Goal: Task Accomplishment & Management: Use online tool/utility

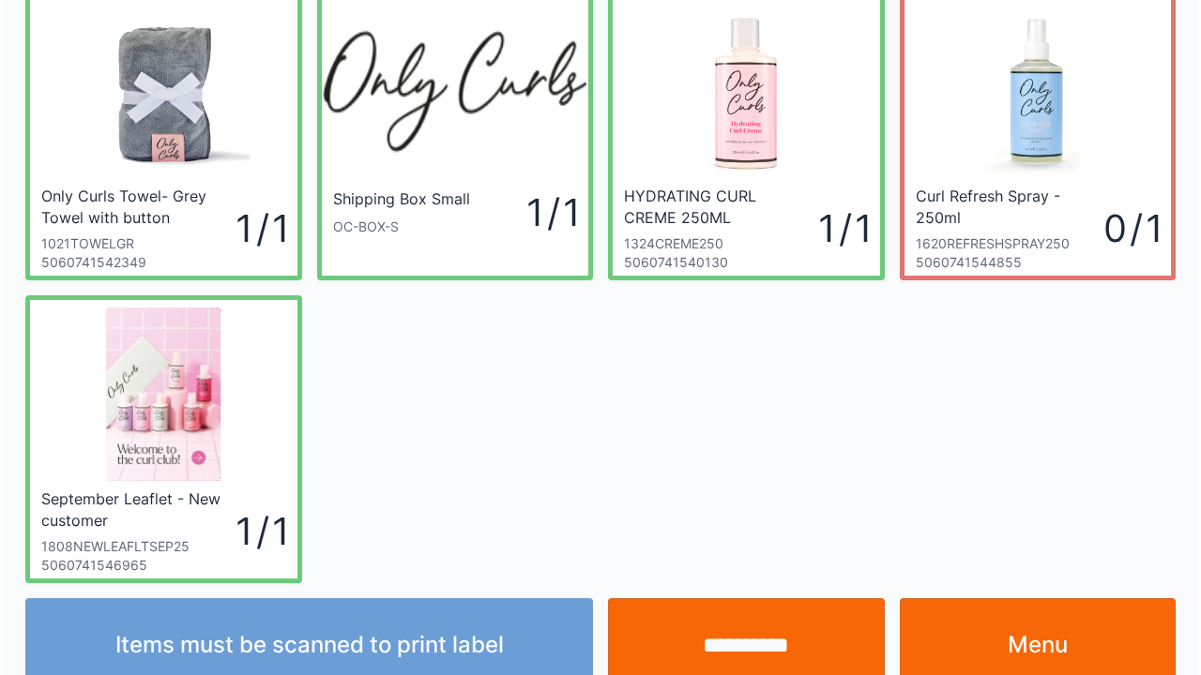
scroll to position [109, 0]
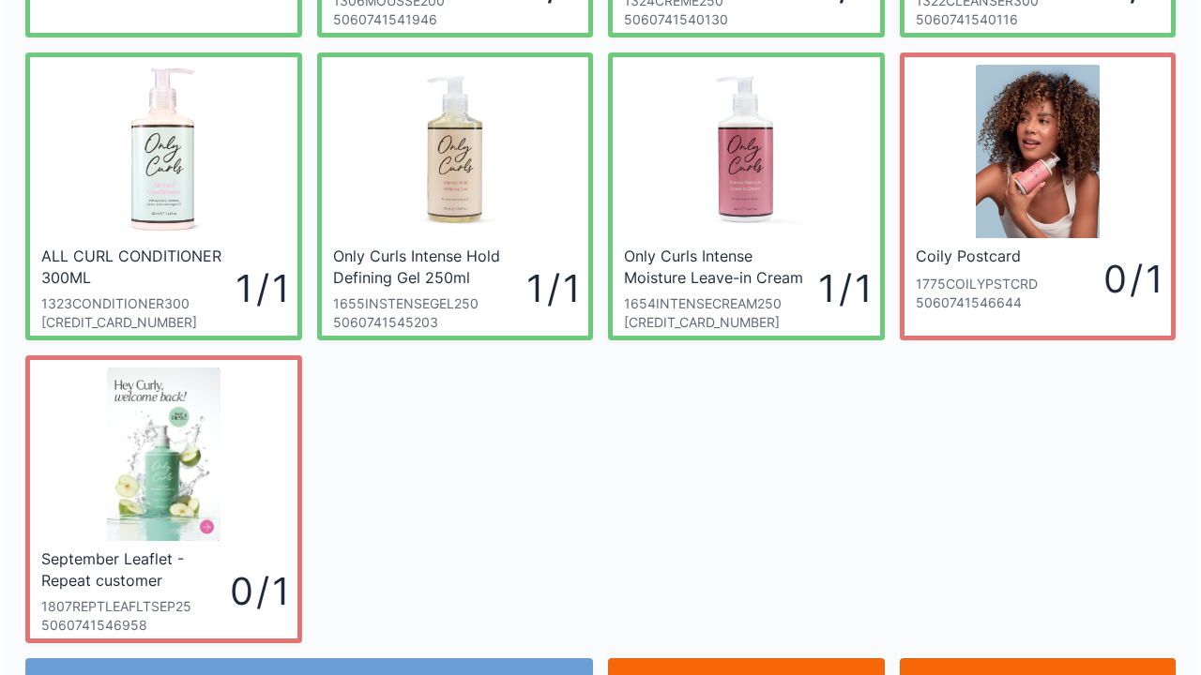
scroll to position [412, 0]
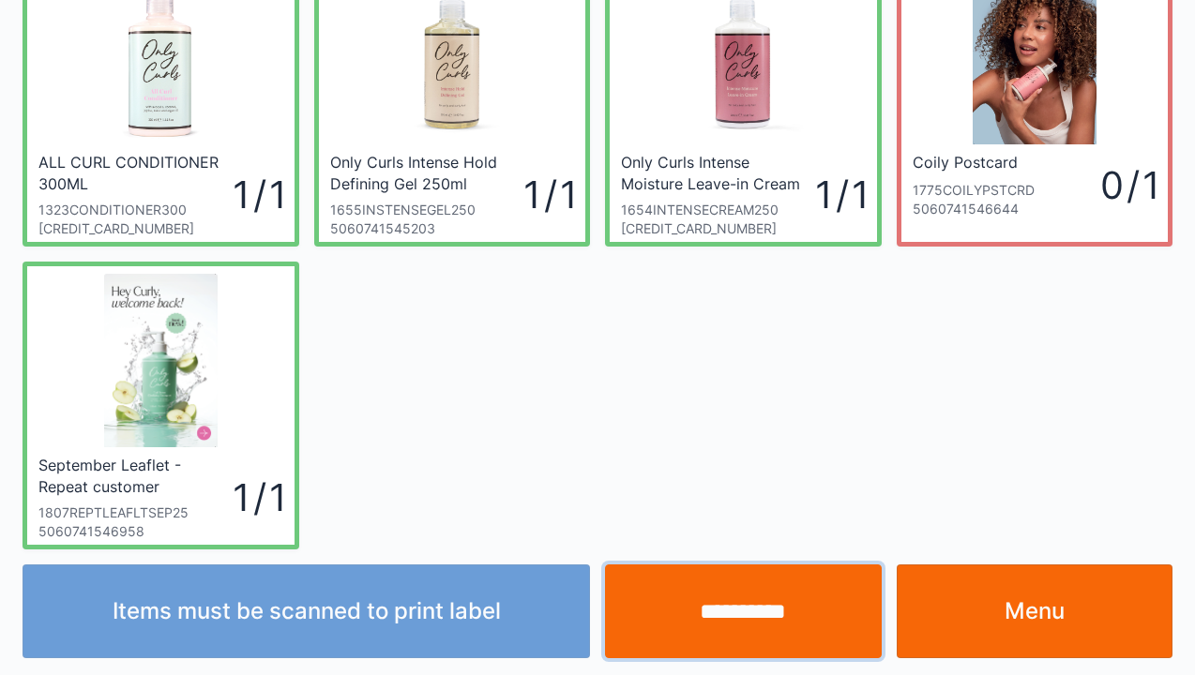
click at [744, 615] on input "**********" at bounding box center [743, 612] width 277 height 94
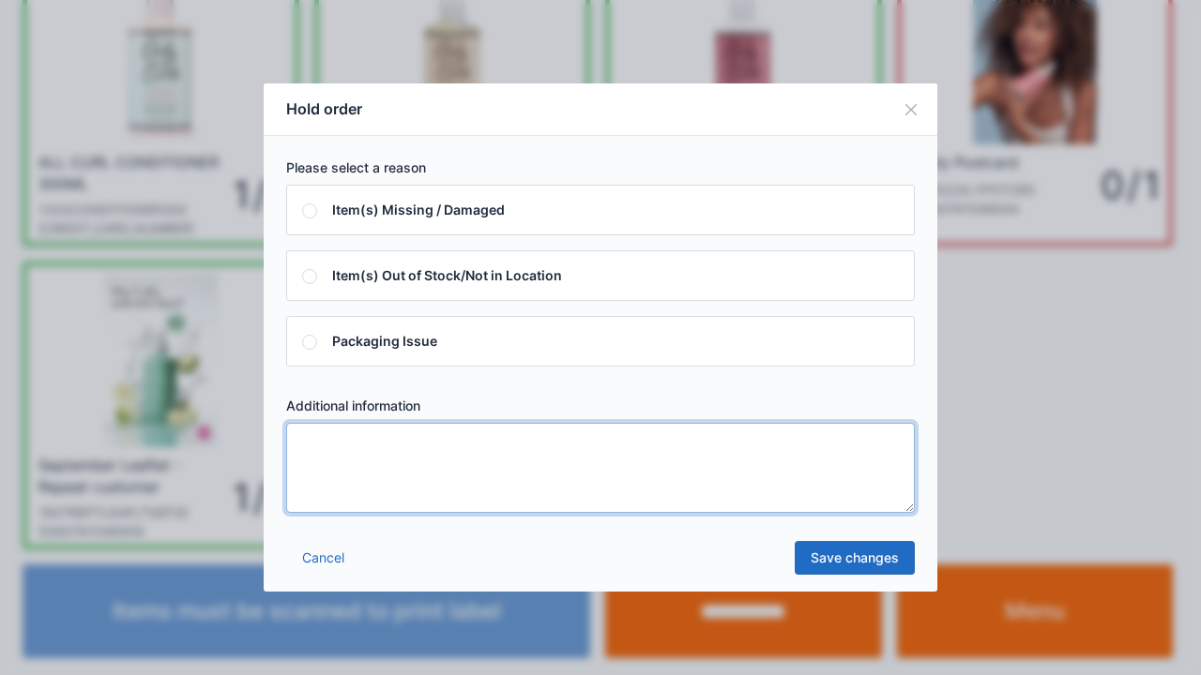
click at [330, 444] on textarea at bounding box center [600, 468] width 628 height 90
type textarea "*****"
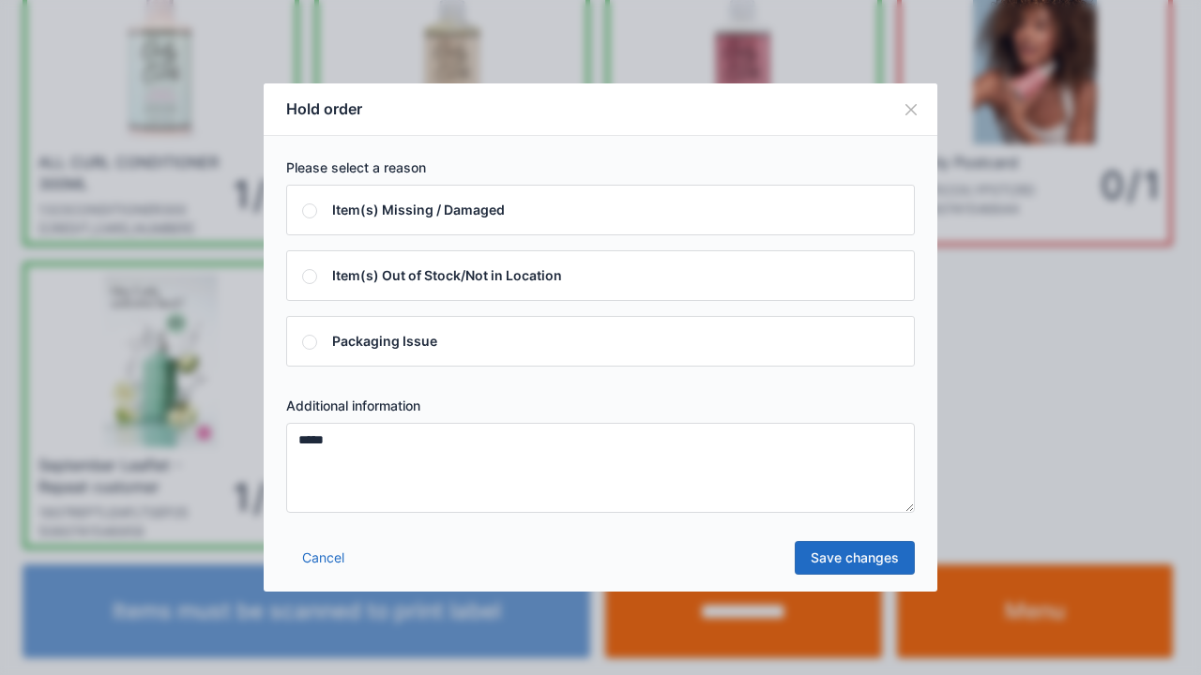
click at [839, 569] on link "Save changes" at bounding box center [854, 558] width 120 height 34
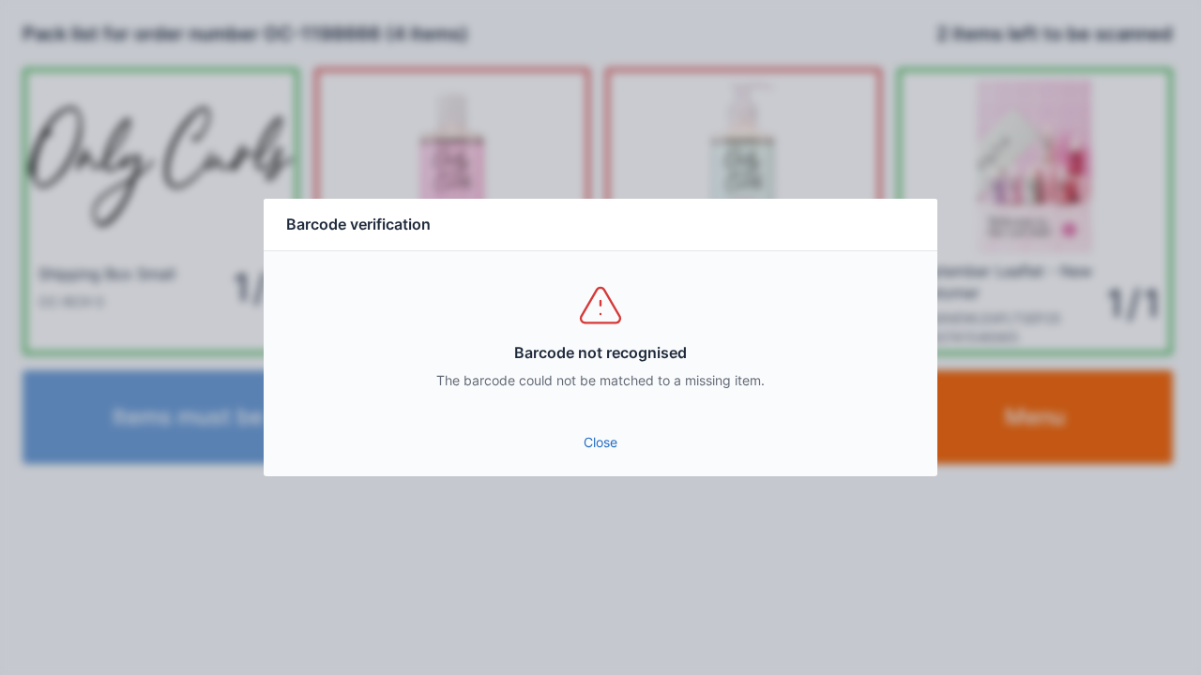
click at [582, 472] on div "Close" at bounding box center [600, 448] width 673 height 56
click at [558, 426] on link "Close" at bounding box center [600, 443] width 643 height 34
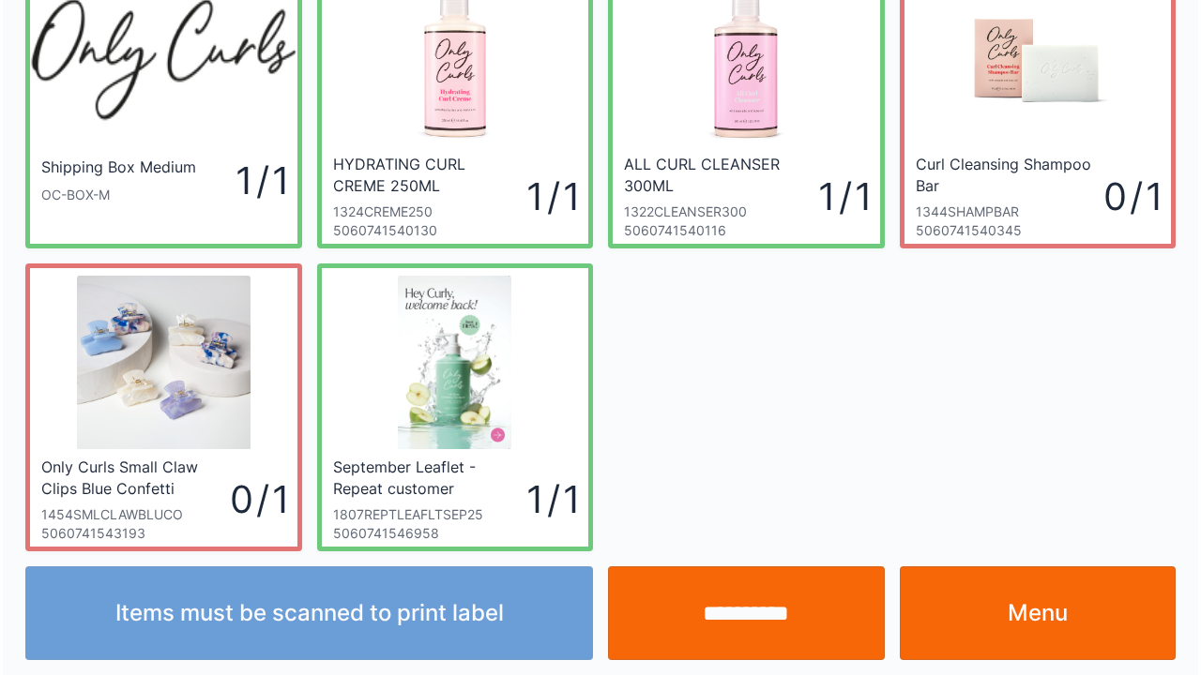
scroll to position [109, 0]
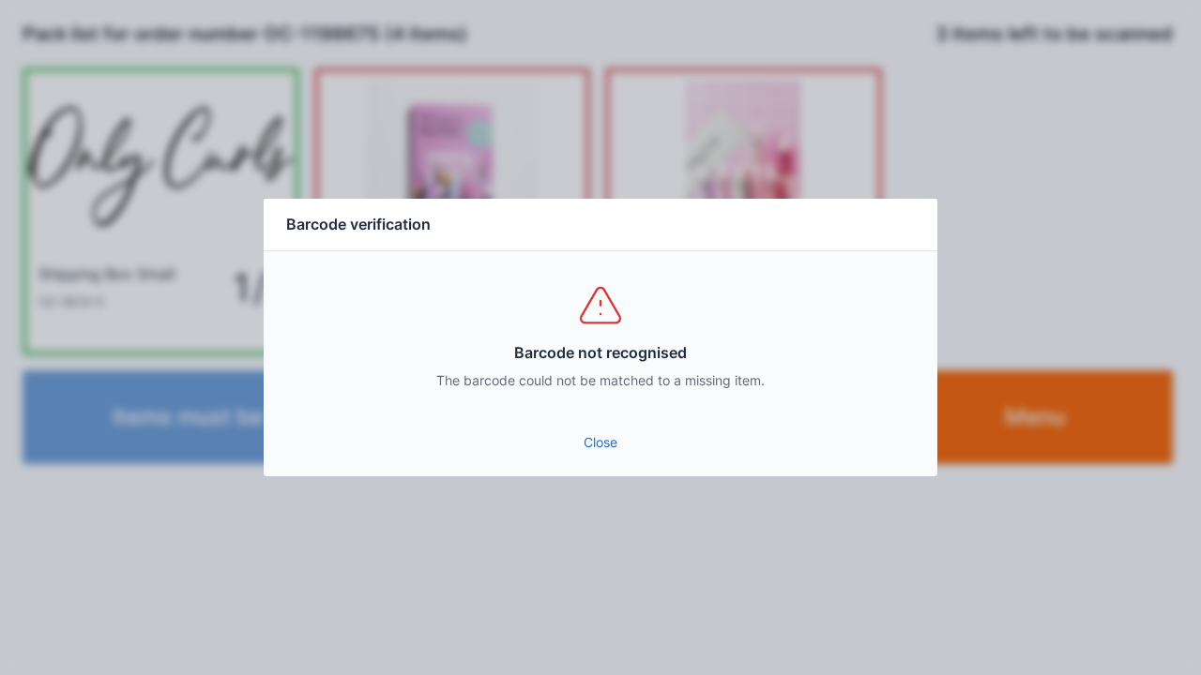
click at [577, 438] on link "Close" at bounding box center [600, 443] width 643 height 34
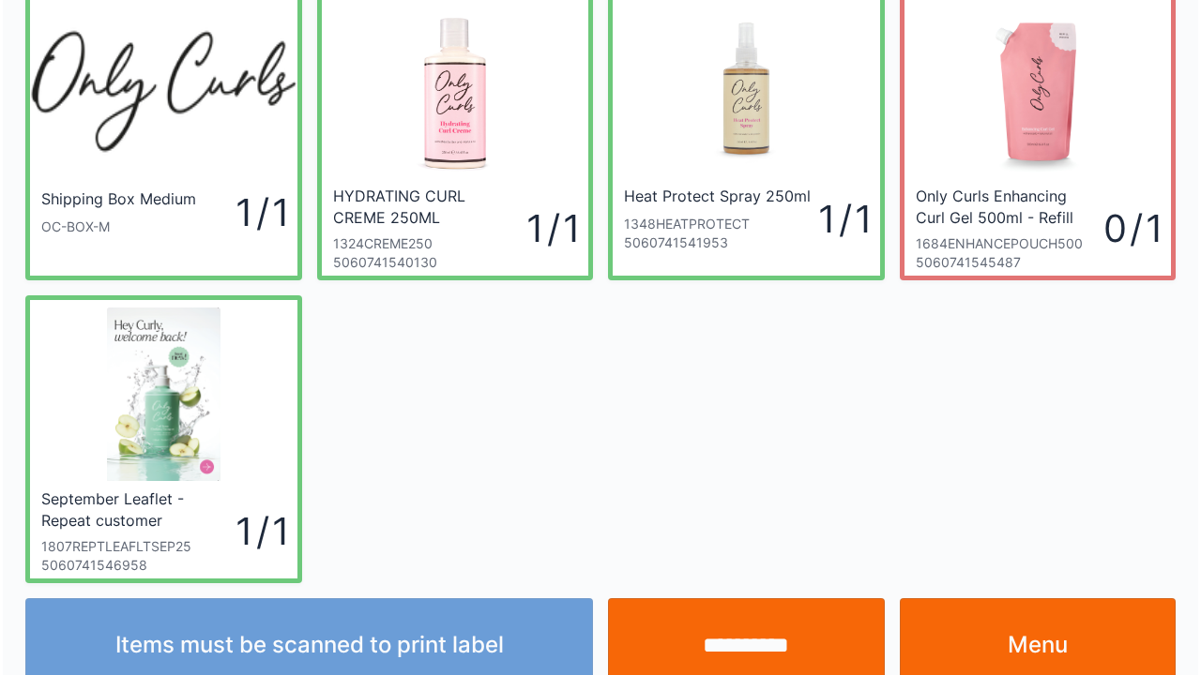
scroll to position [109, 0]
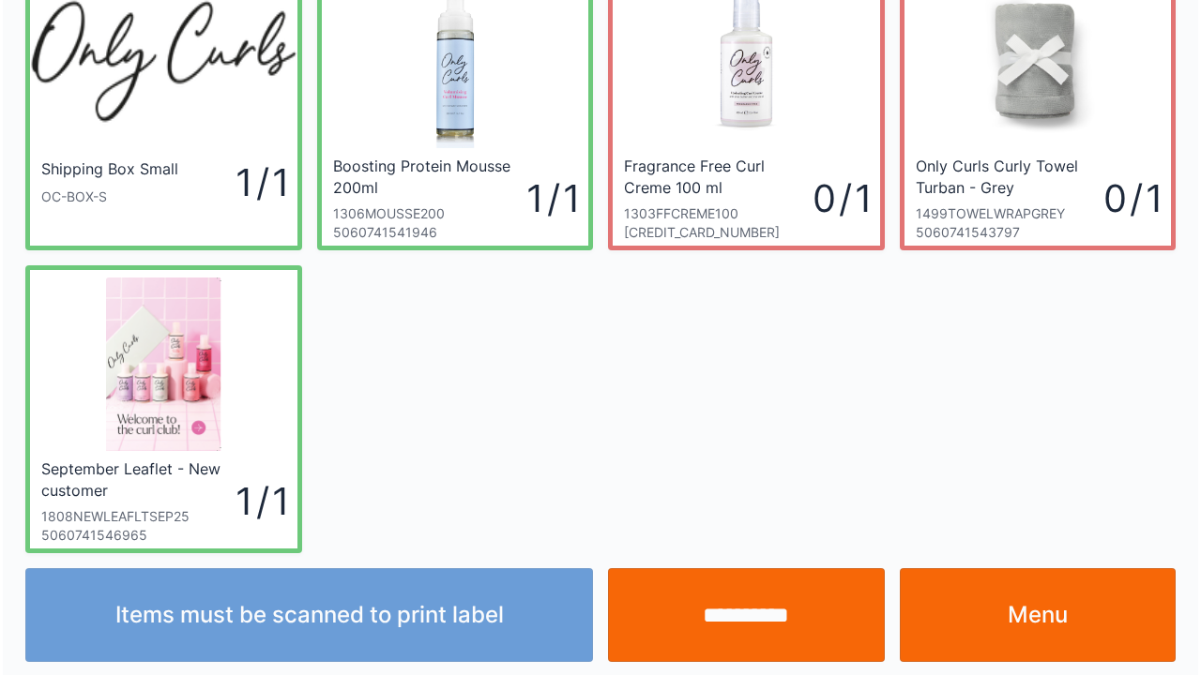
scroll to position [109, 0]
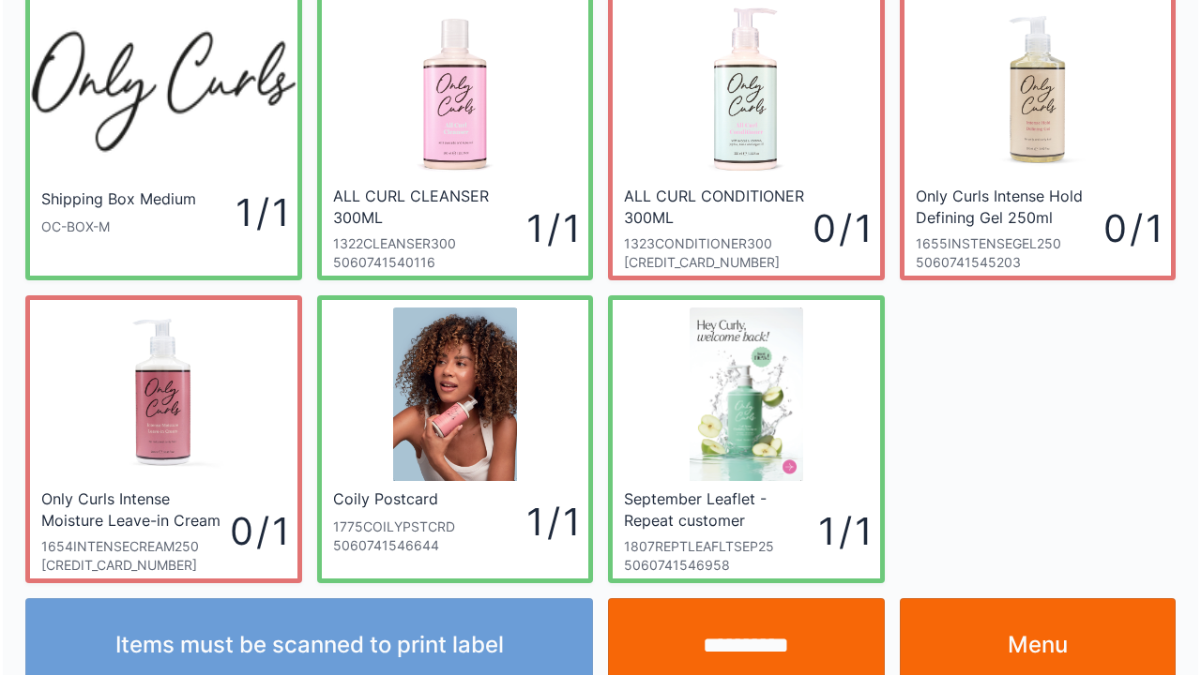
scroll to position [109, 0]
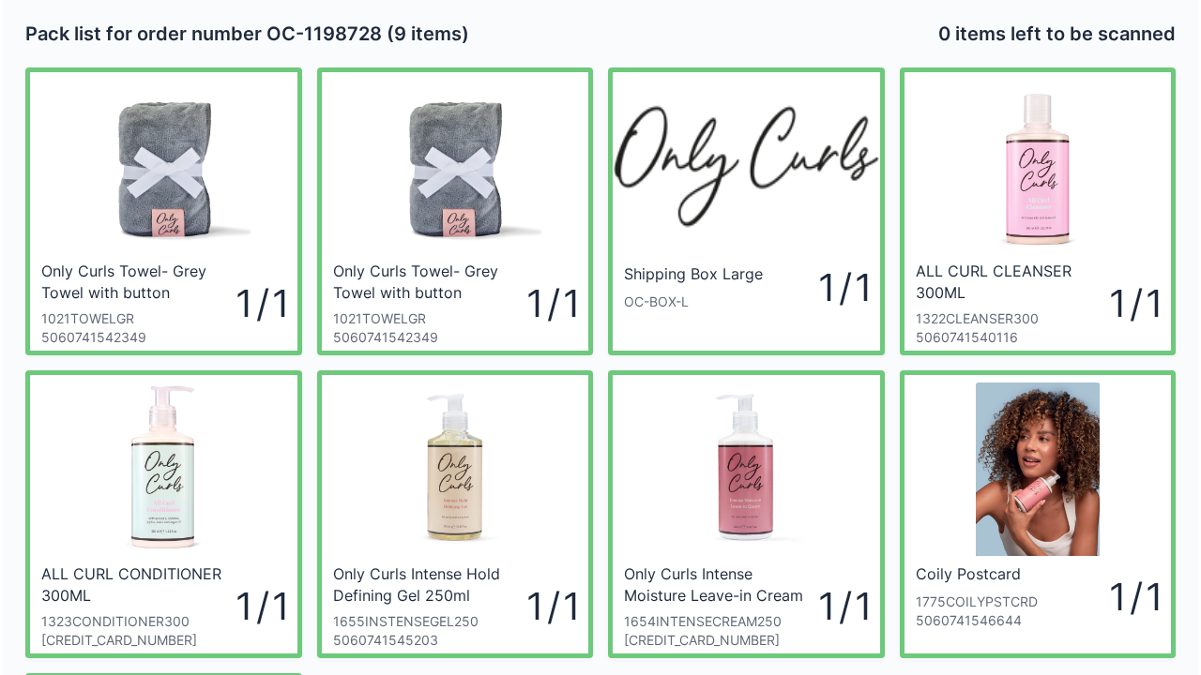
scroll to position [38, 0]
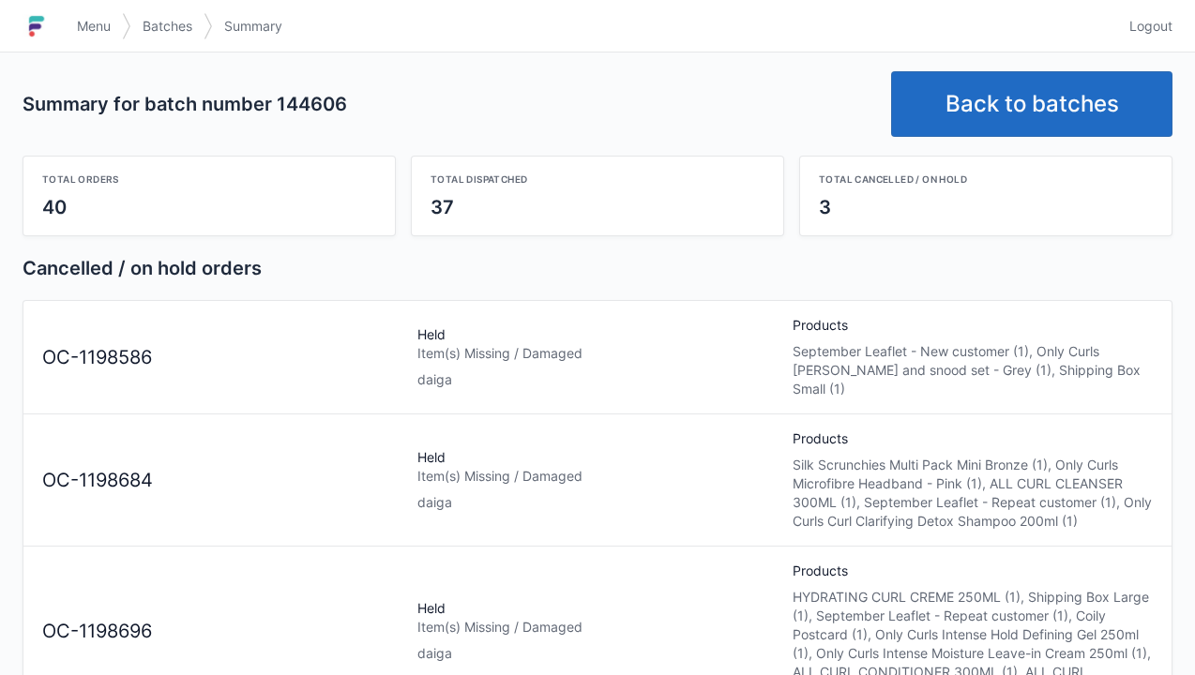
click at [995, 94] on link "Back to batches" at bounding box center [1031, 104] width 281 height 66
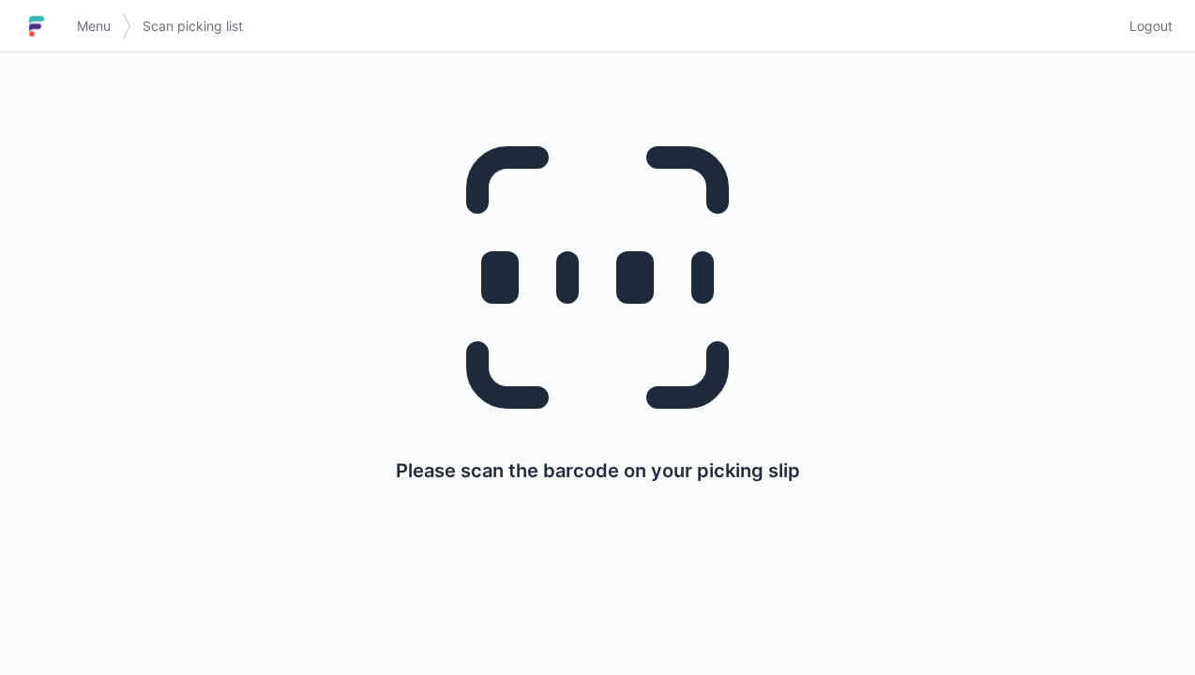
click at [75, 15] on link "Menu" at bounding box center [94, 26] width 56 height 34
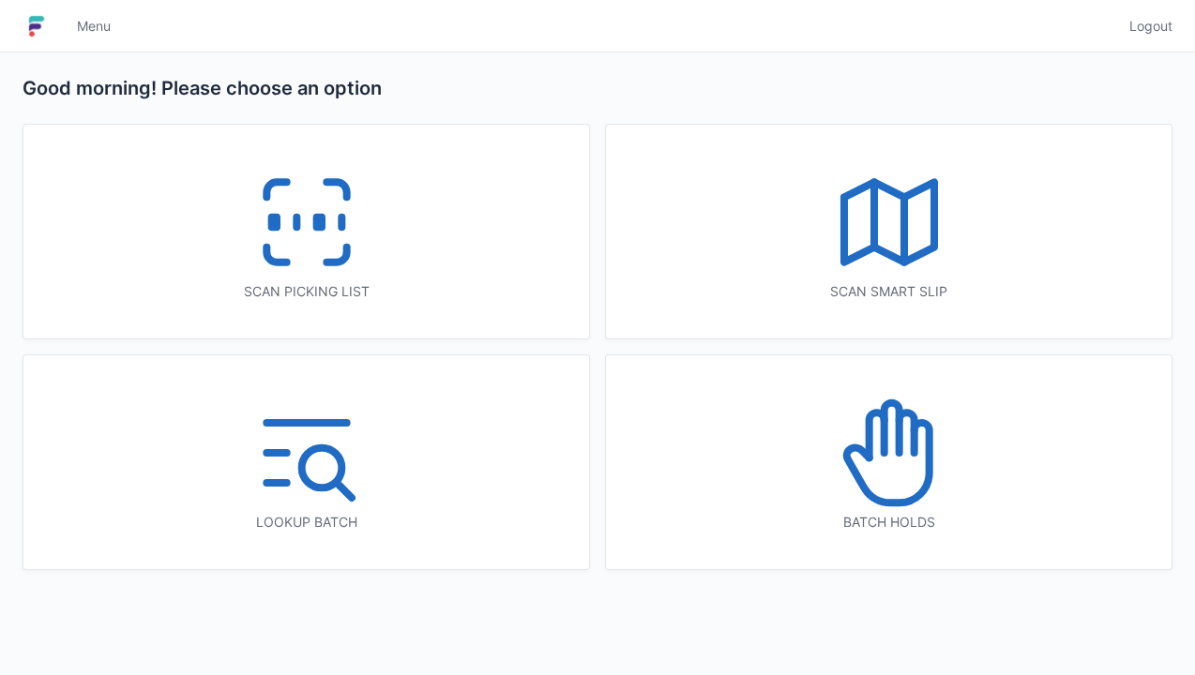
click at [883, 471] on icon at bounding box center [889, 453] width 120 height 120
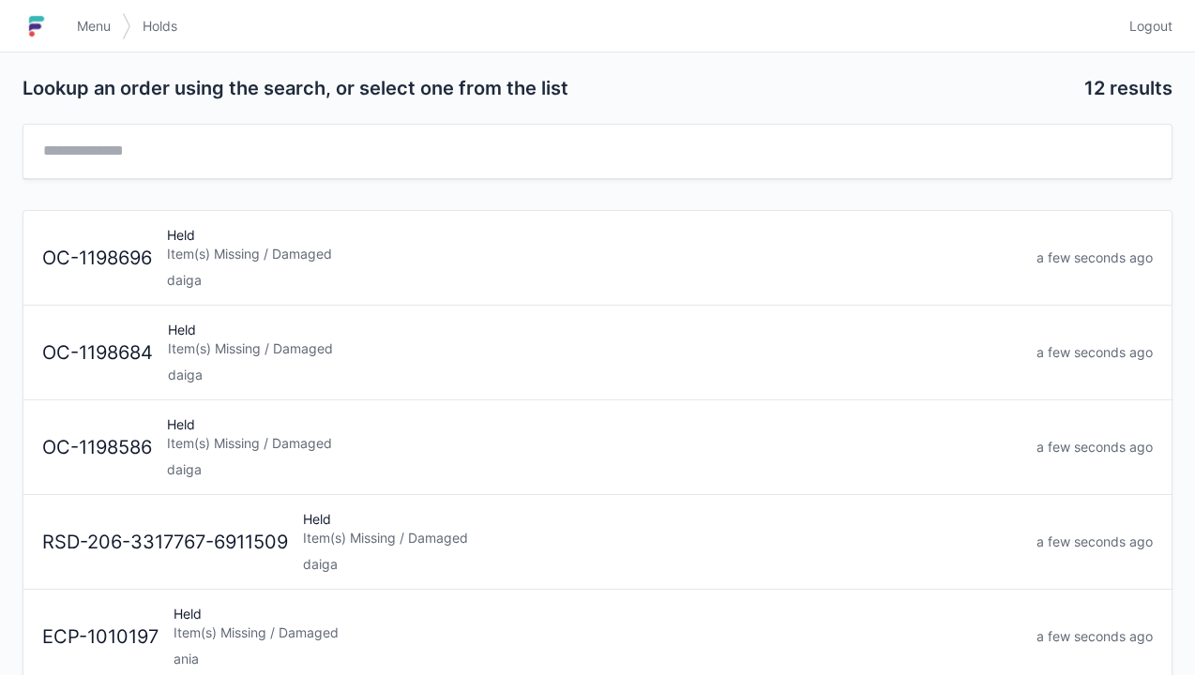
click at [179, 239] on div "Held Item(s) Missing / Damaged daiga" at bounding box center [593, 258] width 869 height 64
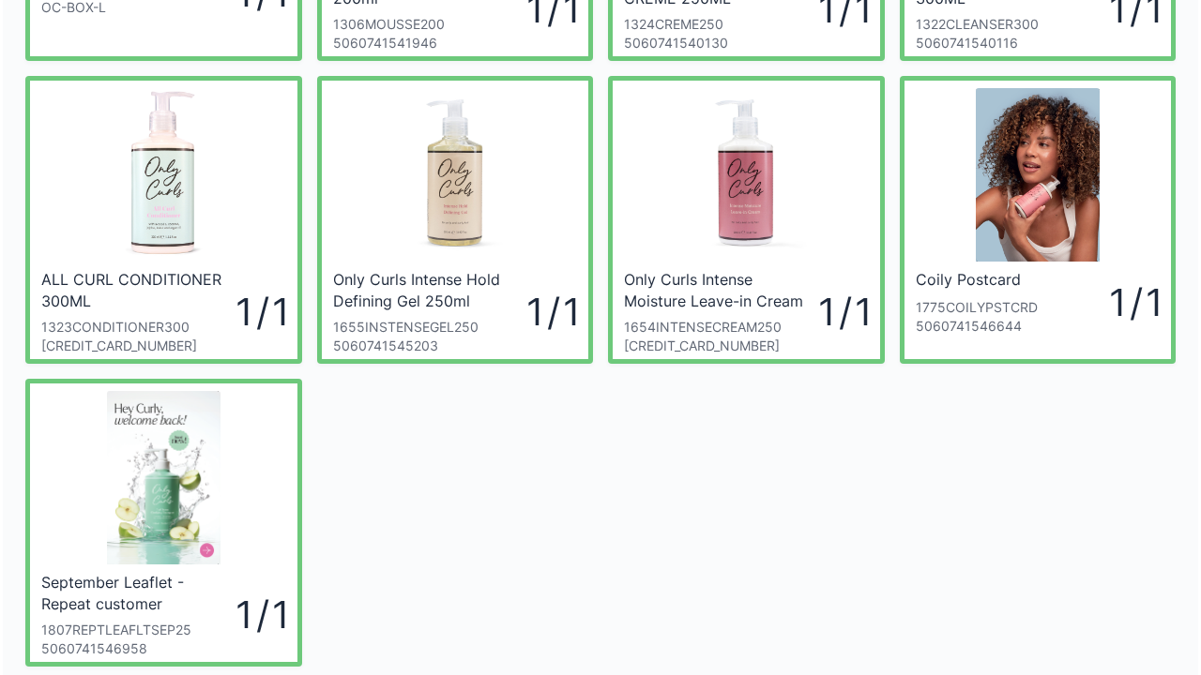
scroll to position [300, 0]
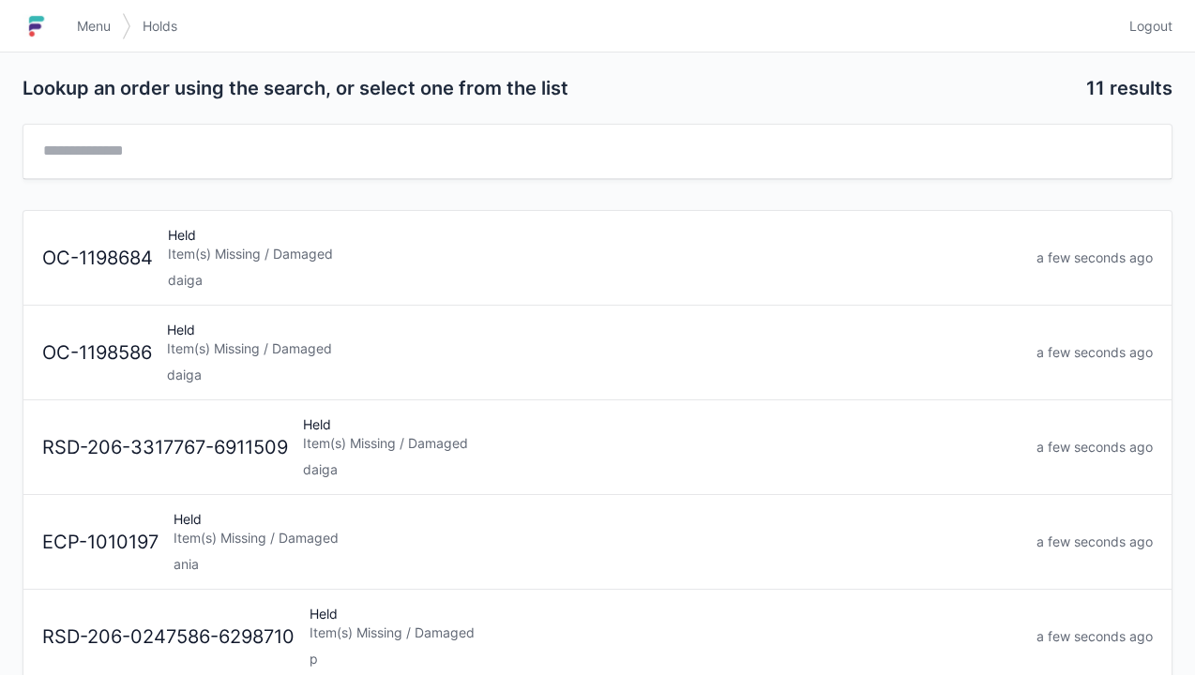
click at [197, 257] on div "Item(s) Missing / Damaged" at bounding box center [595, 254] width 854 height 19
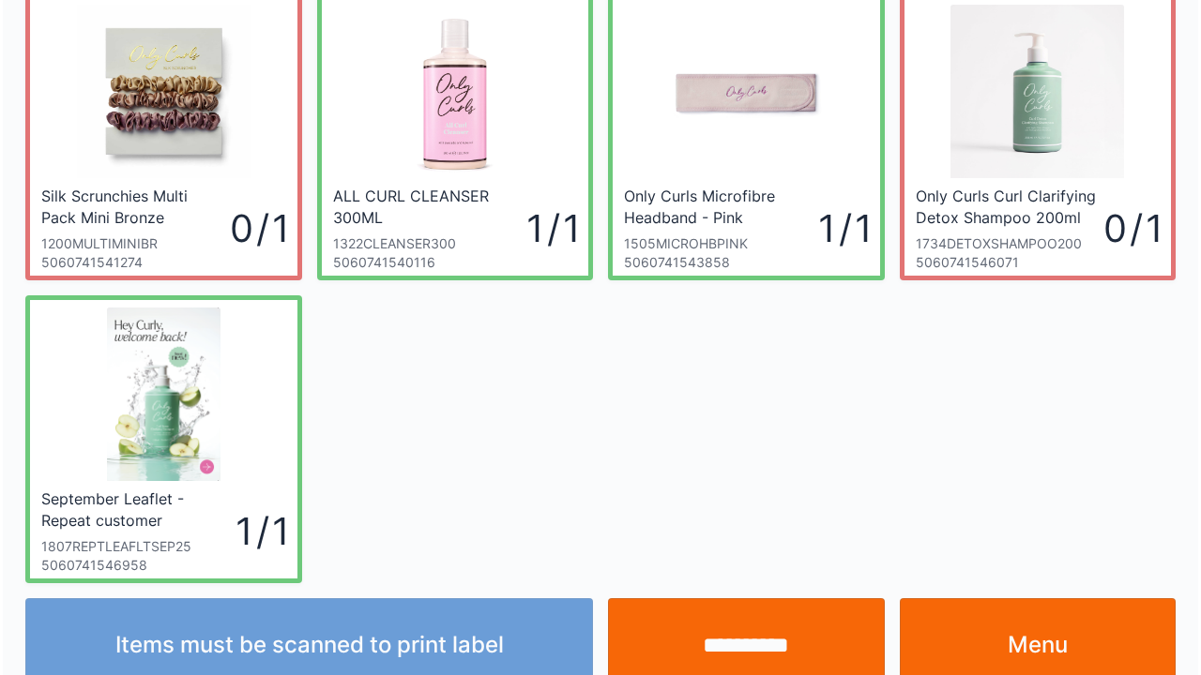
scroll to position [109, 0]
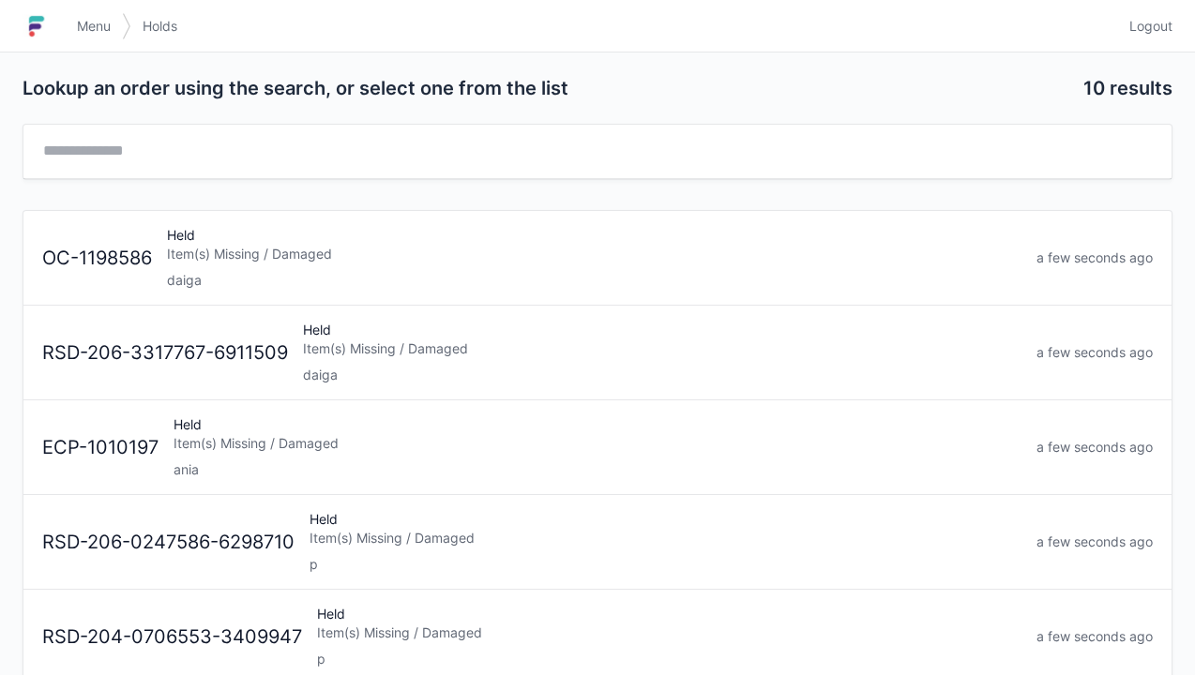
click at [190, 245] on div "Item(s) Missing / Damaged" at bounding box center [594, 254] width 854 height 19
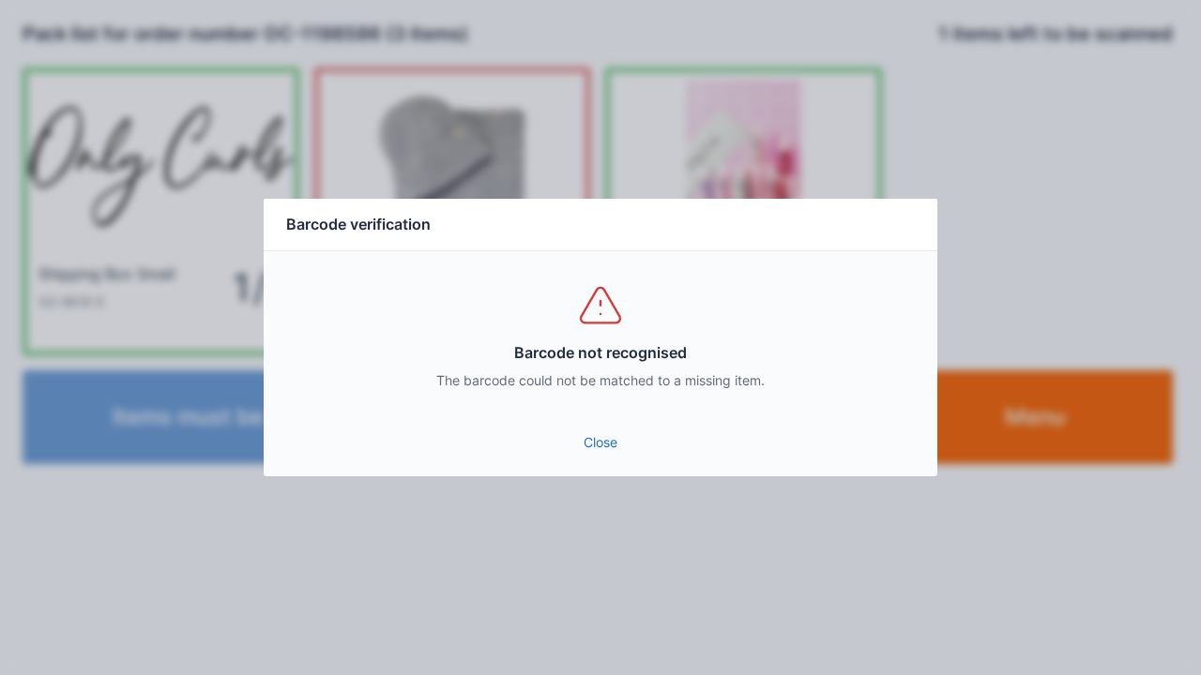
click at [591, 428] on link "Close" at bounding box center [600, 443] width 643 height 34
click at [592, 429] on link "Close" at bounding box center [600, 443] width 643 height 34
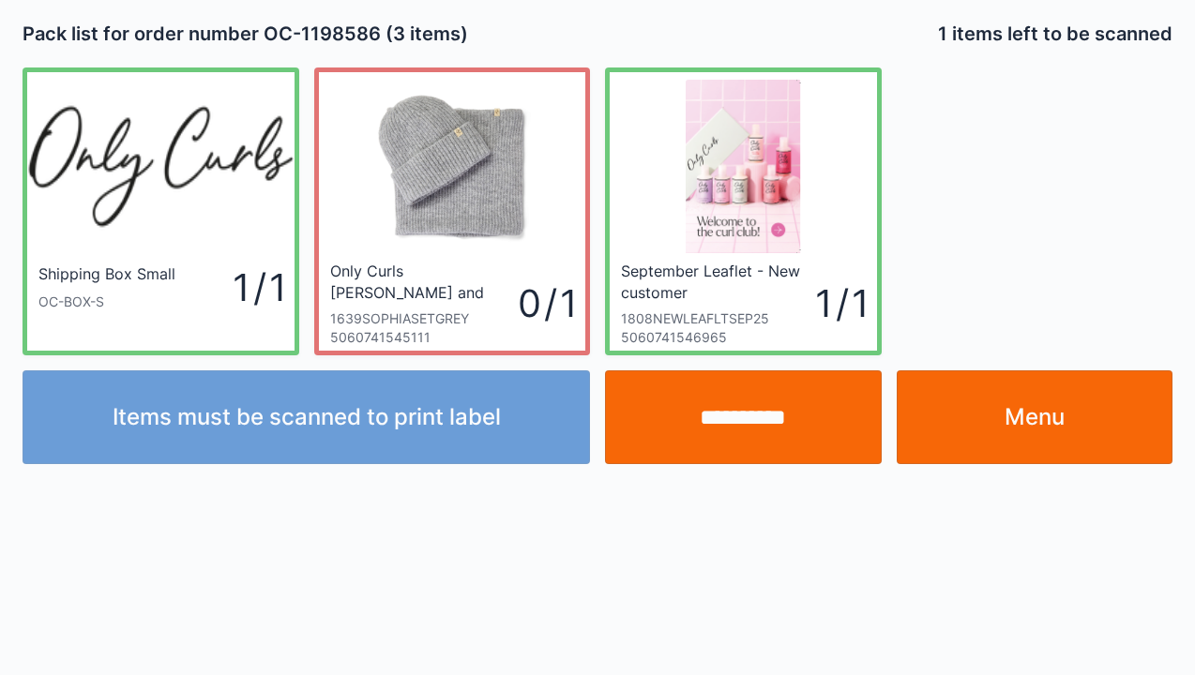
click at [1011, 426] on link "Menu" at bounding box center [1035, 417] width 277 height 94
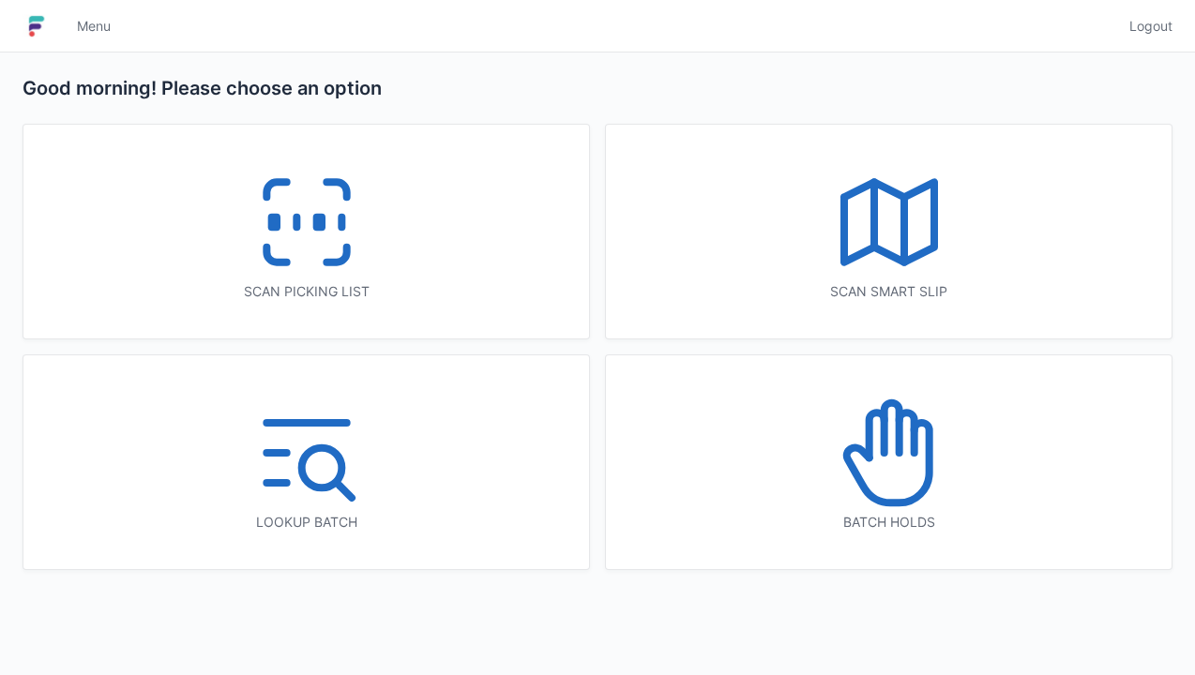
click at [317, 221] on rect at bounding box center [318, 223] width 5 height 10
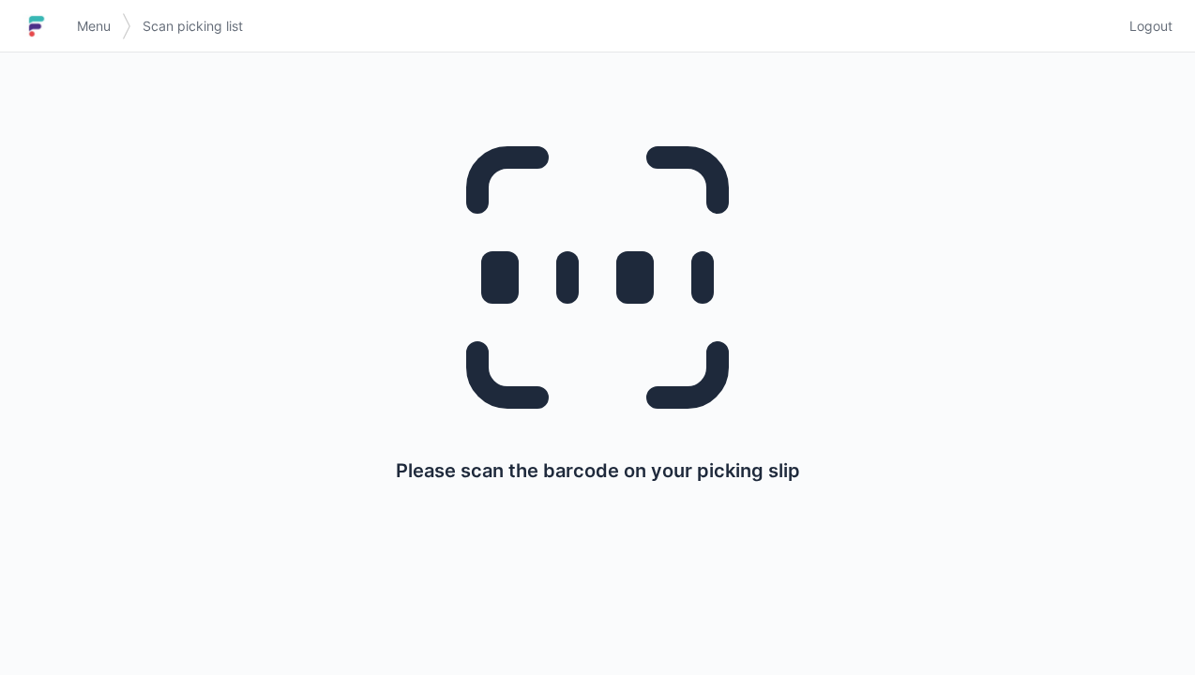
click at [74, 19] on link "Menu" at bounding box center [94, 26] width 56 height 34
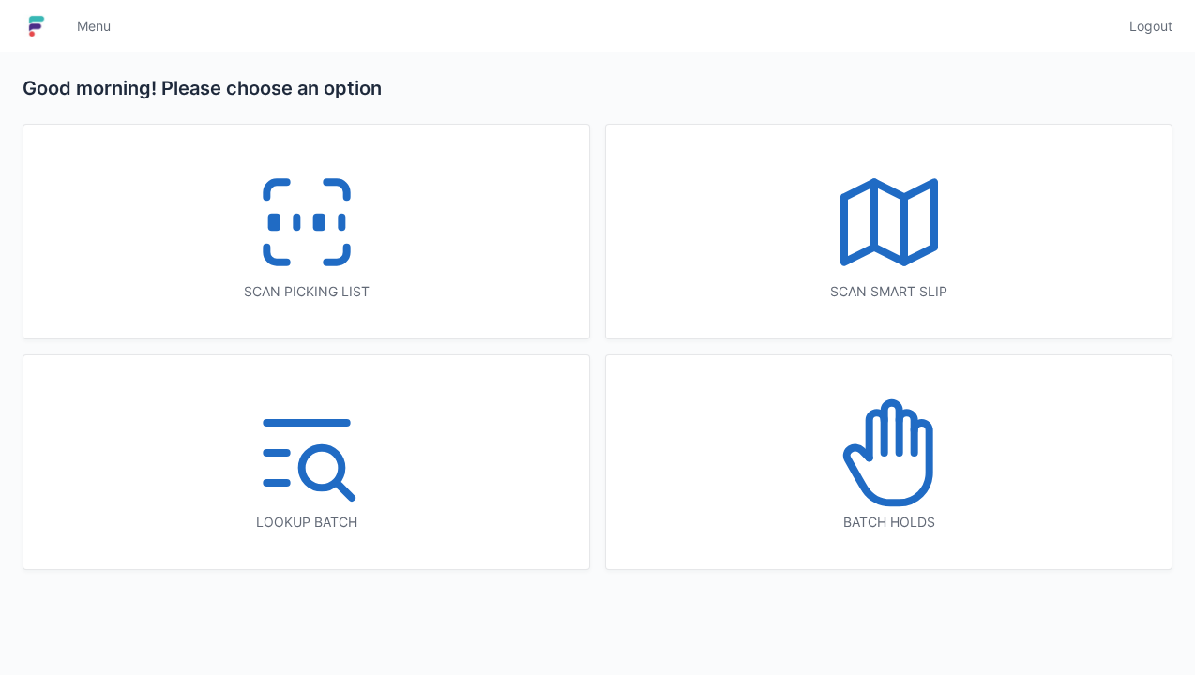
click at [891, 464] on icon at bounding box center [889, 453] width 120 height 120
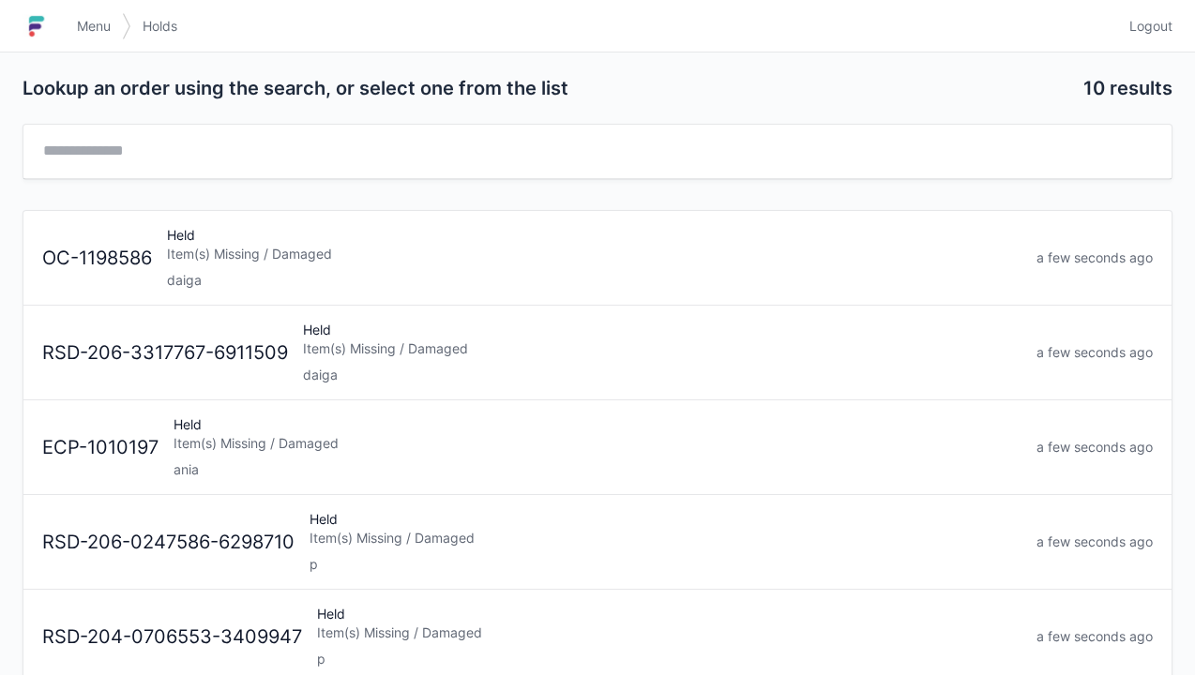
click at [184, 248] on div "Item(s) Missing / Damaged" at bounding box center [594, 254] width 854 height 19
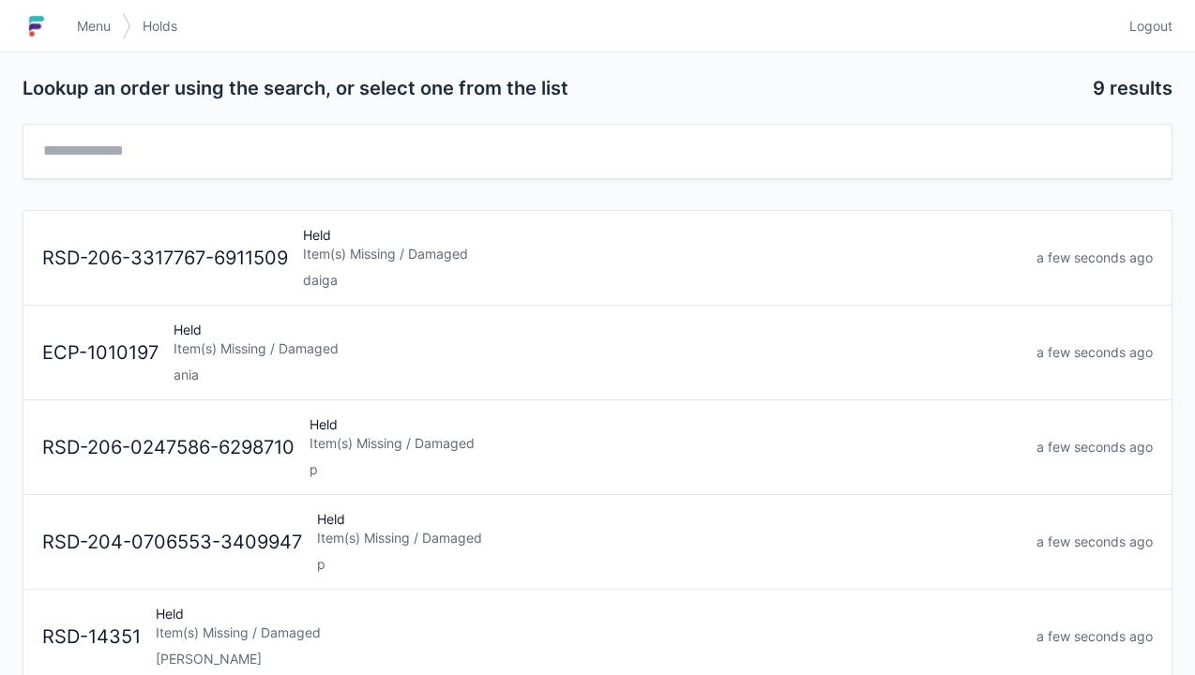
click at [345, 253] on div "Item(s) Missing / Damaged" at bounding box center [662, 254] width 718 height 19
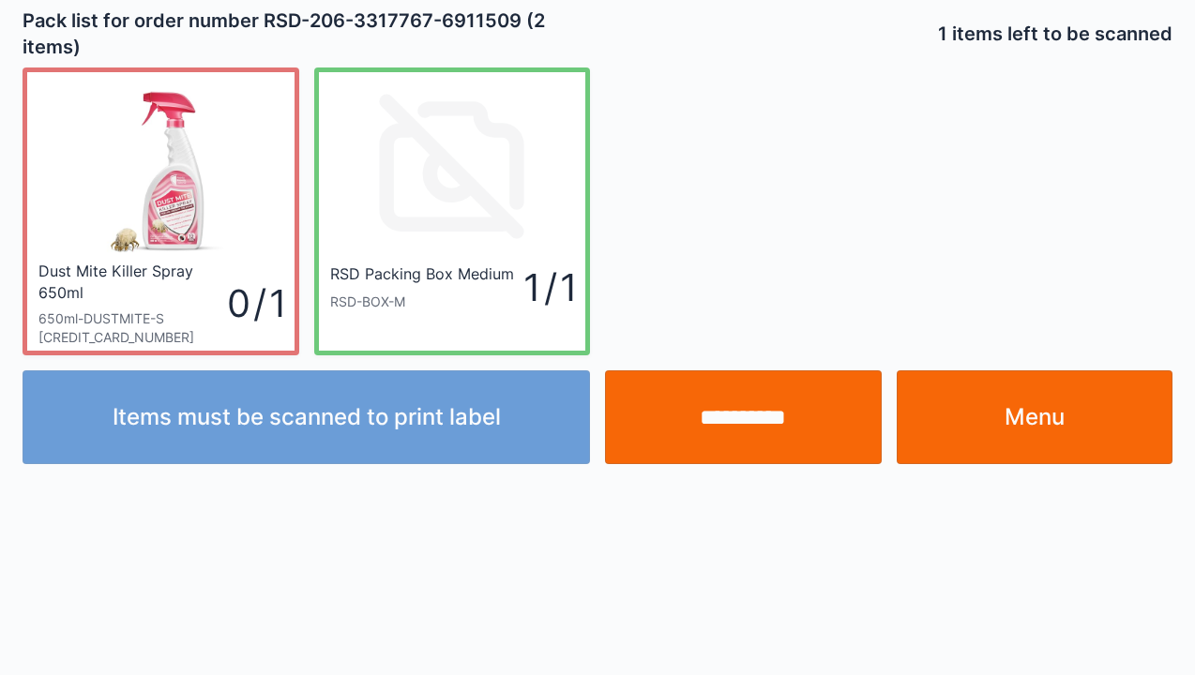
click at [1036, 415] on link "Menu" at bounding box center [1035, 417] width 277 height 94
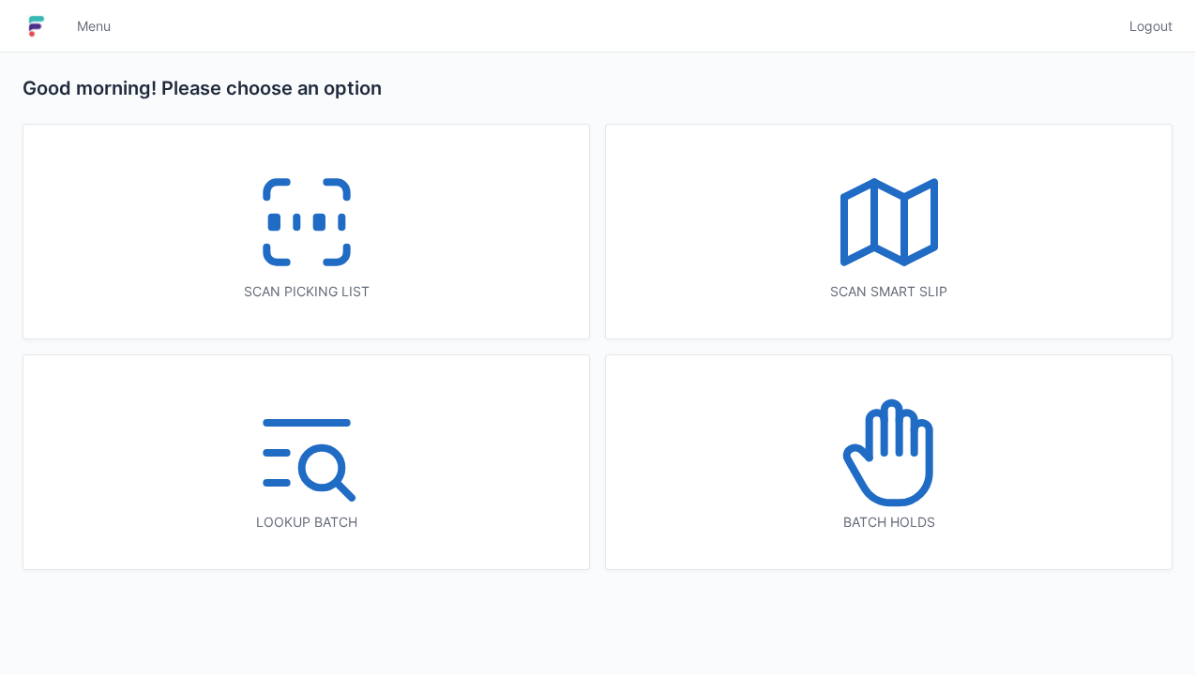
click at [296, 218] on line at bounding box center [296, 223] width 0 height 10
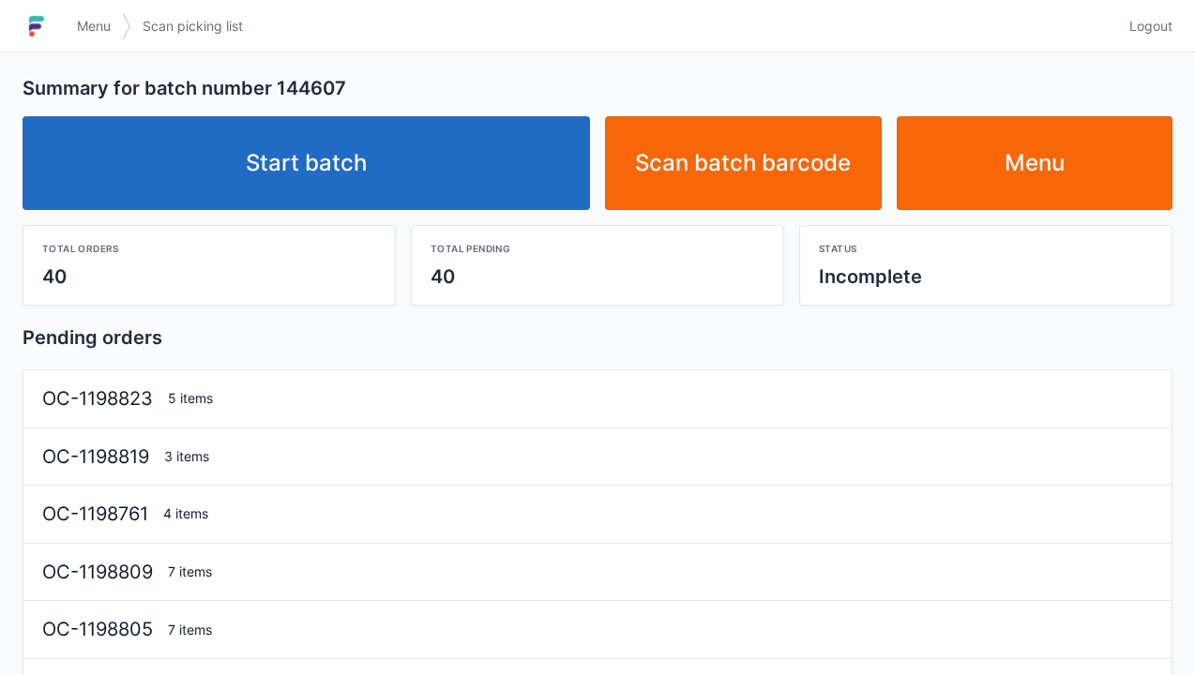
click at [346, 158] on link "Start batch" at bounding box center [306, 163] width 567 height 94
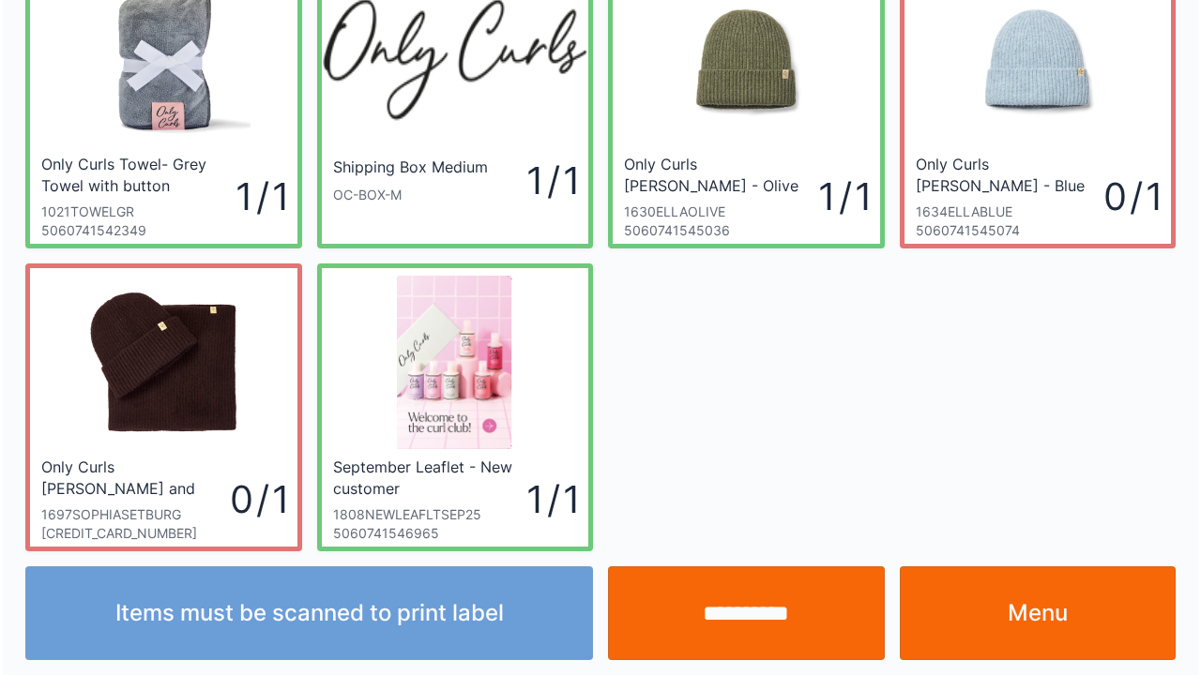
scroll to position [109, 0]
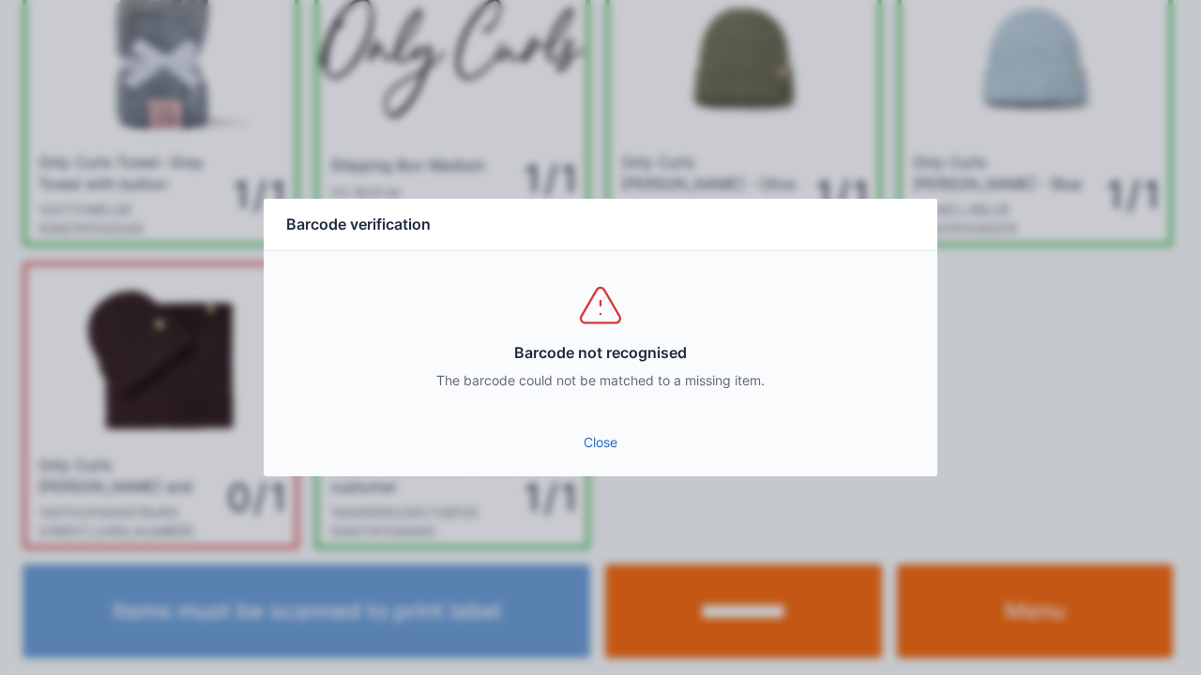
click at [593, 415] on div "Barcode not recognised The barcode could not be matched to a missing item." at bounding box center [600, 335] width 673 height 169
click at [585, 437] on link "Close" at bounding box center [600, 443] width 643 height 34
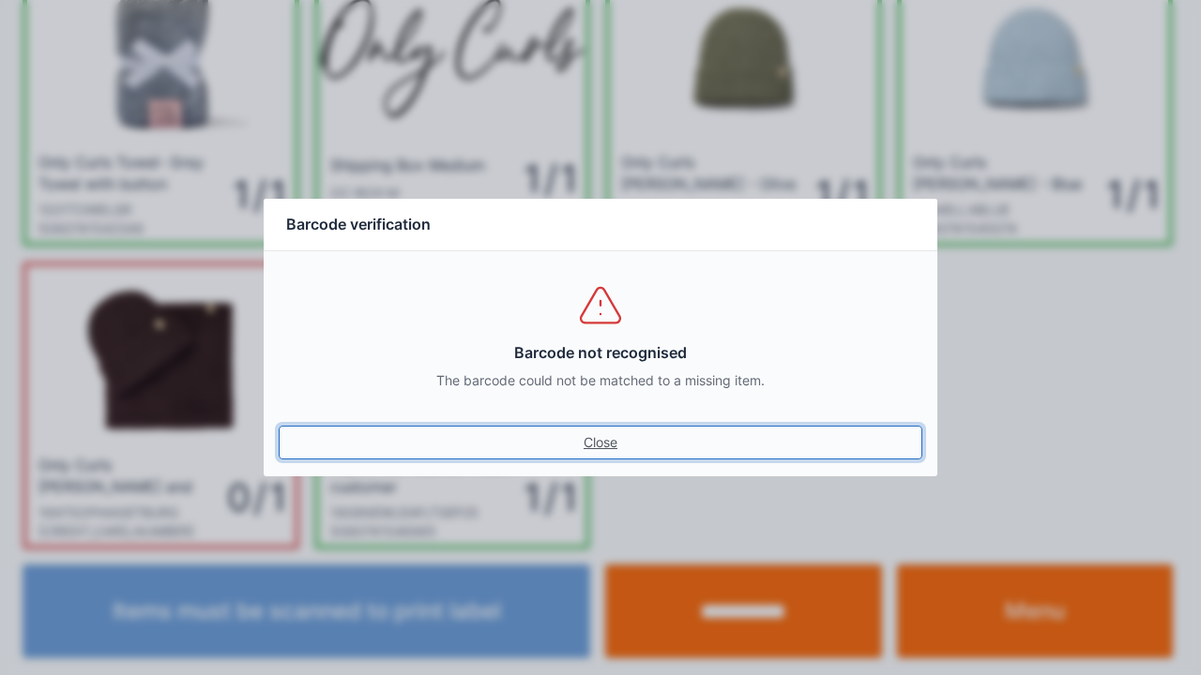
click at [601, 445] on link "Close" at bounding box center [600, 443] width 643 height 34
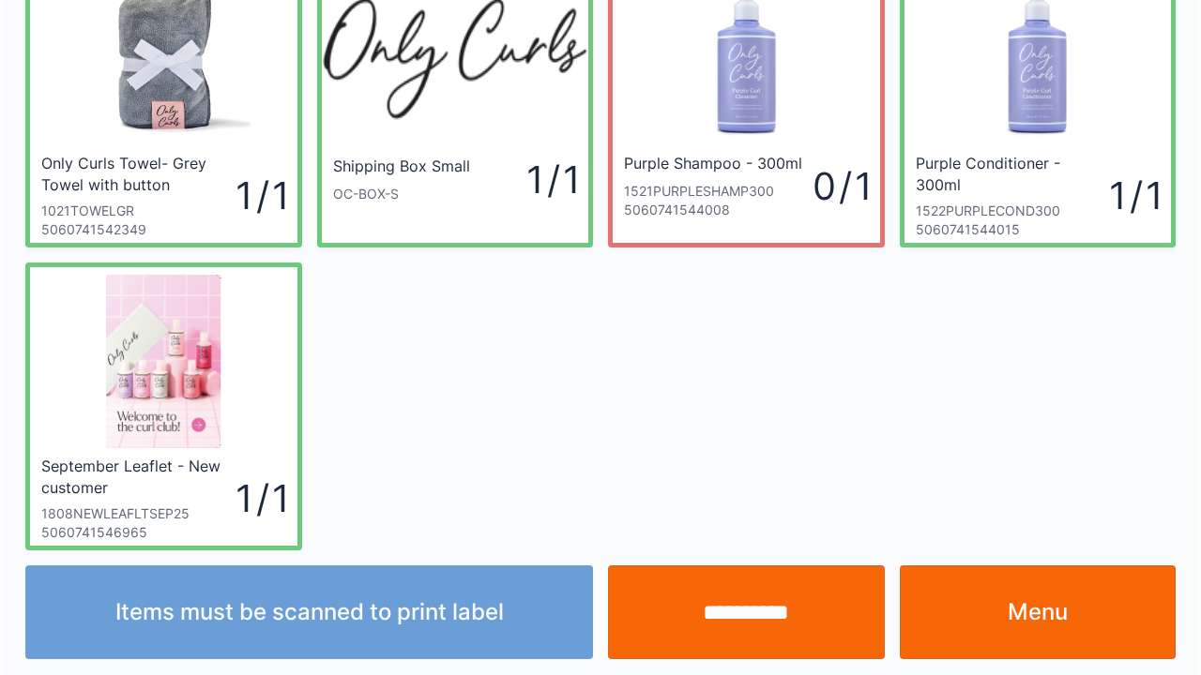
scroll to position [109, 0]
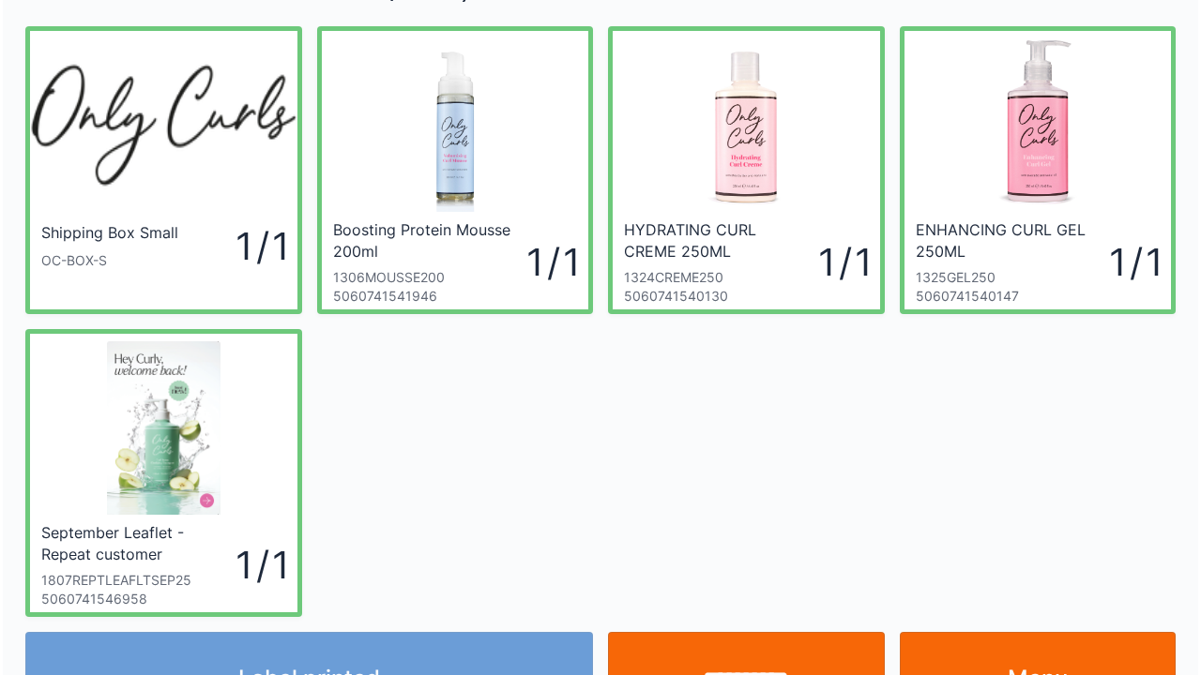
scroll to position [44, 0]
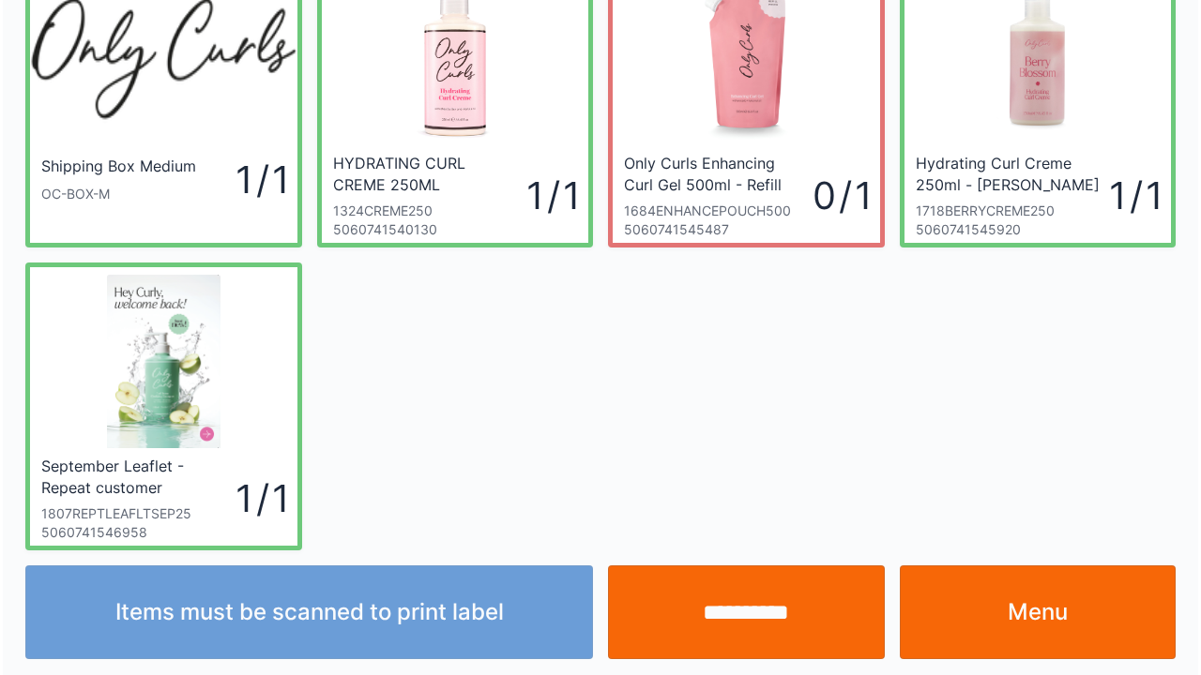
scroll to position [109, 0]
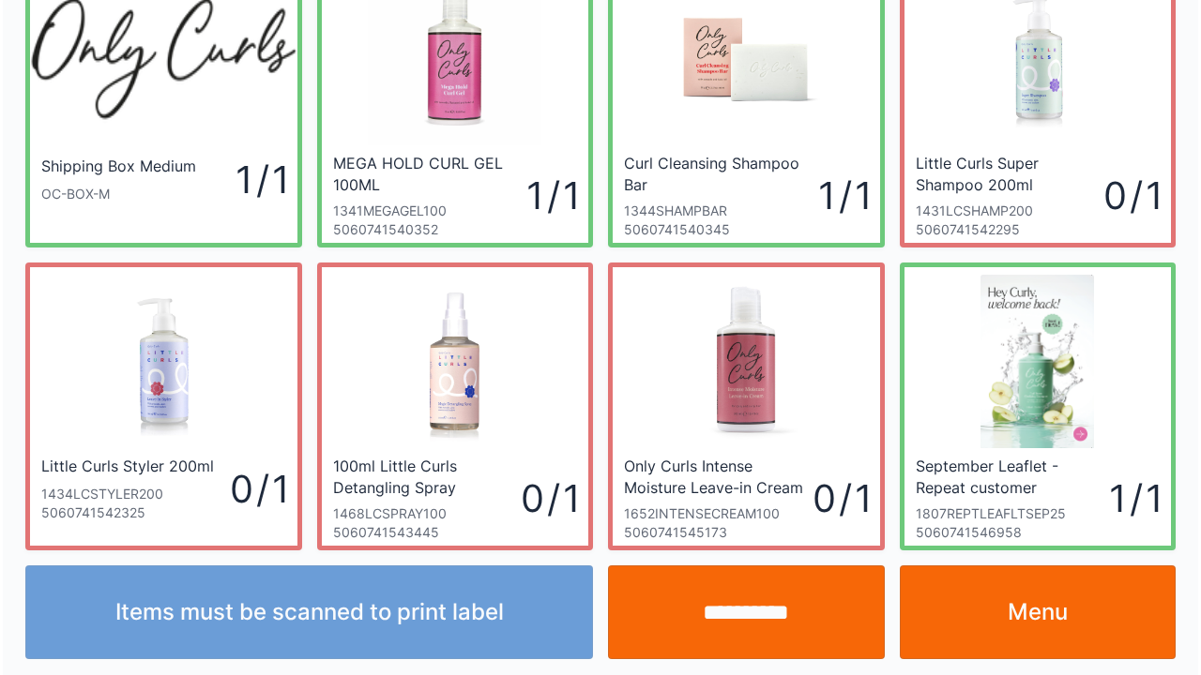
scroll to position [109, 0]
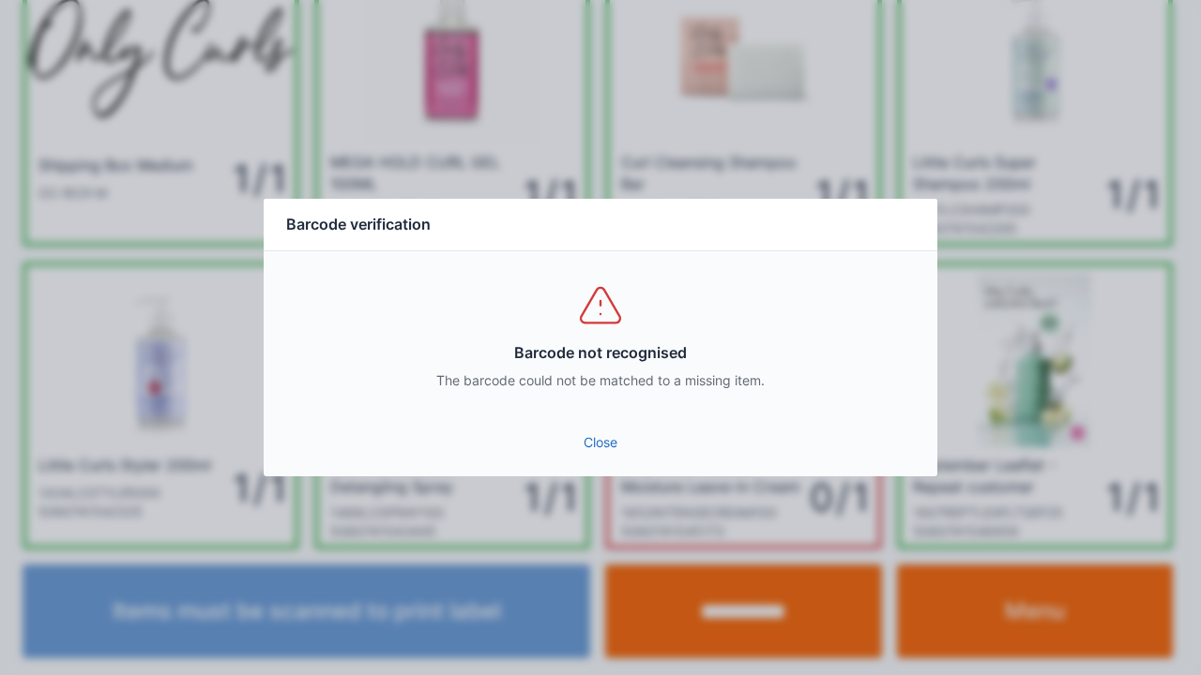
click at [591, 453] on link "Close" at bounding box center [600, 443] width 643 height 34
click at [593, 445] on link "Close" at bounding box center [600, 443] width 643 height 34
click at [584, 437] on link "Close" at bounding box center [600, 443] width 643 height 34
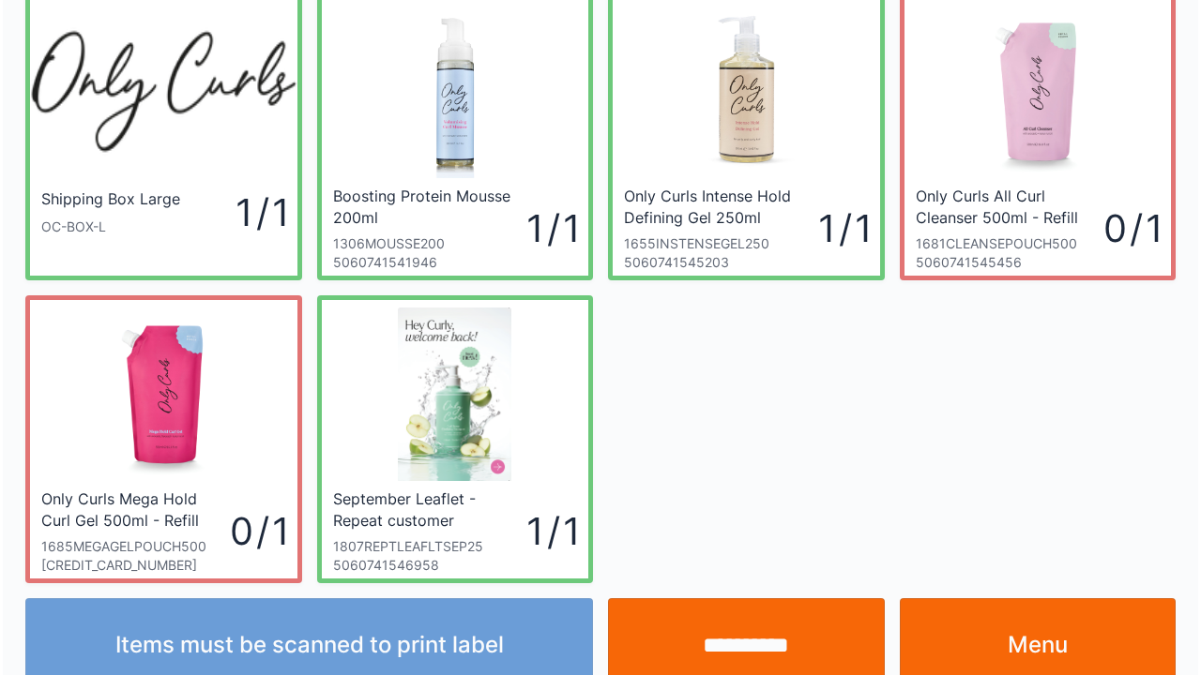
scroll to position [109, 0]
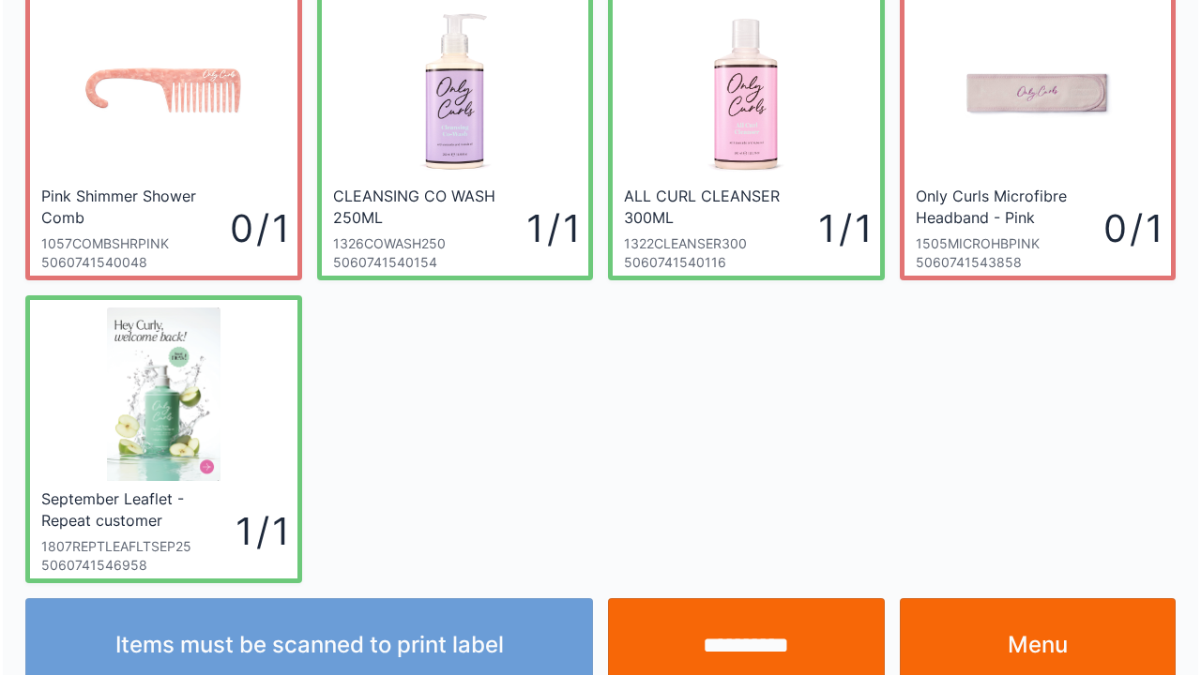
scroll to position [109, 0]
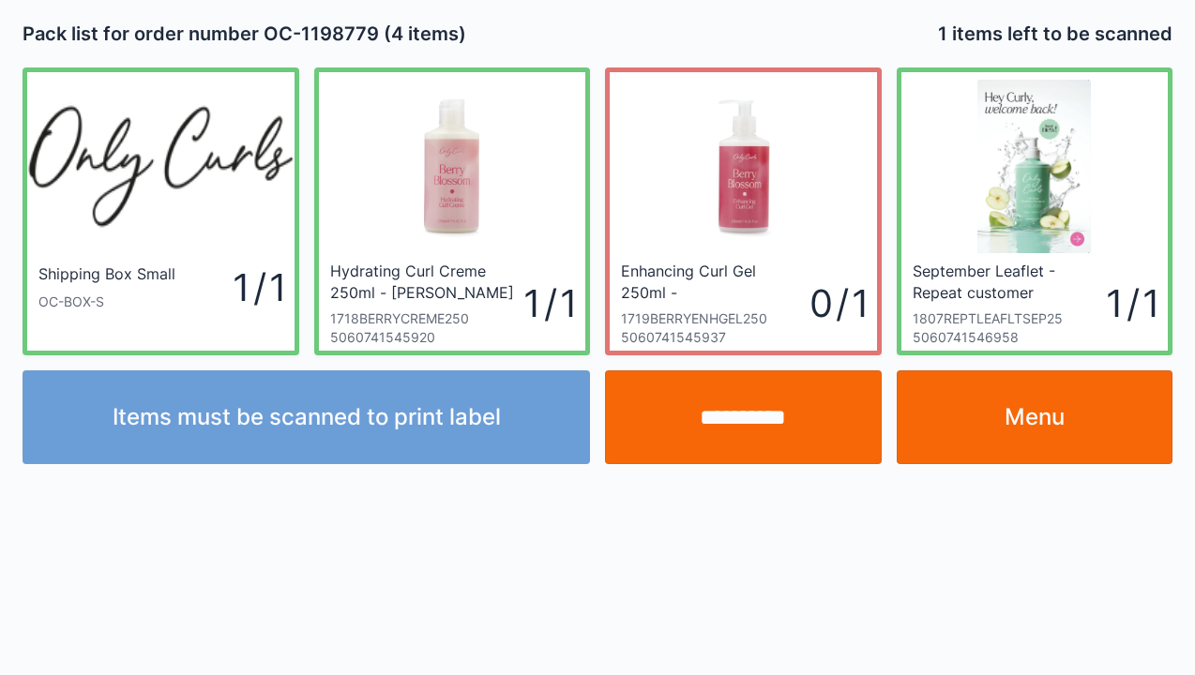
click at [738, 428] on input "**********" at bounding box center [743, 417] width 277 height 94
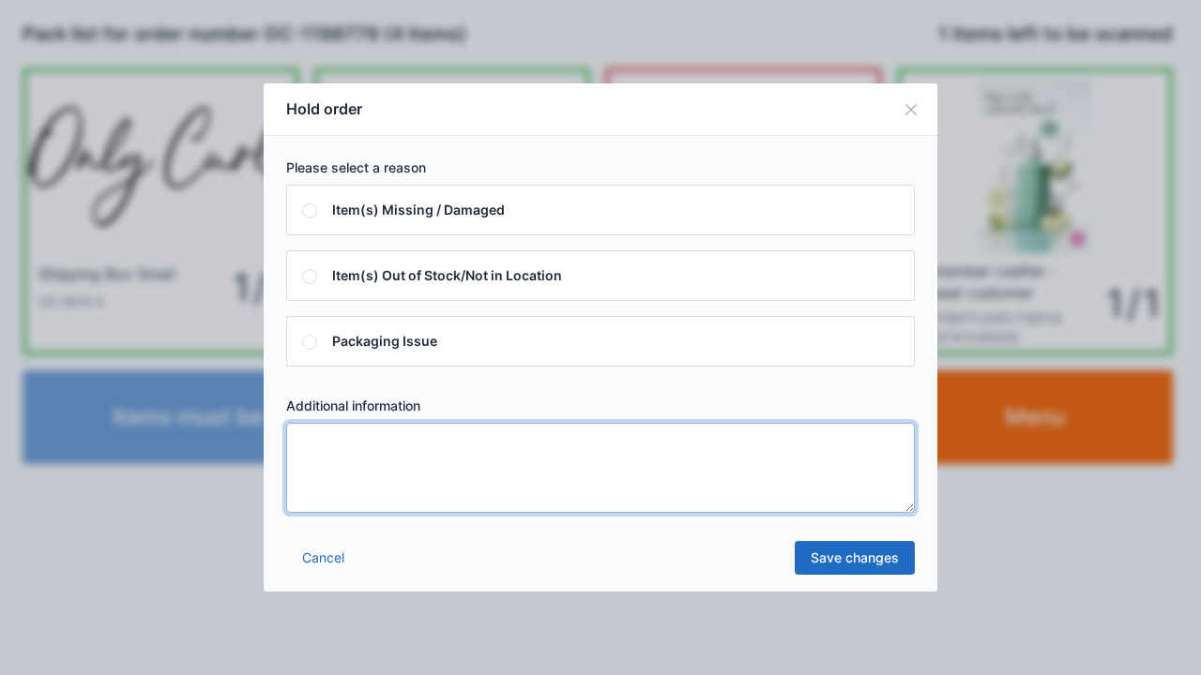
click at [313, 438] on textarea at bounding box center [600, 468] width 628 height 90
type textarea "******"
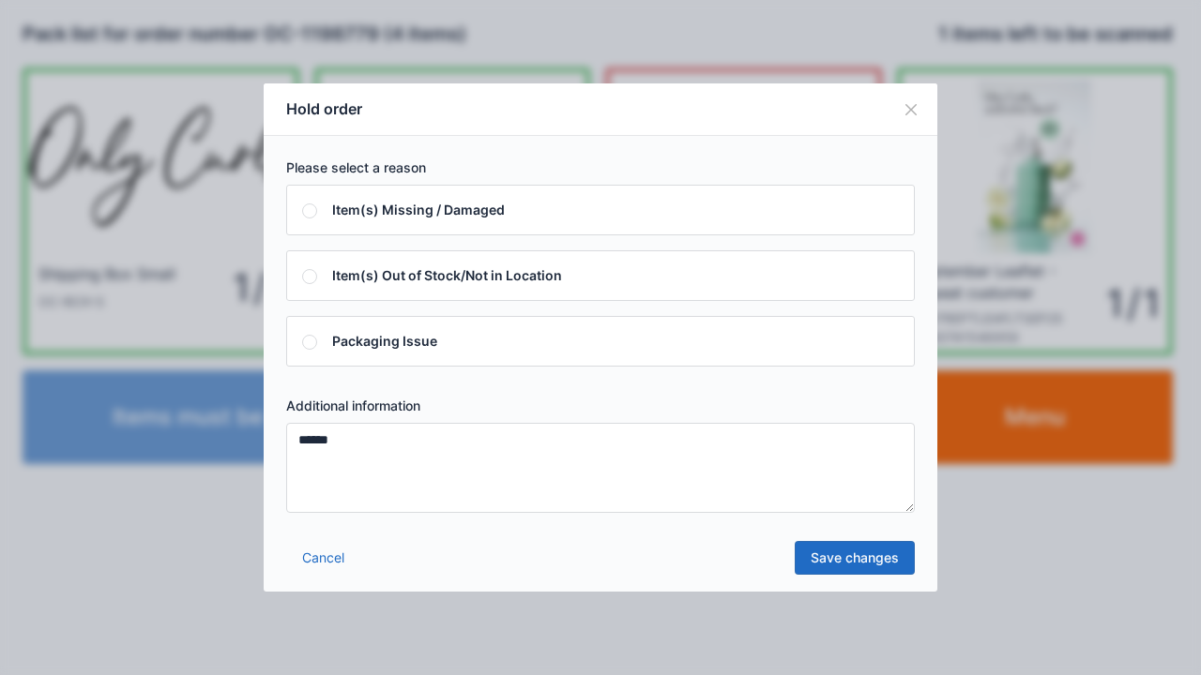
click at [854, 552] on link "Save changes" at bounding box center [854, 558] width 120 height 34
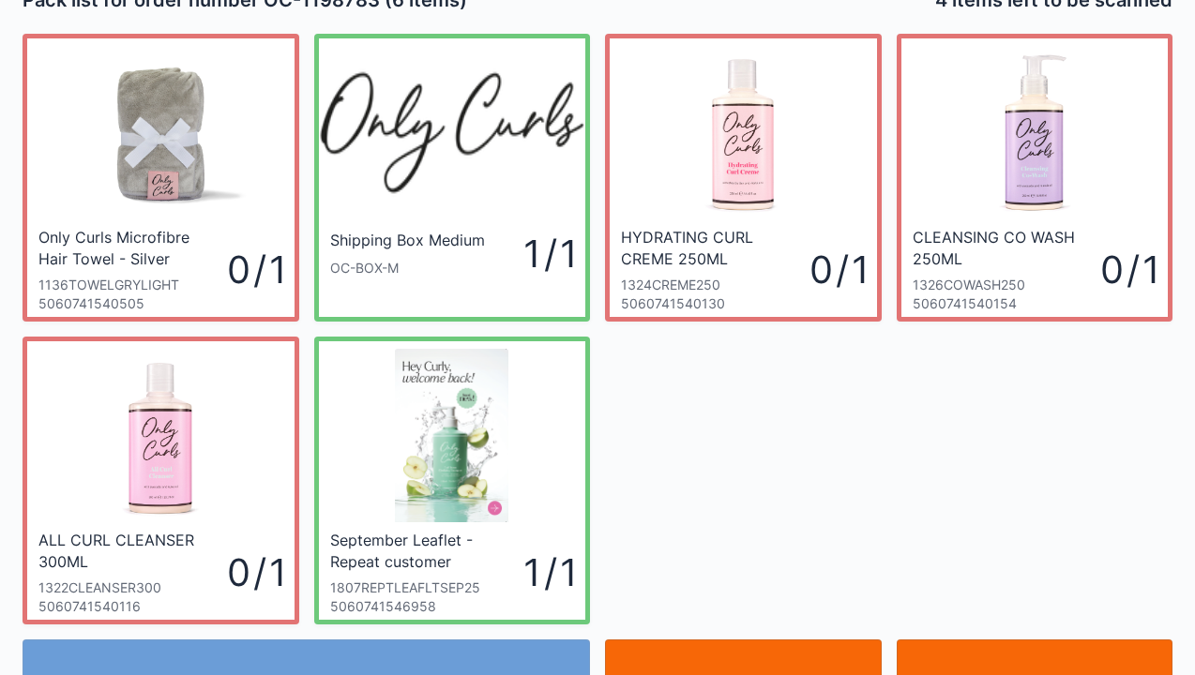
scroll to position [38, 0]
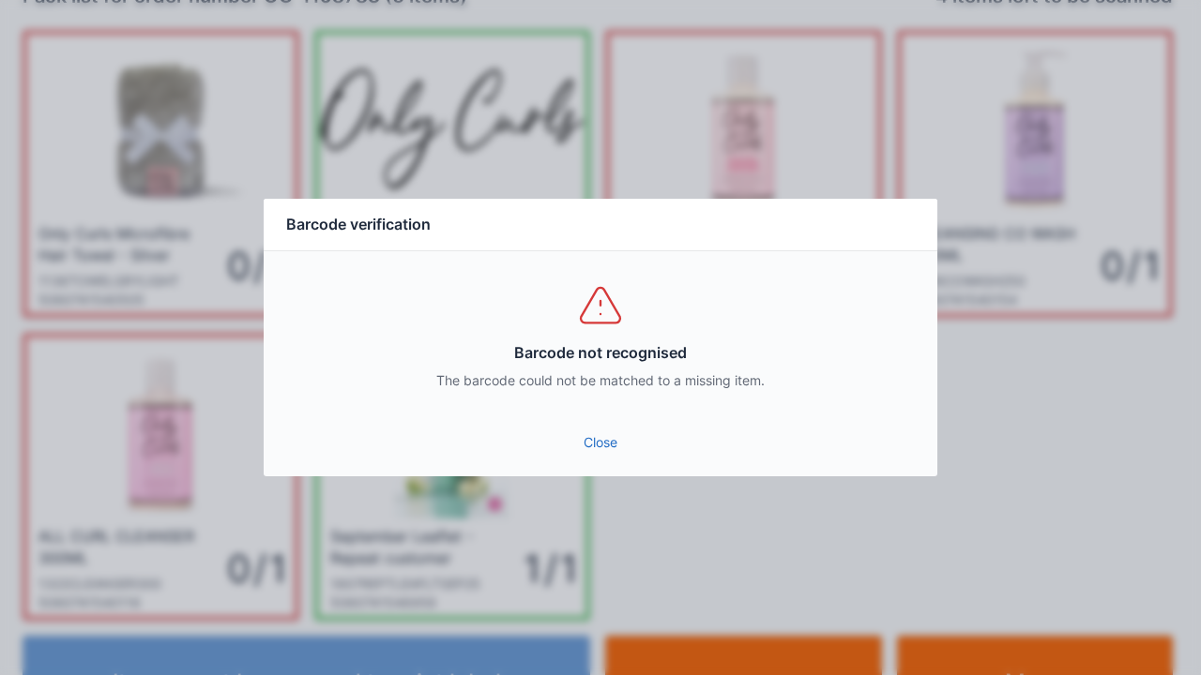
click at [607, 438] on link "Close" at bounding box center [600, 443] width 643 height 34
click at [613, 459] on link "Close" at bounding box center [600, 443] width 643 height 34
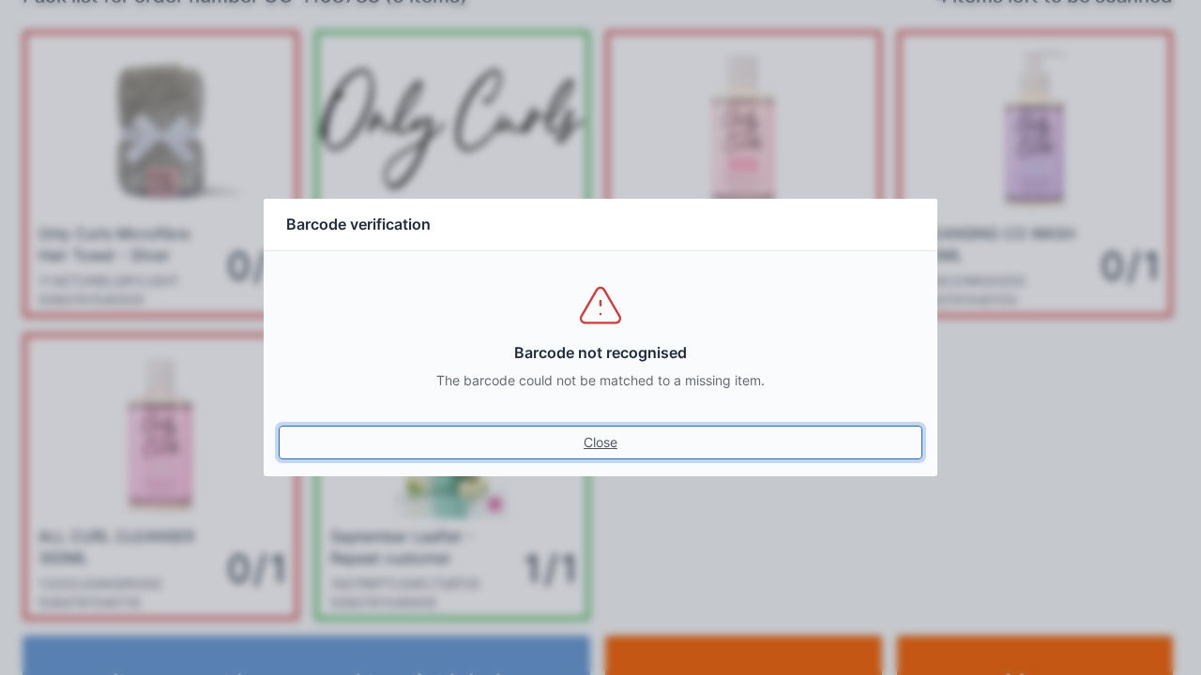
click at [606, 456] on link "Close" at bounding box center [600, 443] width 643 height 34
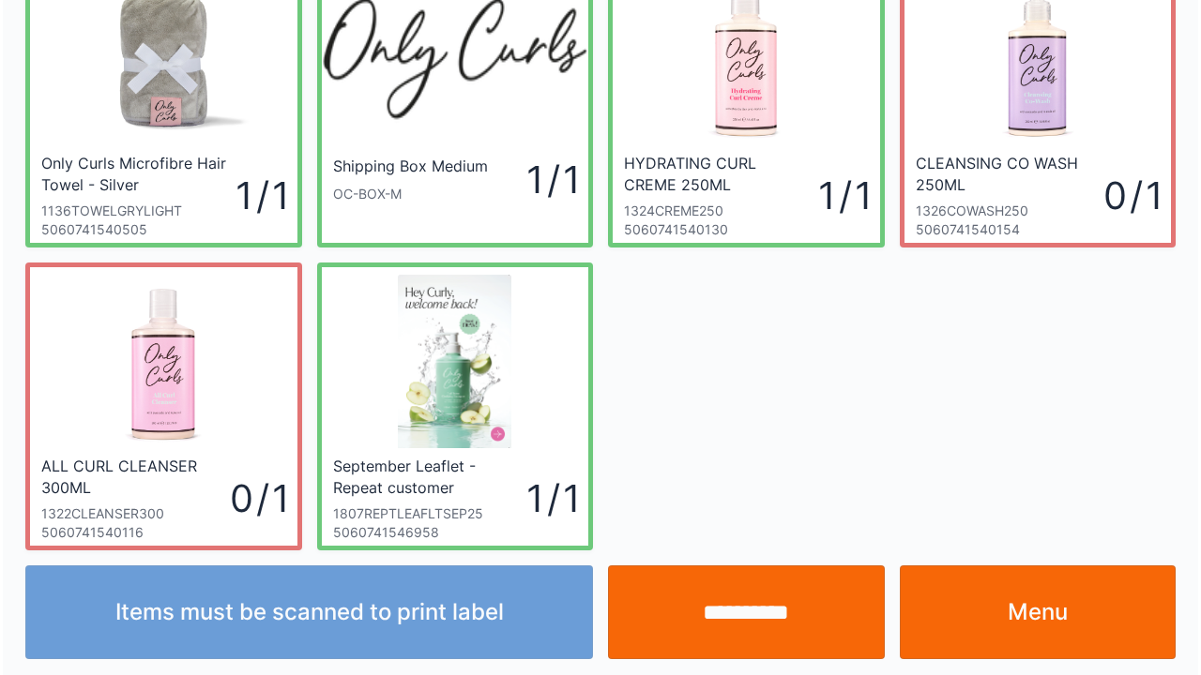
scroll to position [109, 0]
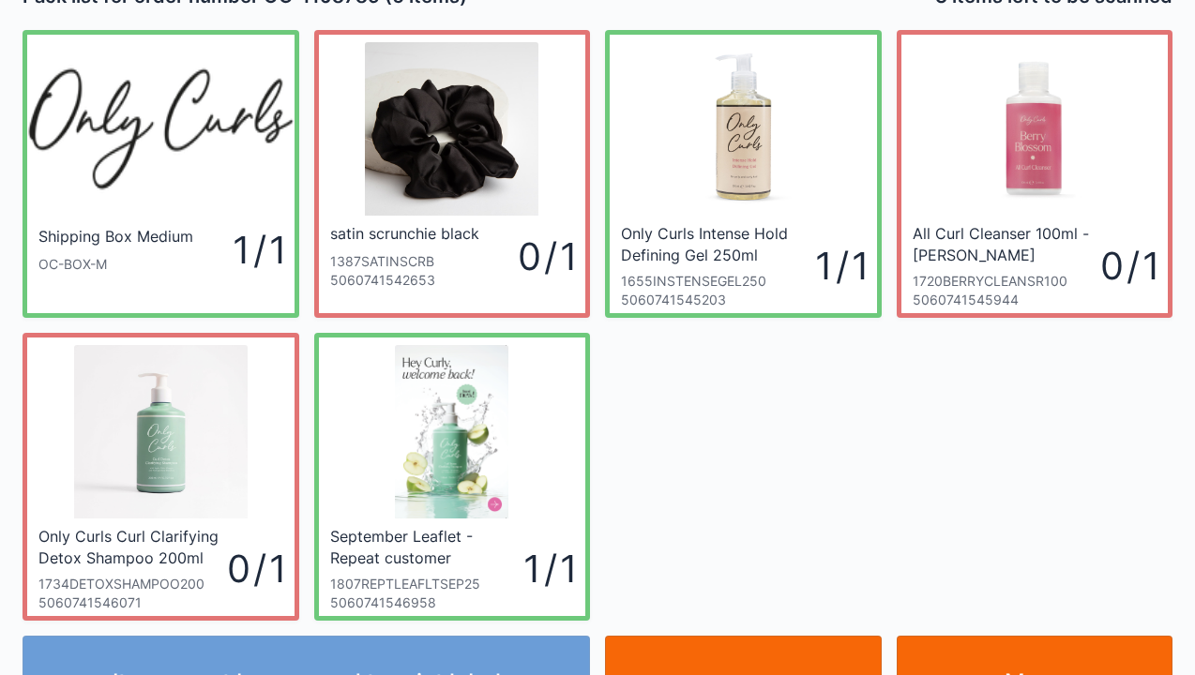
scroll to position [75, 0]
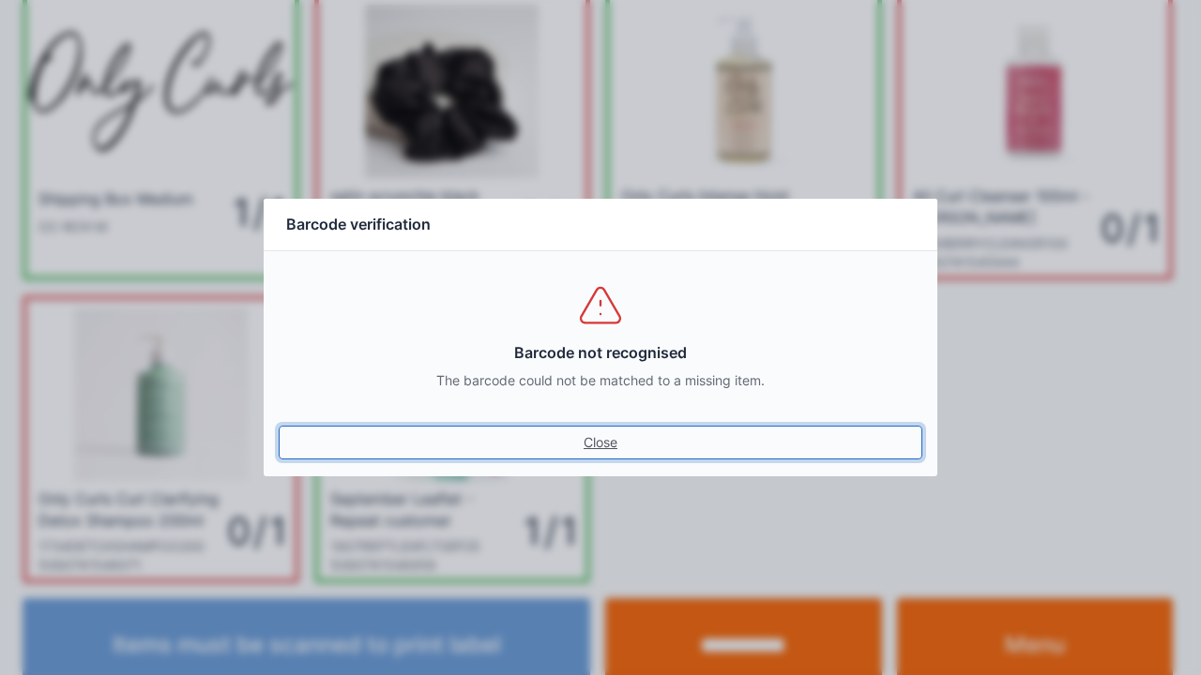
click at [600, 446] on link "Close" at bounding box center [600, 443] width 643 height 34
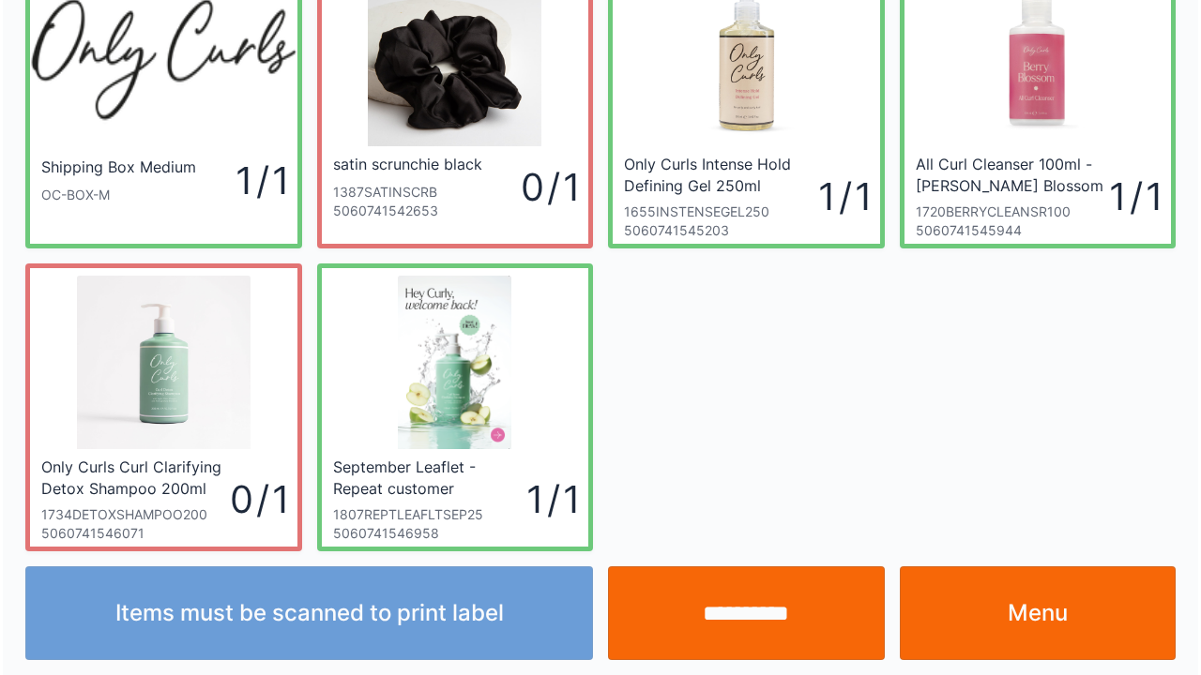
scroll to position [109, 0]
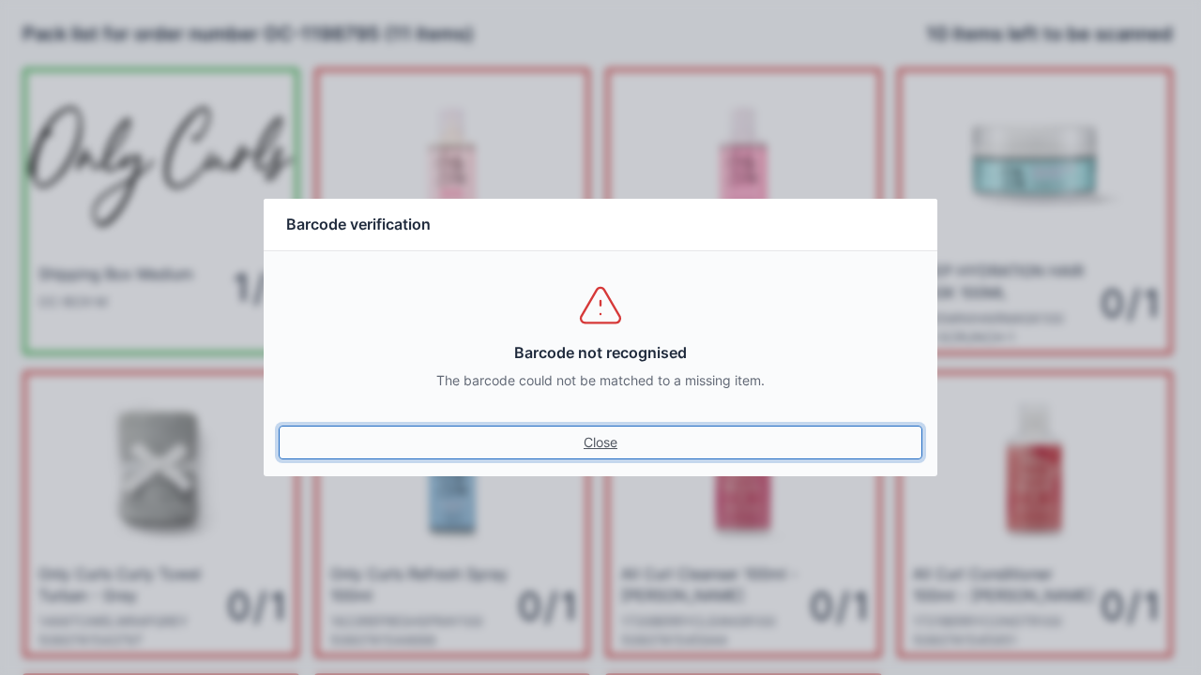
click at [615, 456] on link "Close" at bounding box center [600, 443] width 643 height 34
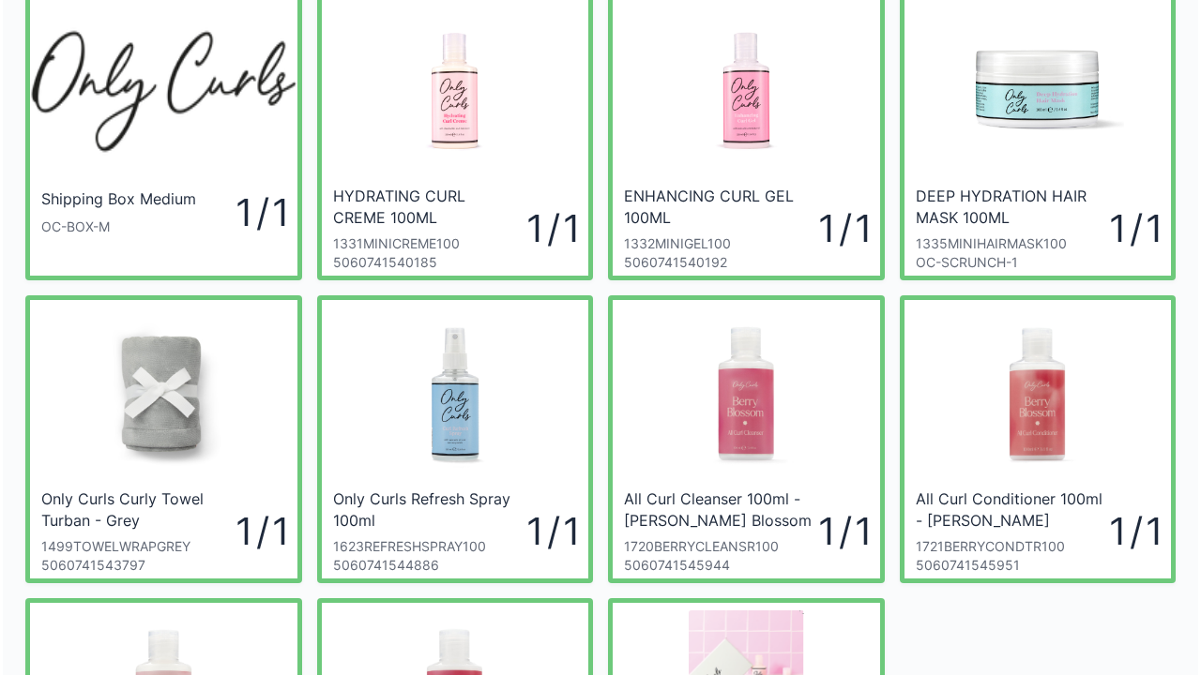
scroll to position [113, 0]
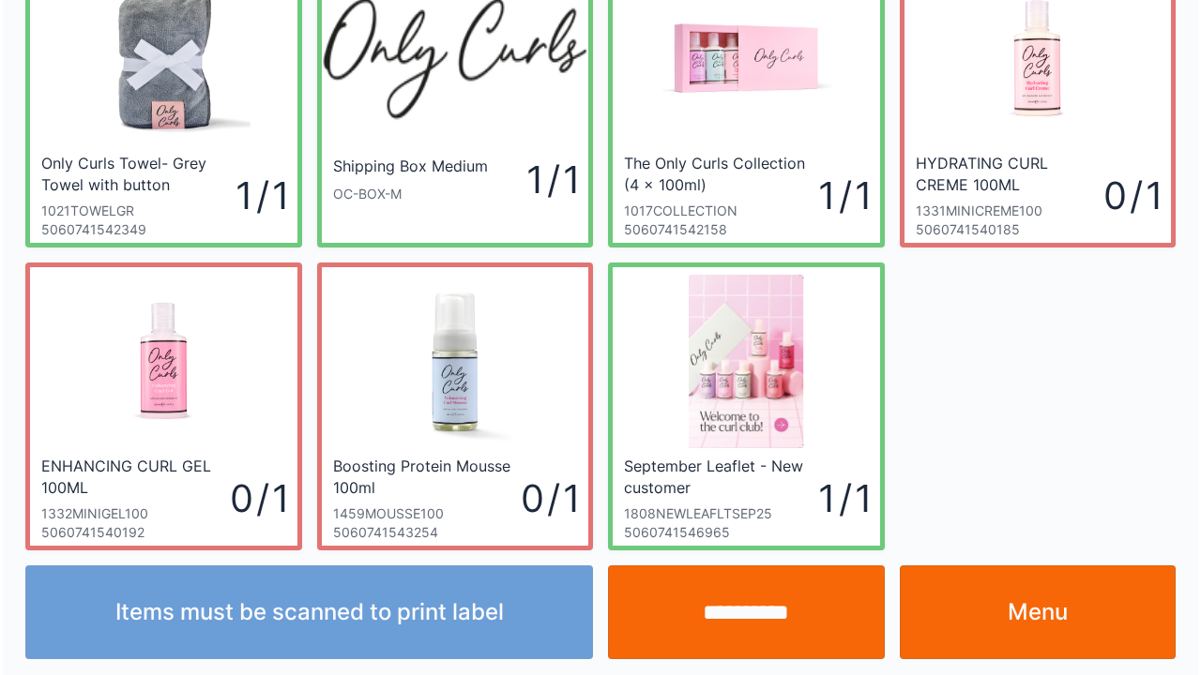
scroll to position [109, 0]
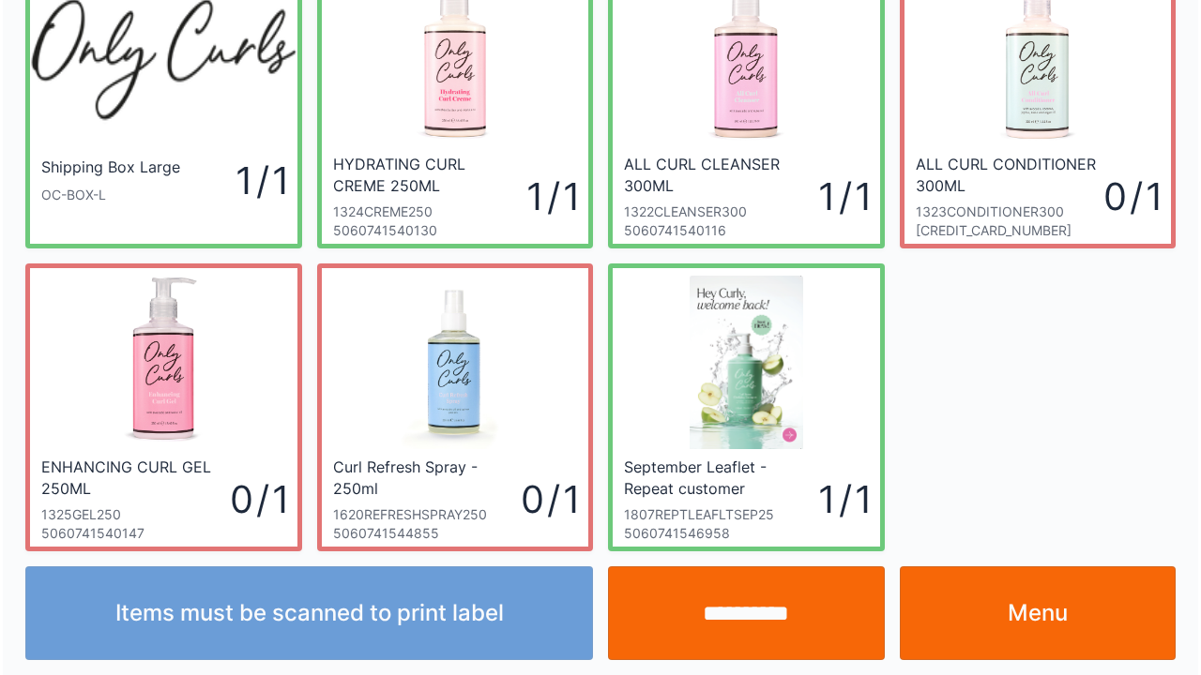
scroll to position [109, 0]
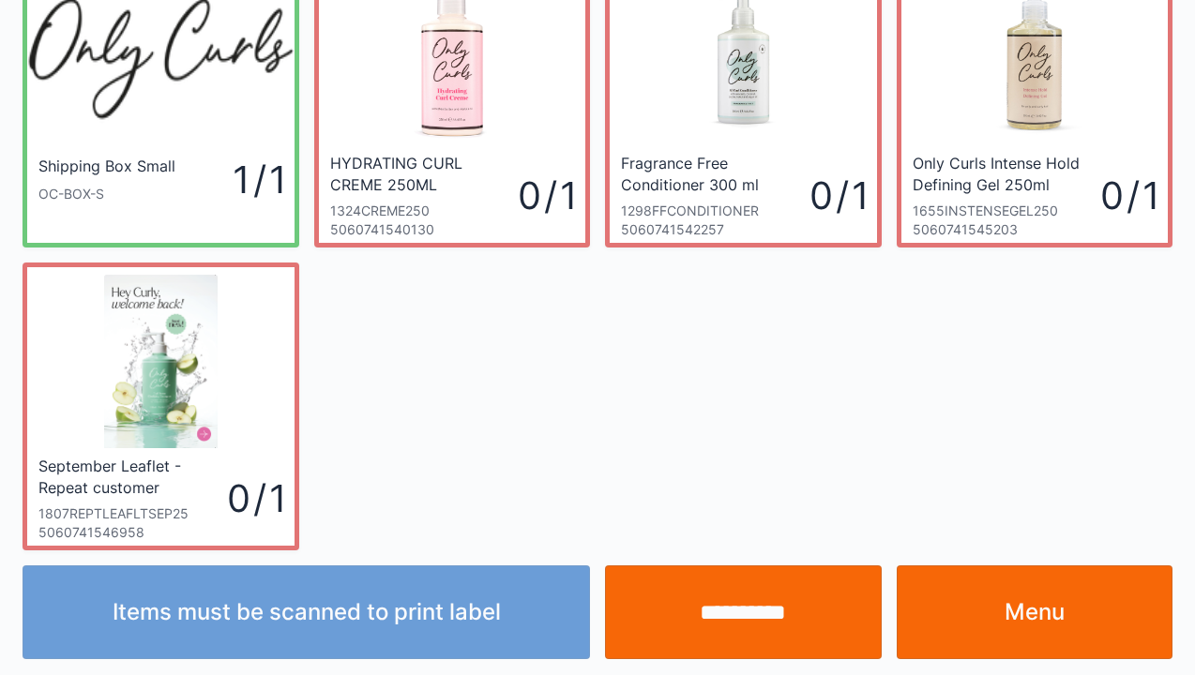
scroll to position [109, 0]
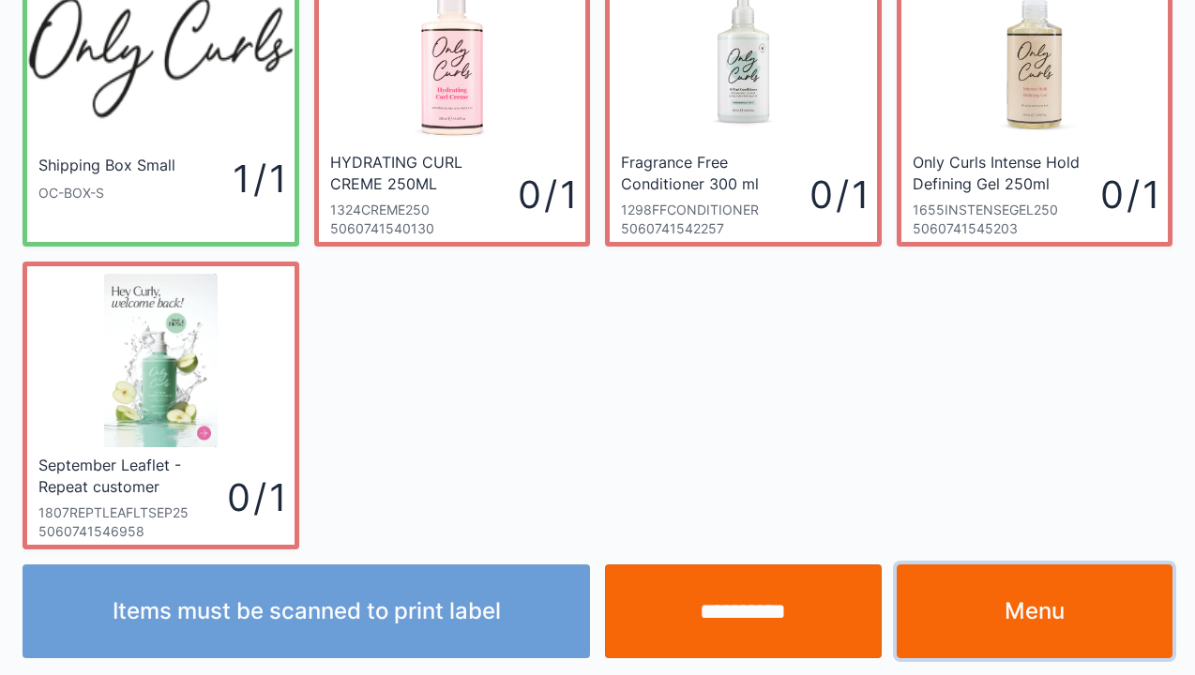
click at [1048, 607] on link "Menu" at bounding box center [1035, 612] width 277 height 94
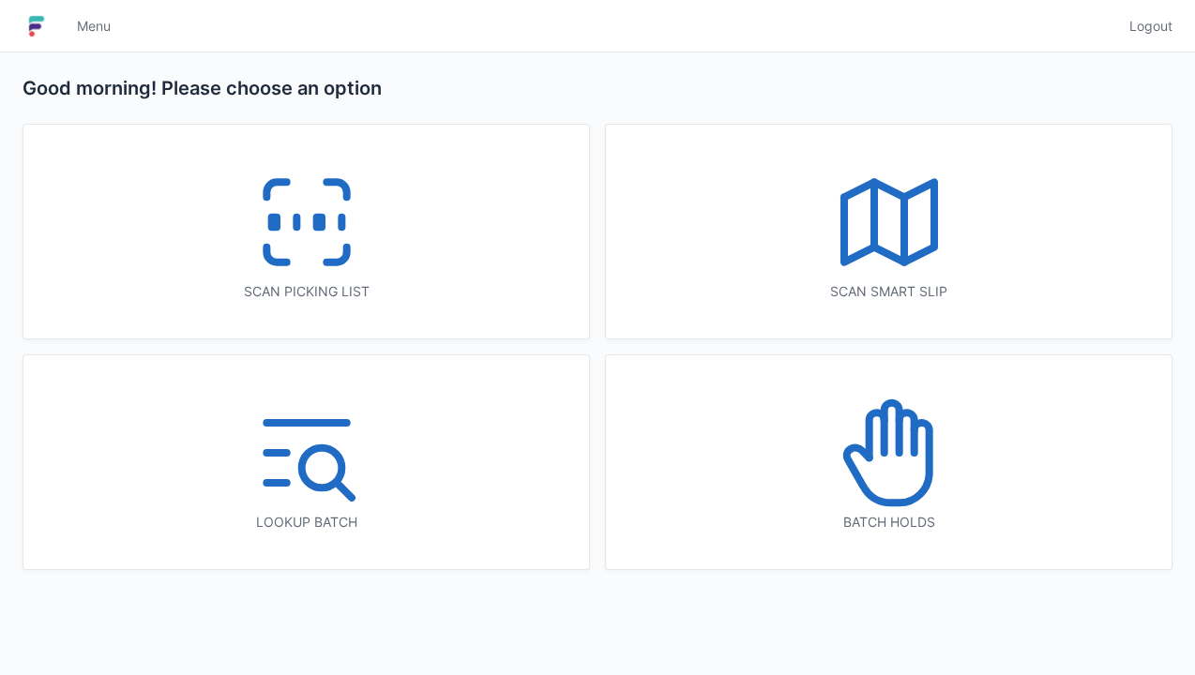
click at [896, 431] on icon at bounding box center [891, 428] width 15 height 50
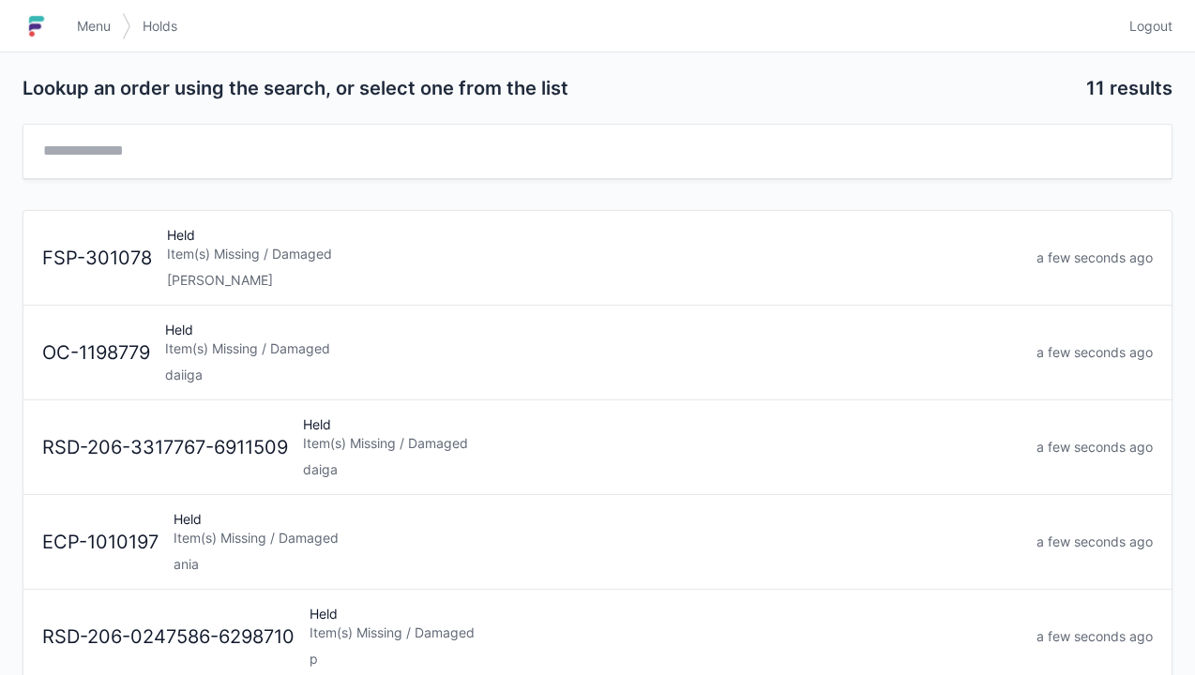
click at [202, 349] on div "Item(s) Missing / Damaged" at bounding box center [593, 349] width 856 height 19
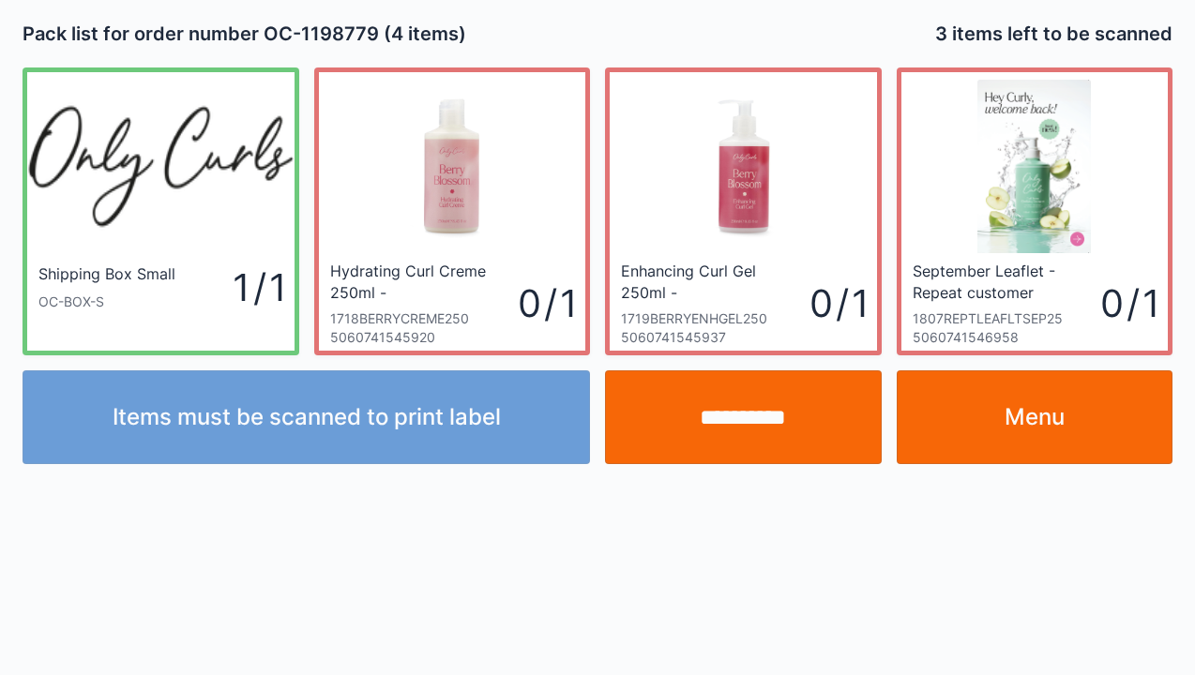
click at [1074, 423] on link "Menu" at bounding box center [1035, 417] width 277 height 94
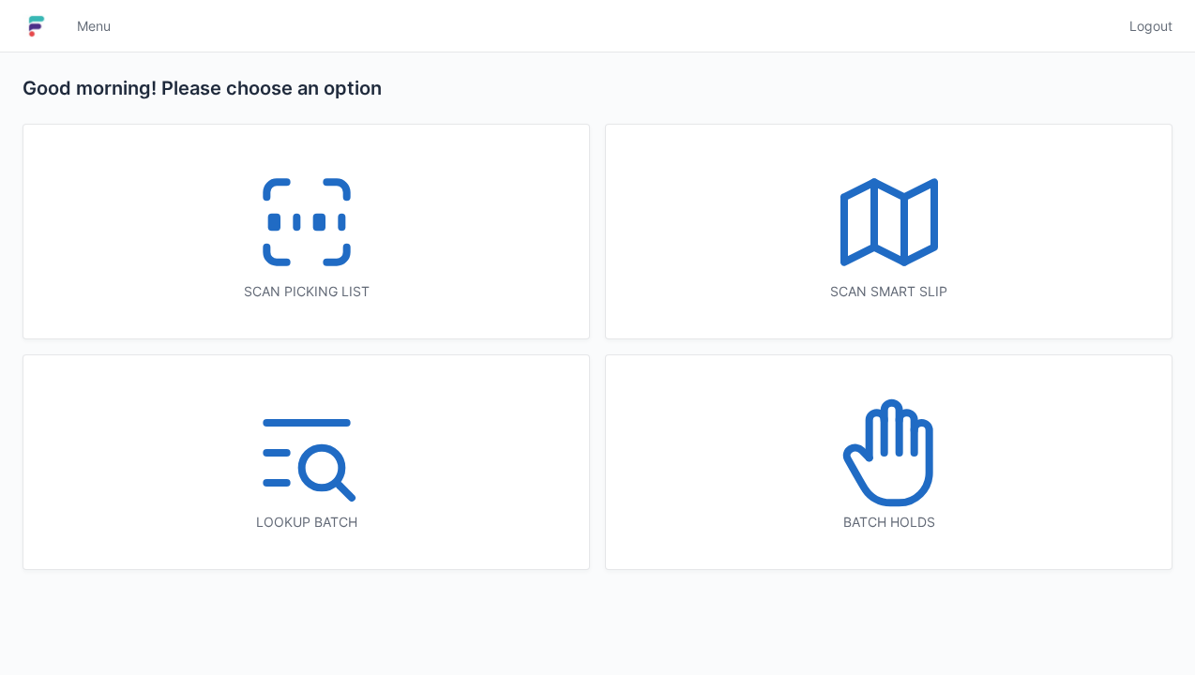
click at [873, 473] on icon at bounding box center [889, 453] width 120 height 120
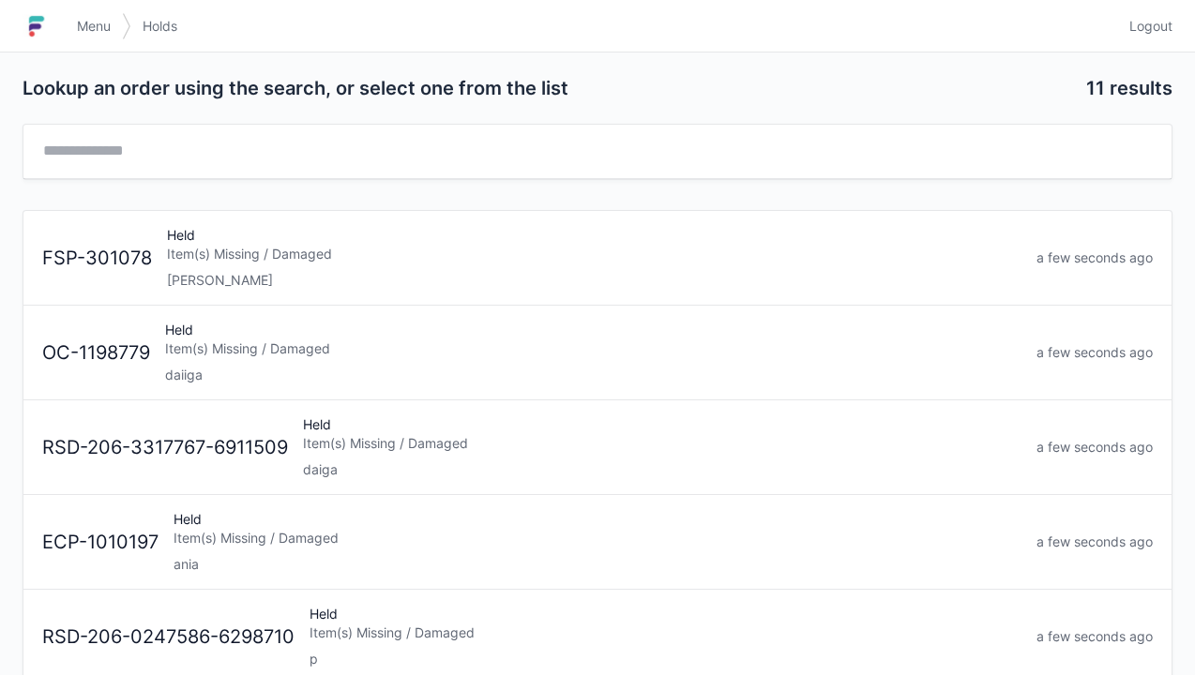
click at [213, 253] on div "Item(s) Missing / Damaged" at bounding box center [594, 254] width 854 height 19
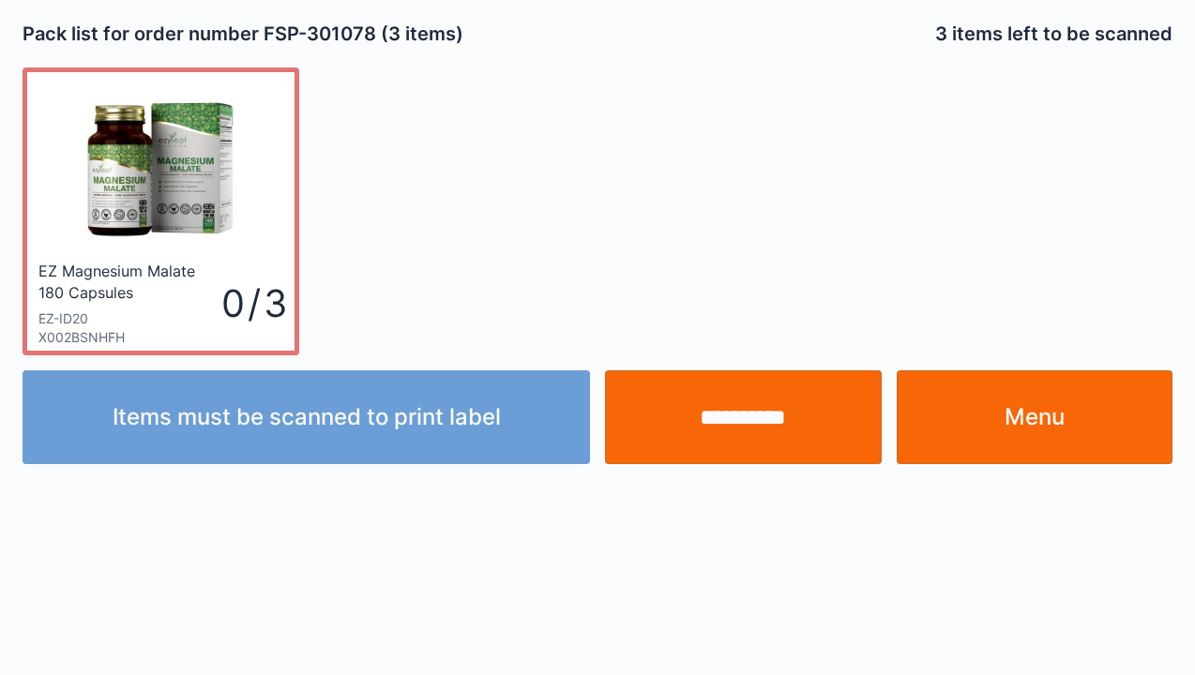
click at [1050, 401] on link "Menu" at bounding box center [1035, 417] width 277 height 94
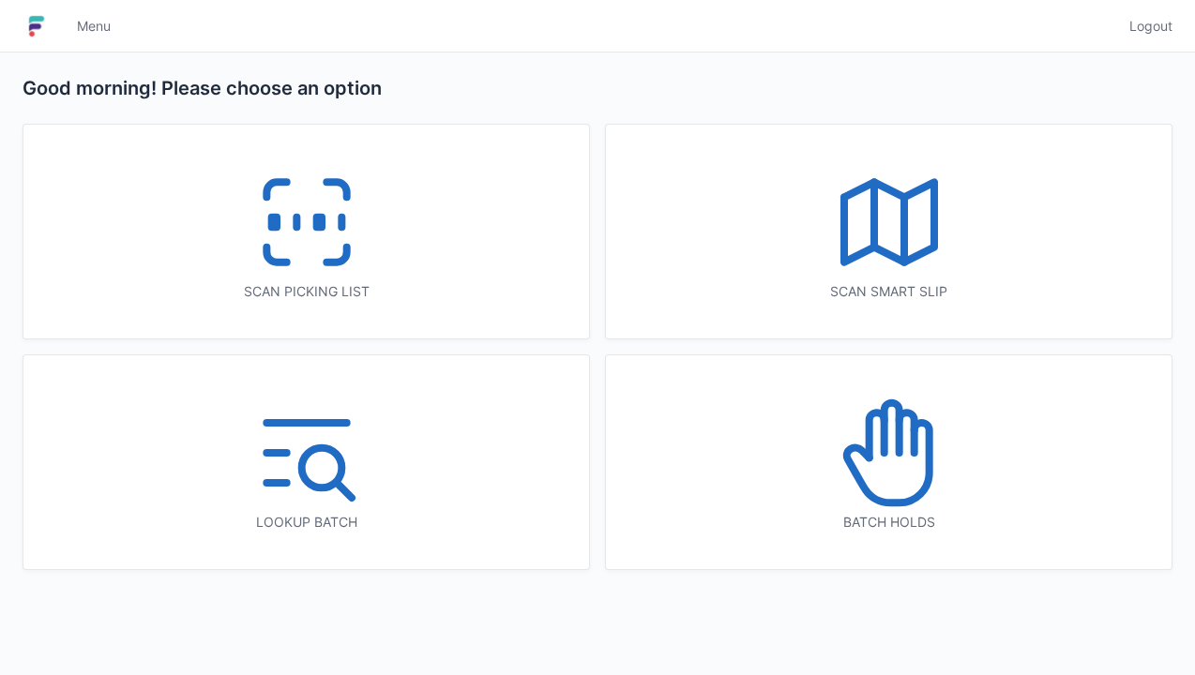
click at [880, 443] on icon at bounding box center [876, 435] width 15 height 45
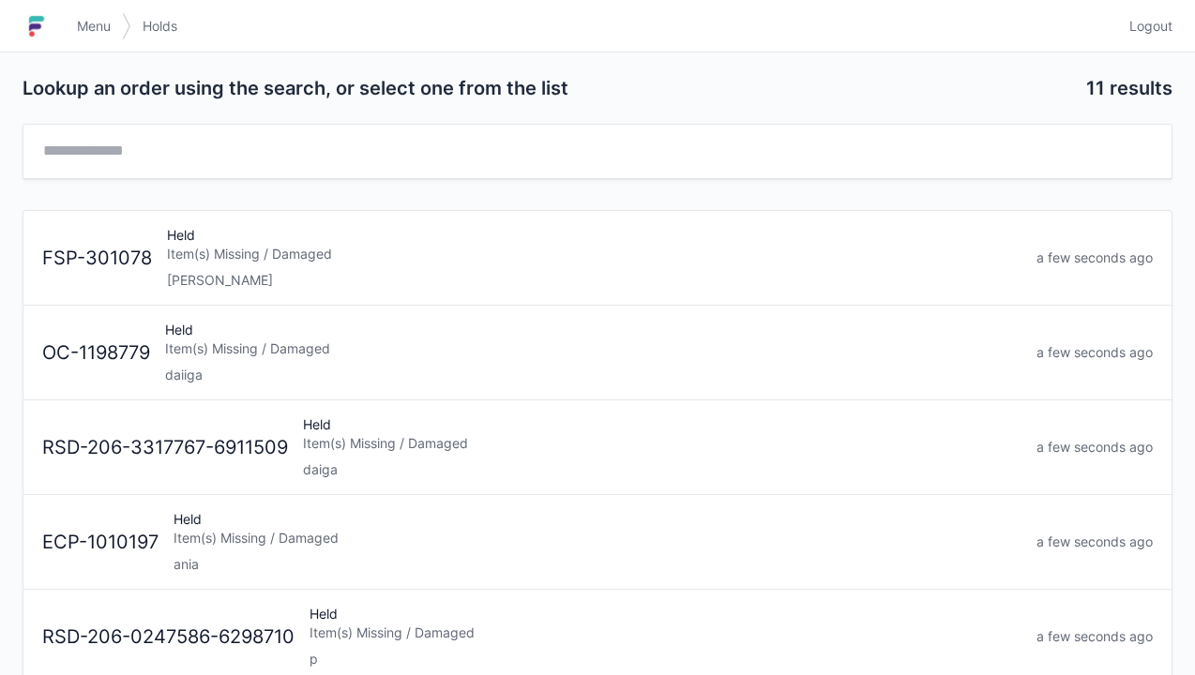
click at [372, 461] on div "daiga" at bounding box center [662, 470] width 718 height 19
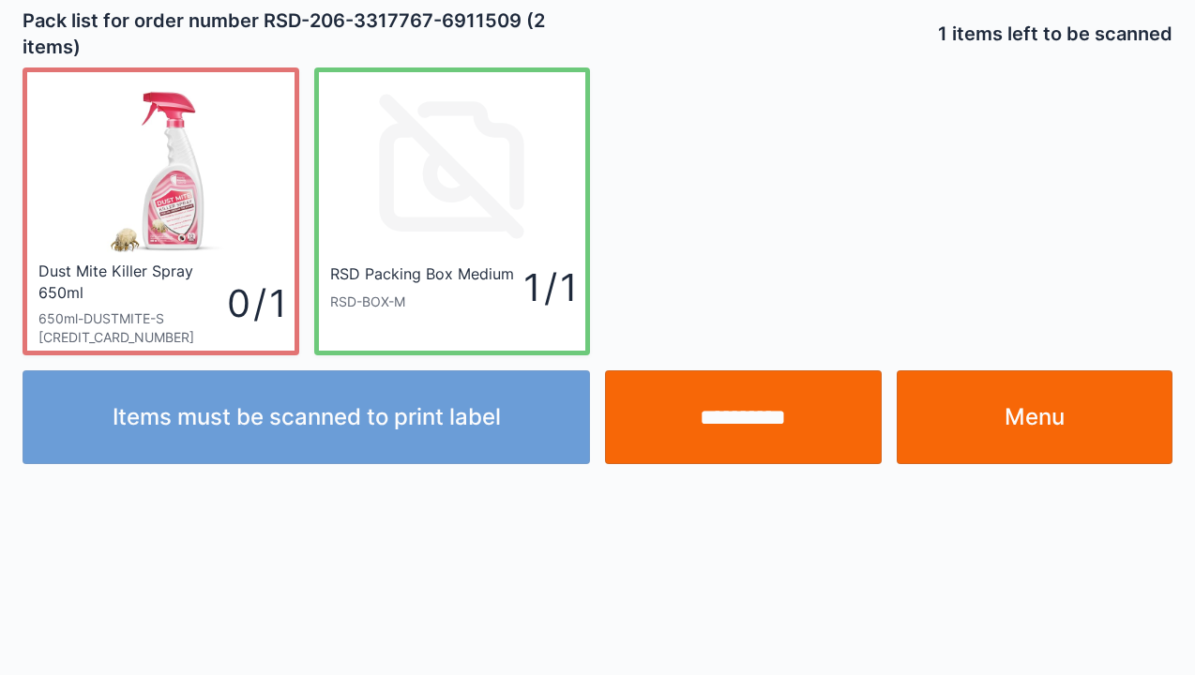
click at [1034, 415] on link "Menu" at bounding box center [1035, 417] width 277 height 94
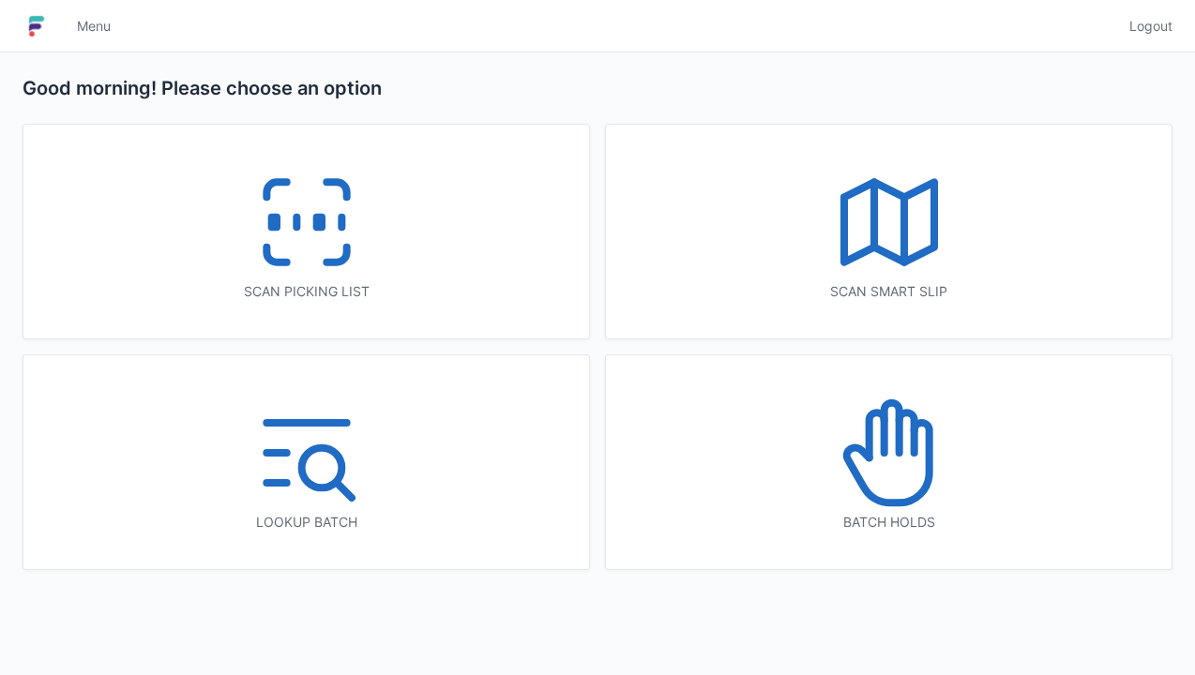
click at [49, 15] on img at bounding box center [37, 26] width 28 height 30
click at [304, 231] on icon at bounding box center [307, 222] width 120 height 120
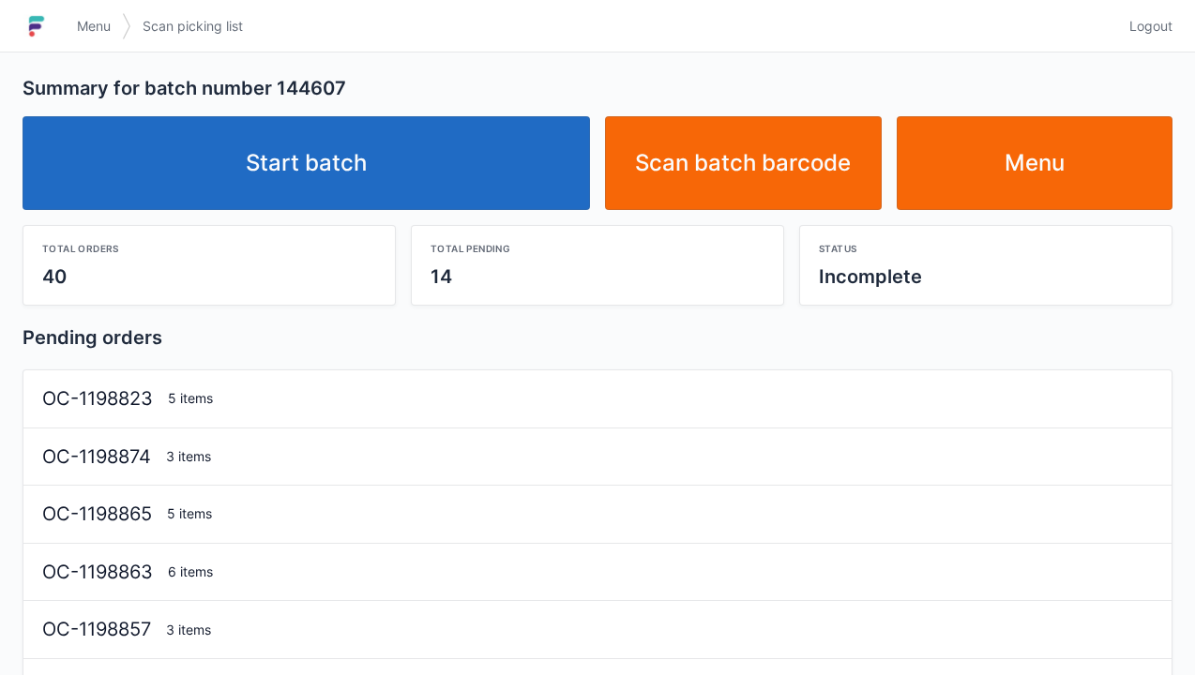
click at [370, 163] on link "Start batch" at bounding box center [306, 163] width 567 height 94
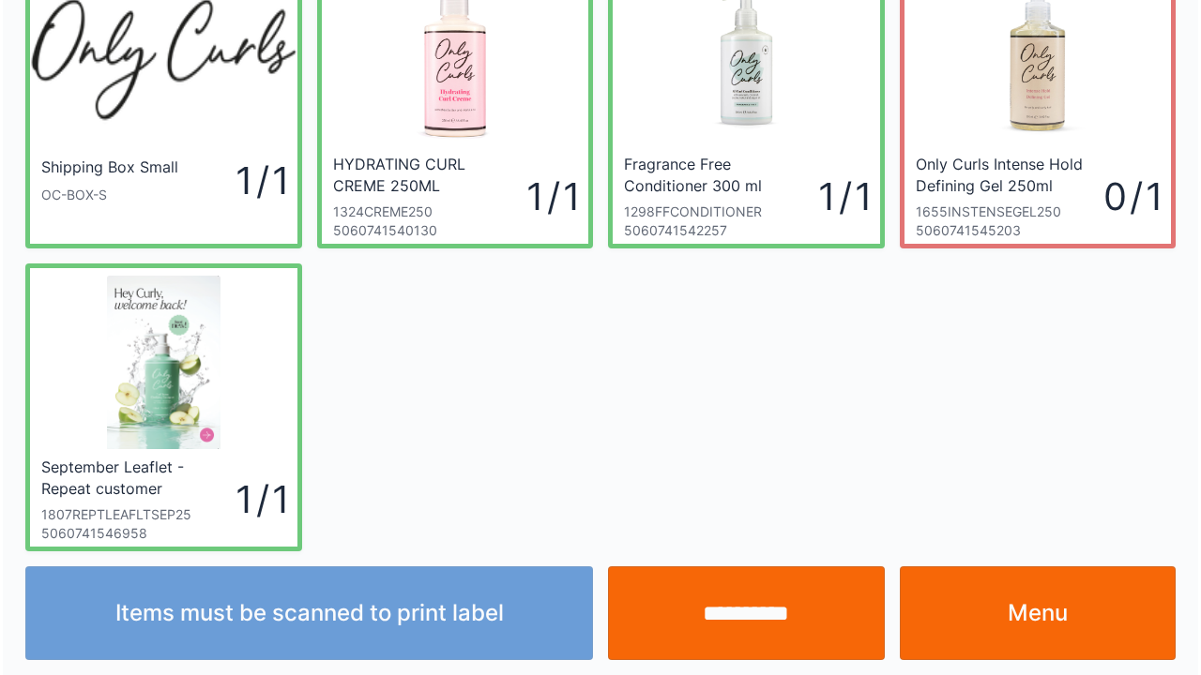
scroll to position [109, 0]
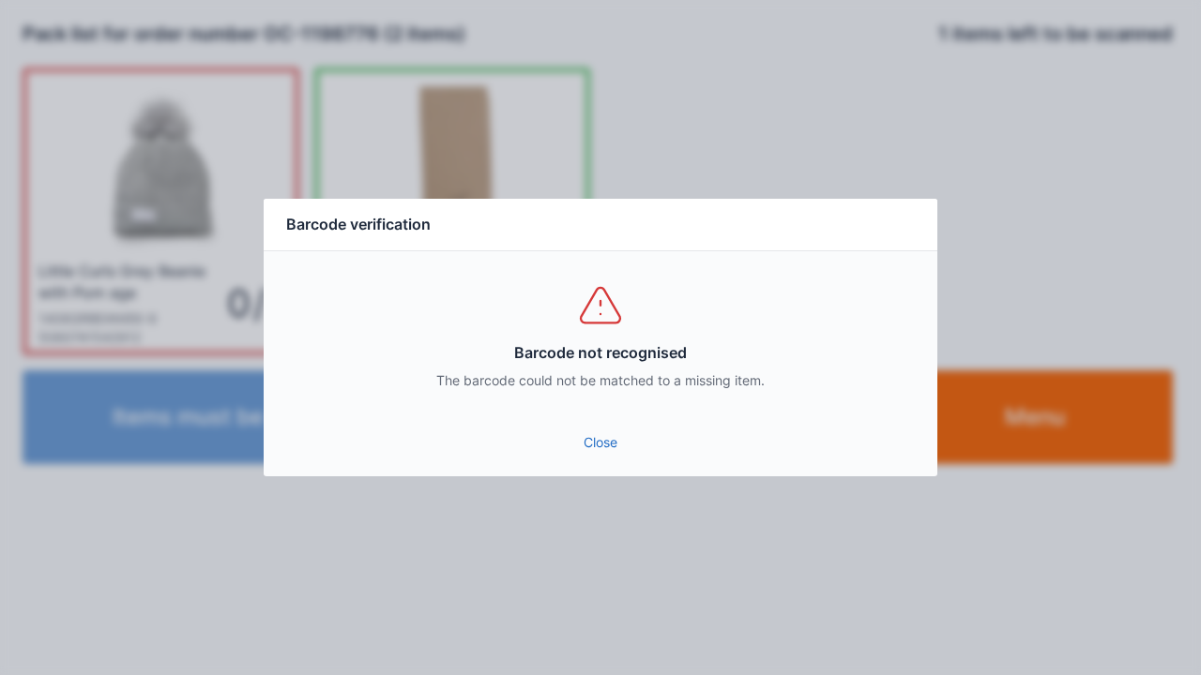
click at [599, 435] on link "Close" at bounding box center [600, 443] width 643 height 34
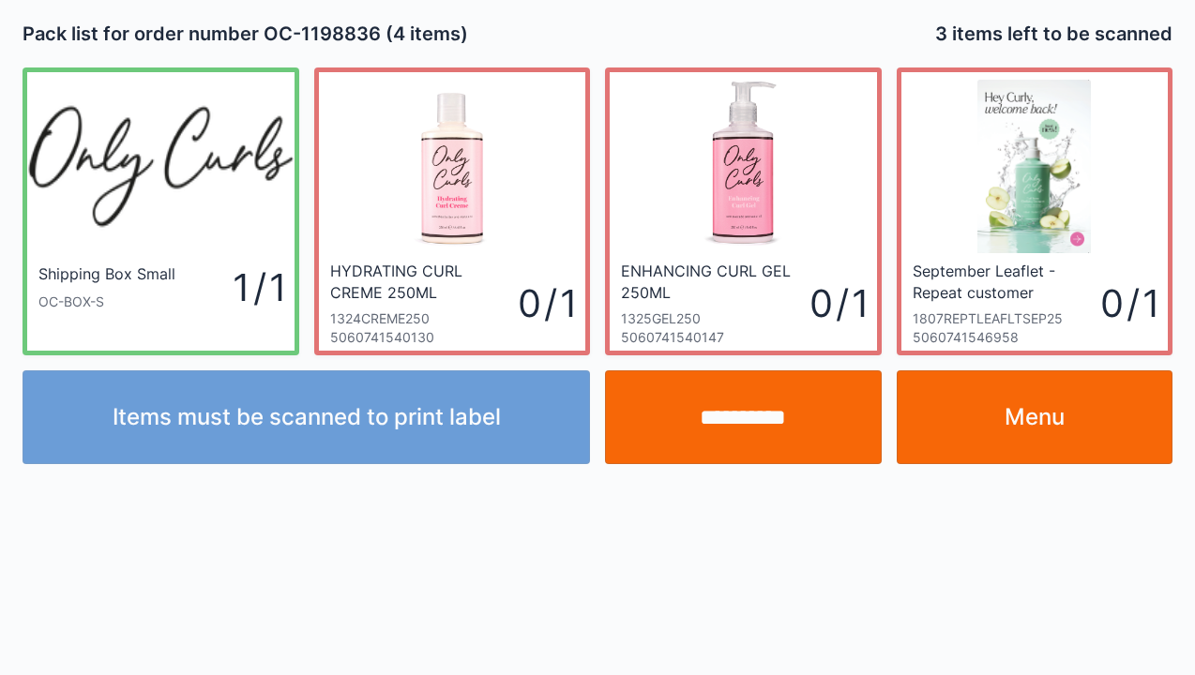
click at [1005, 425] on link "Menu" at bounding box center [1035, 417] width 277 height 94
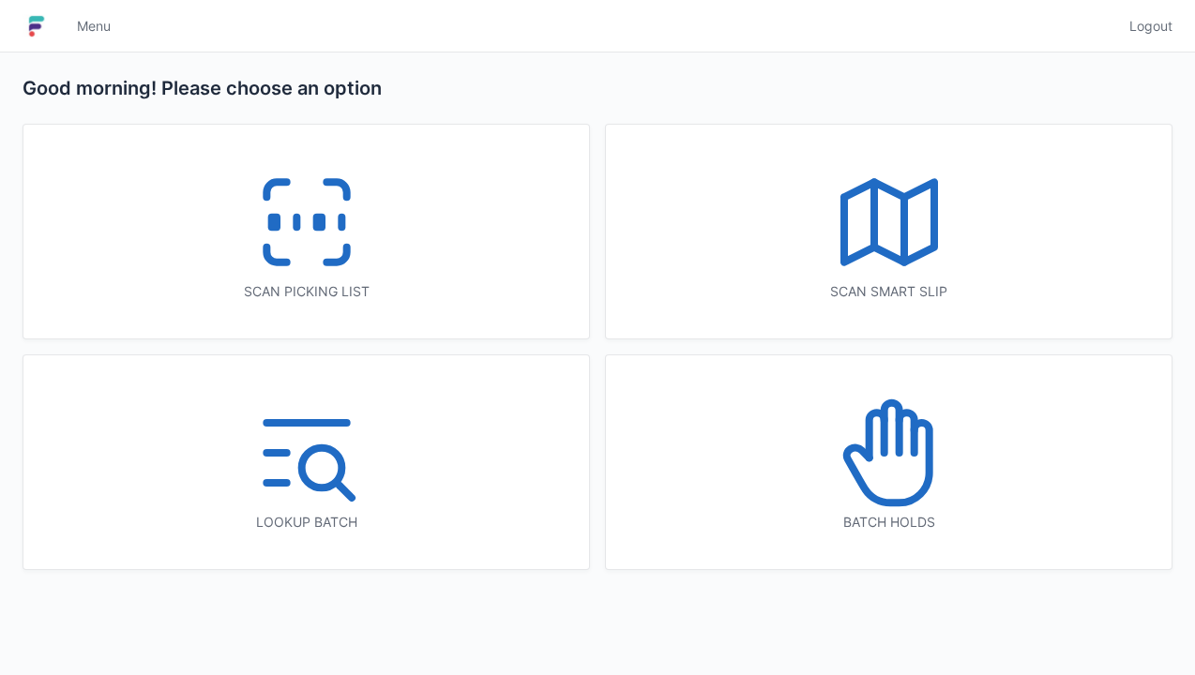
click at [329, 216] on icon at bounding box center [307, 222] width 120 height 120
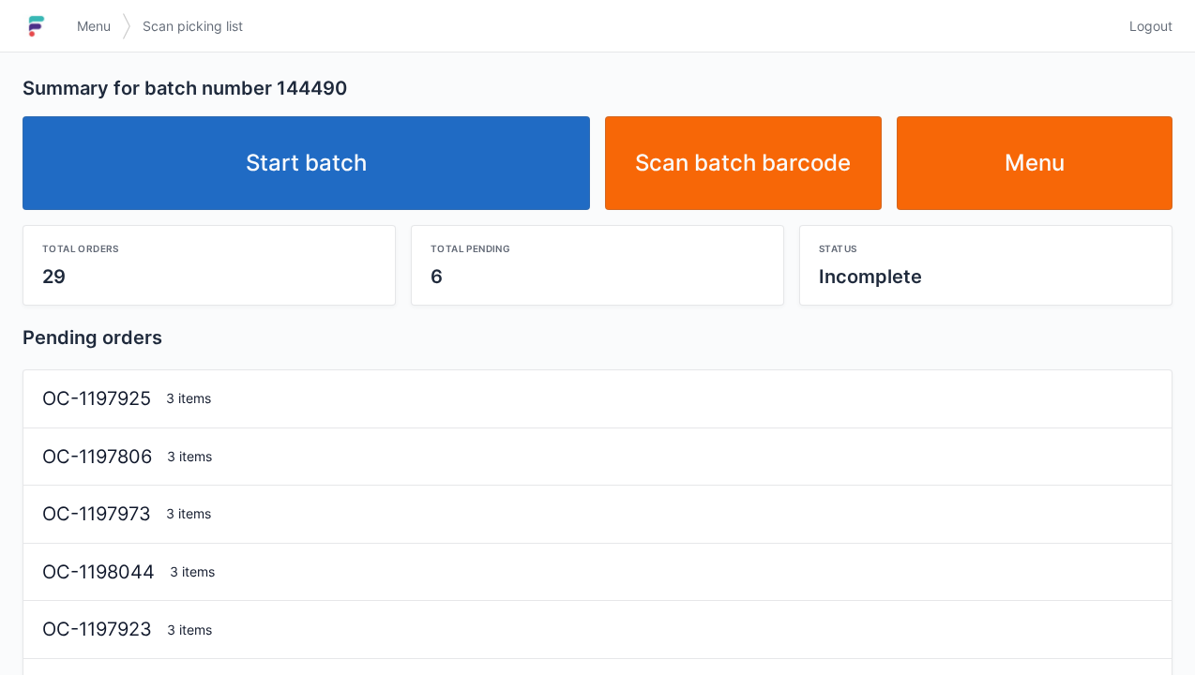
click at [377, 173] on link "Start batch" at bounding box center [306, 163] width 567 height 94
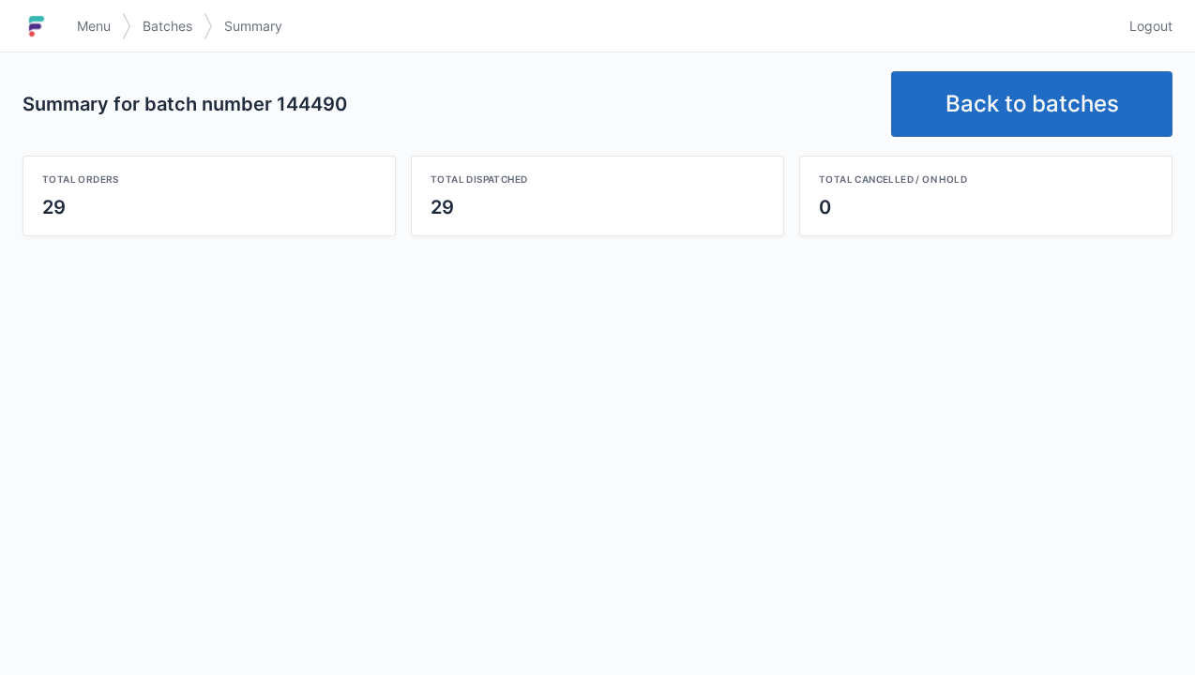
click at [1016, 109] on link "Back to batches" at bounding box center [1031, 104] width 281 height 66
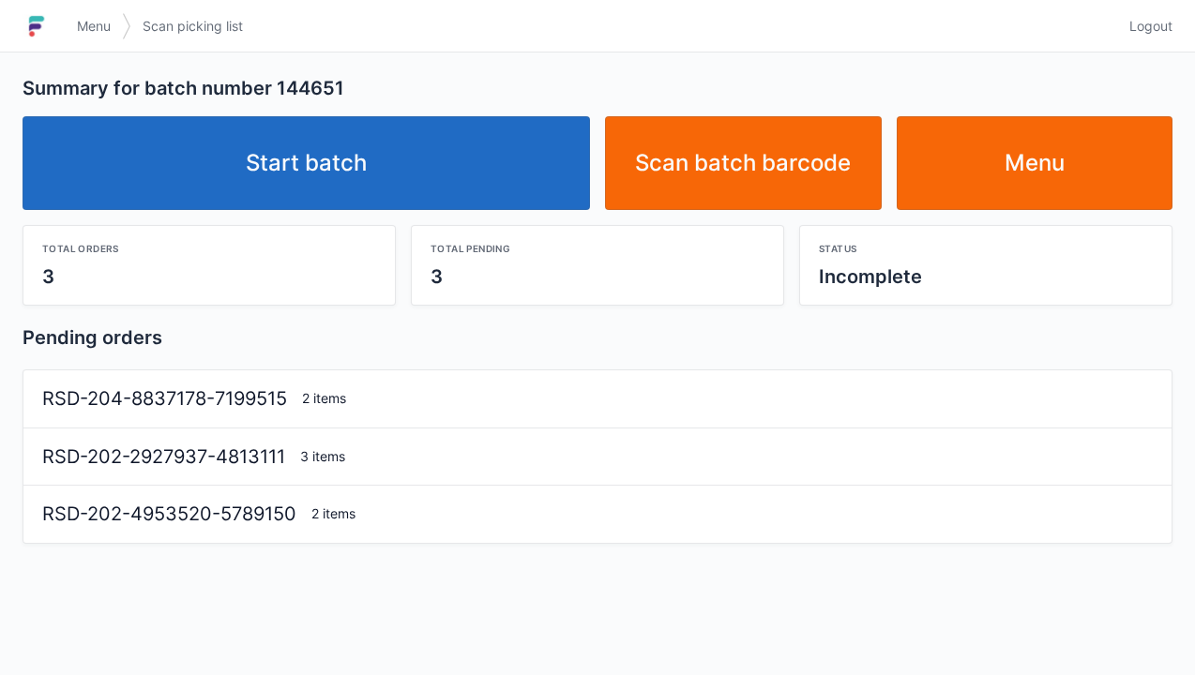
click at [316, 161] on link "Start batch" at bounding box center [306, 163] width 567 height 94
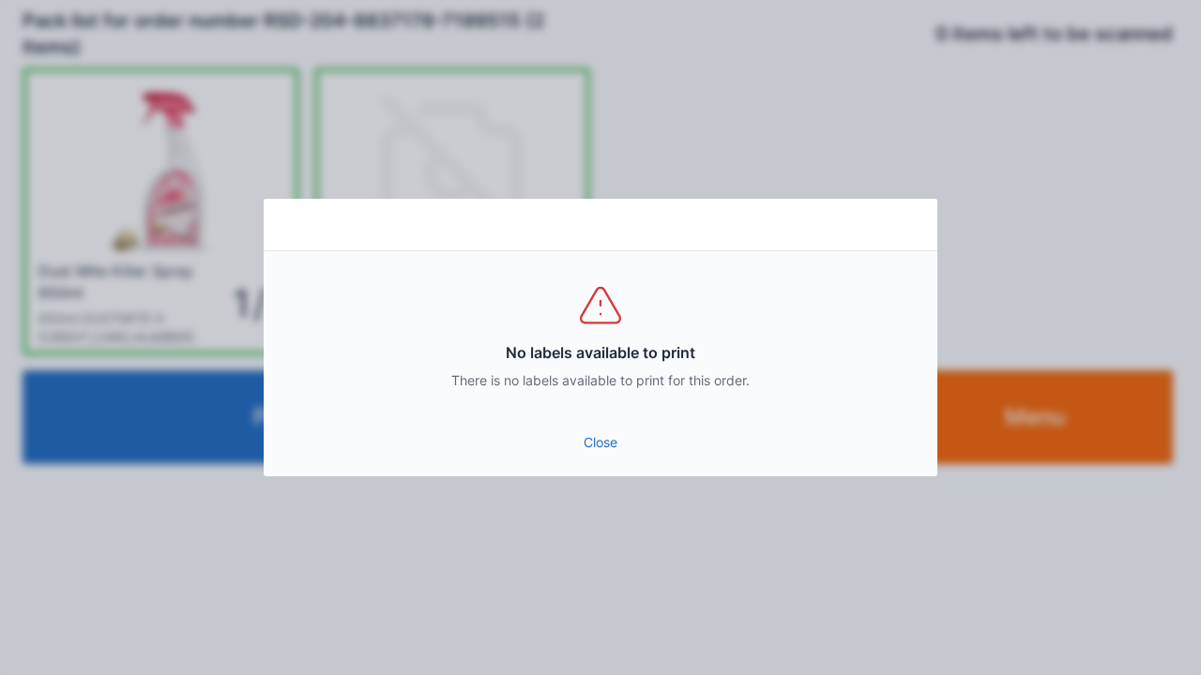
click at [591, 439] on link "Close" at bounding box center [600, 443] width 643 height 34
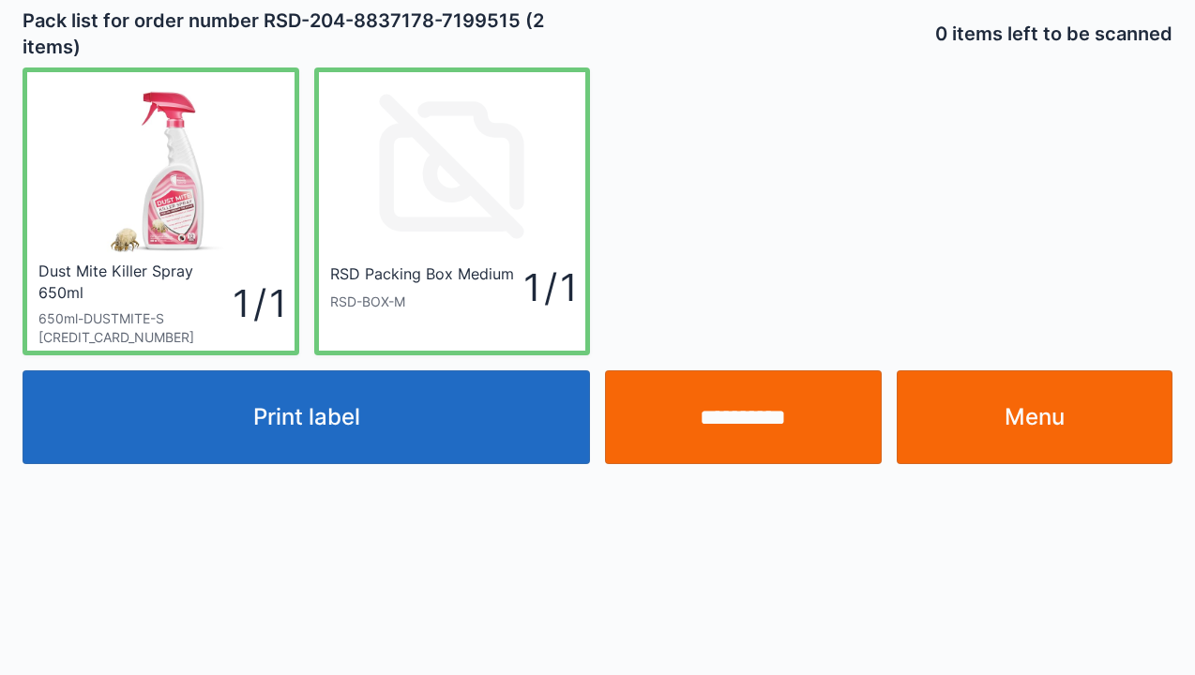
click at [287, 416] on button "Print label" at bounding box center [306, 417] width 567 height 94
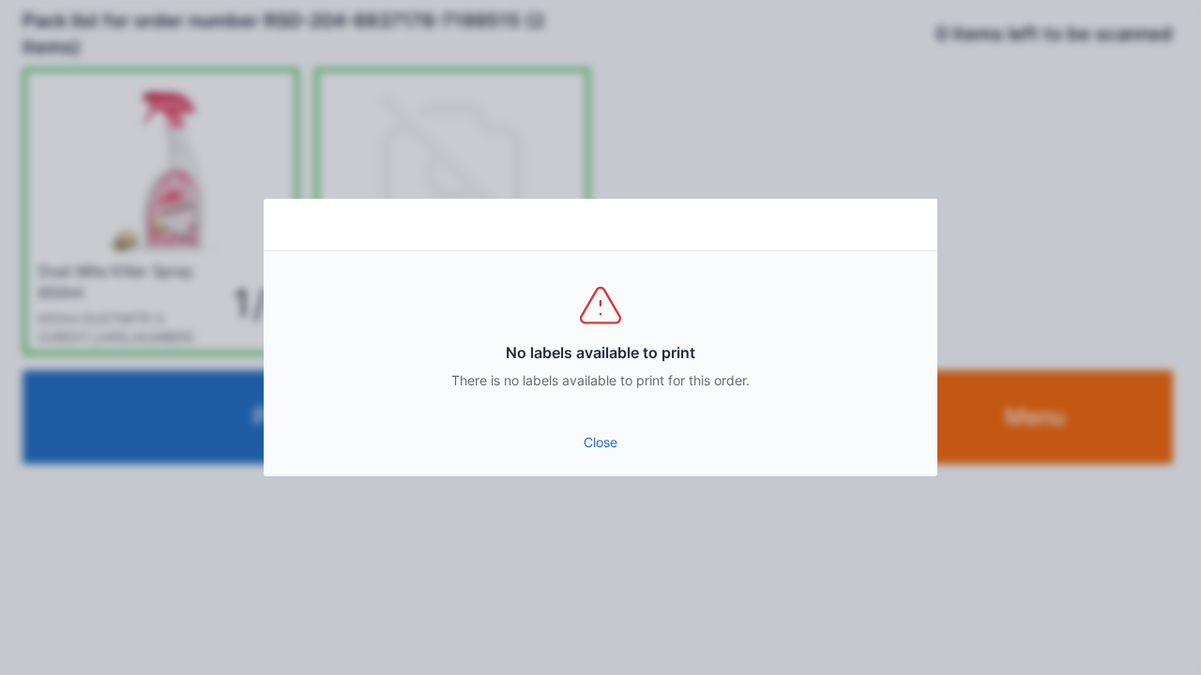
click at [1093, 413] on div "No labels available to print There is no labels available to print for this ord…" at bounding box center [600, 337] width 1201 height 675
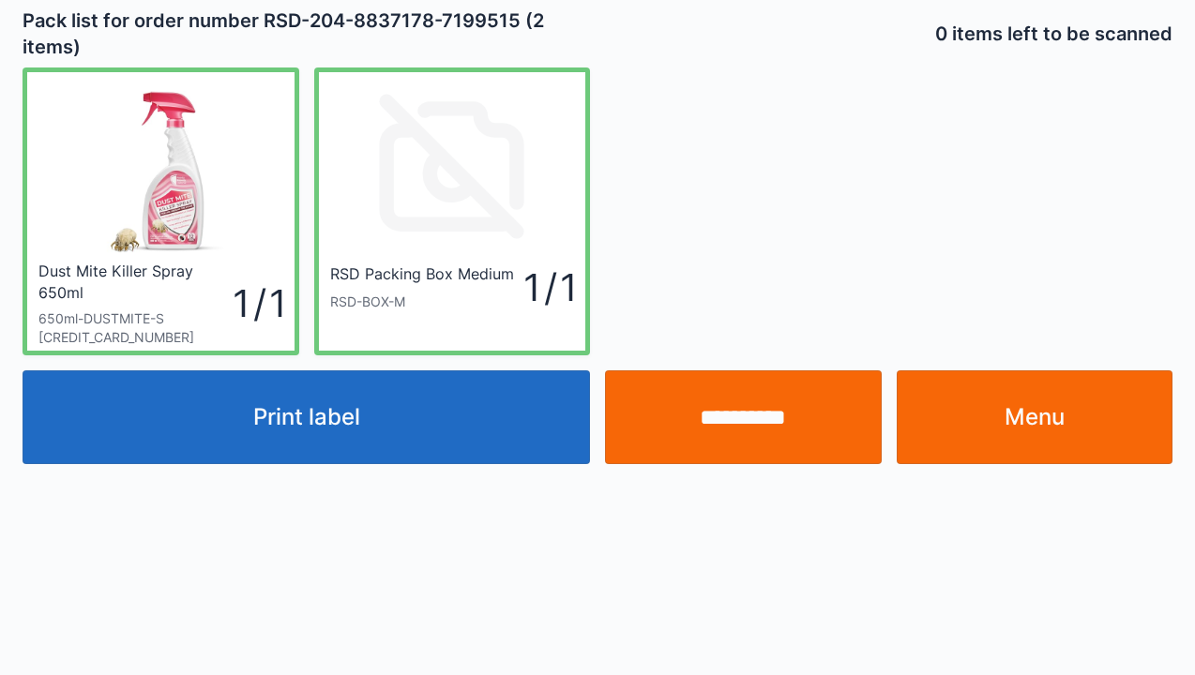
click at [728, 407] on input "**********" at bounding box center [743, 417] width 277 height 94
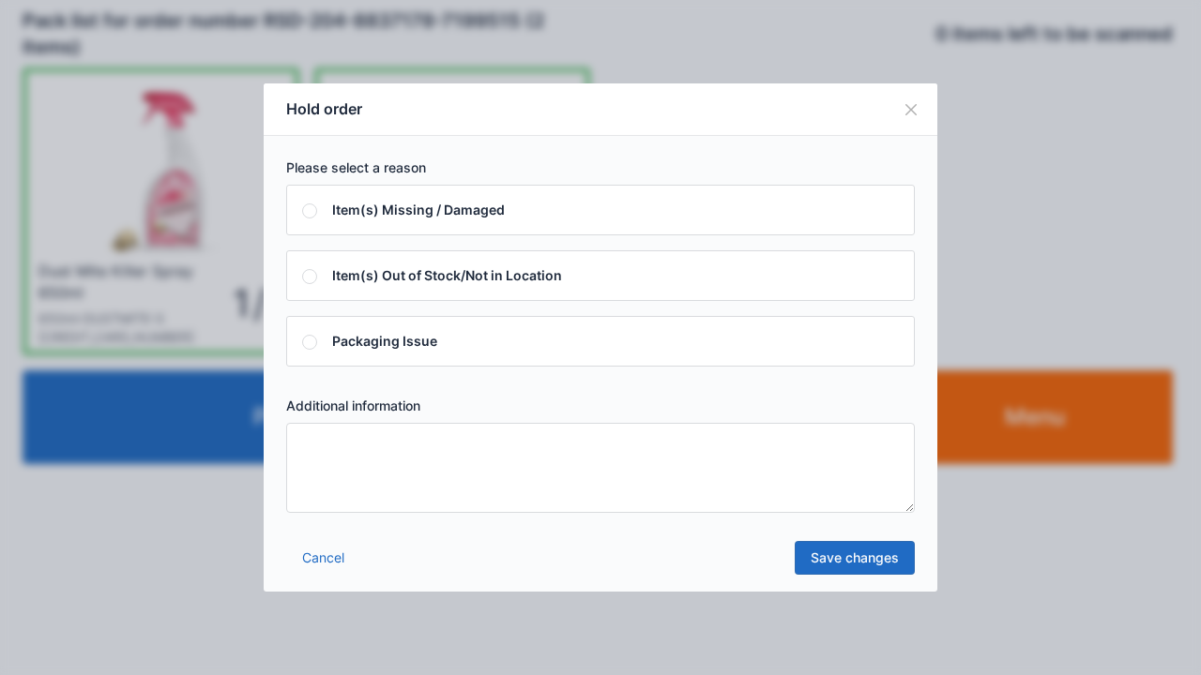
click at [323, 465] on textarea at bounding box center [600, 468] width 628 height 90
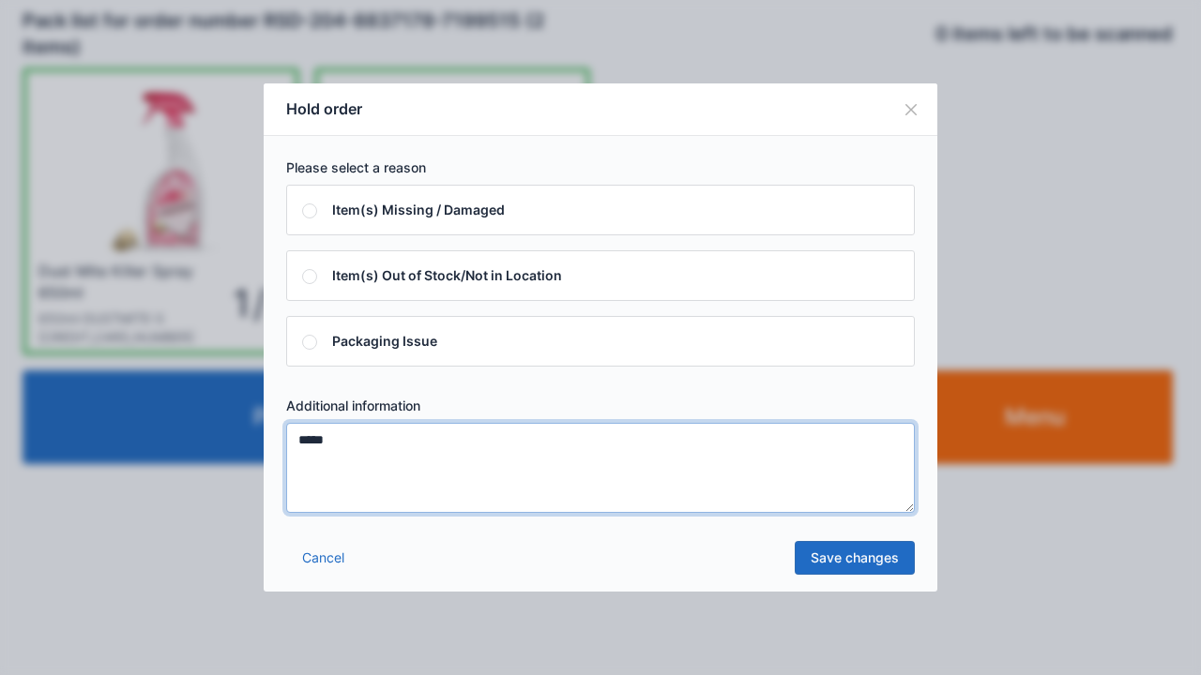
type textarea "*****"
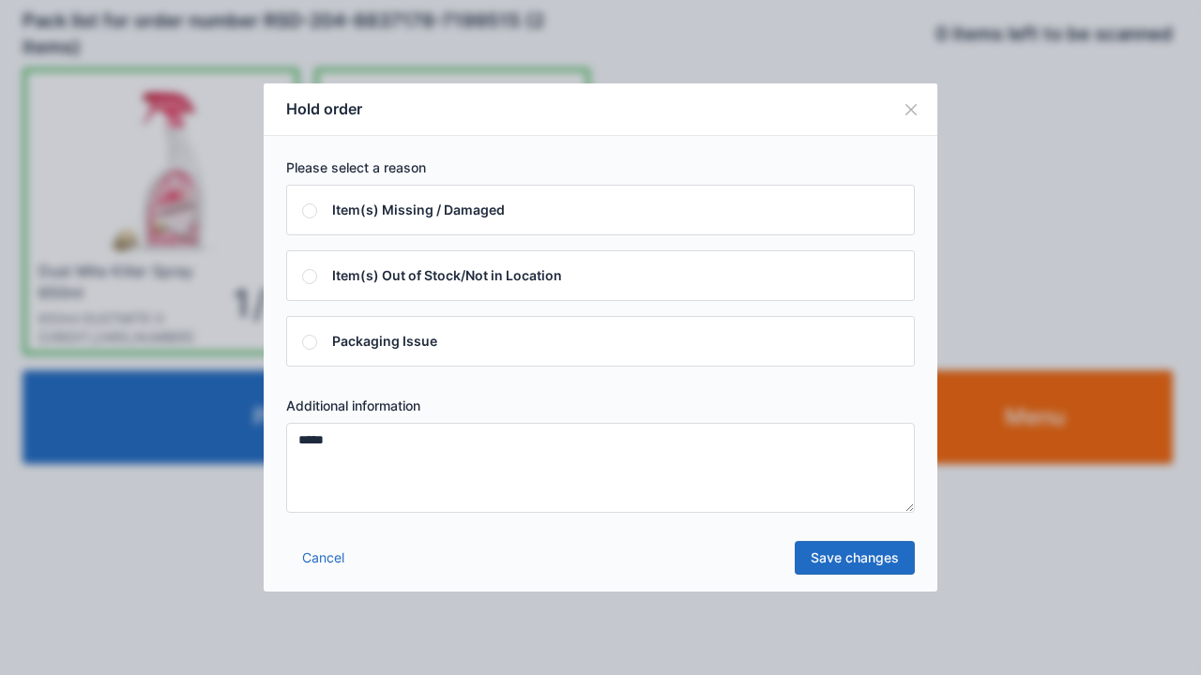
click at [837, 566] on link "Save changes" at bounding box center [854, 558] width 120 height 34
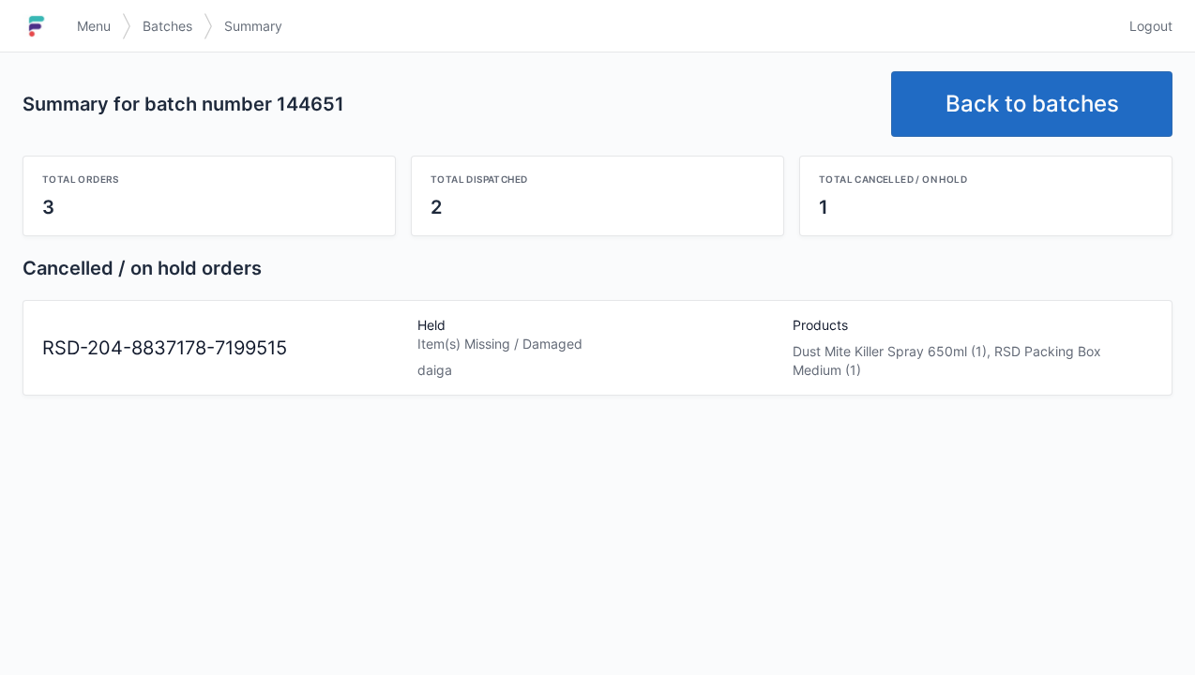
click at [1026, 101] on link "Back to batches" at bounding box center [1031, 104] width 281 height 66
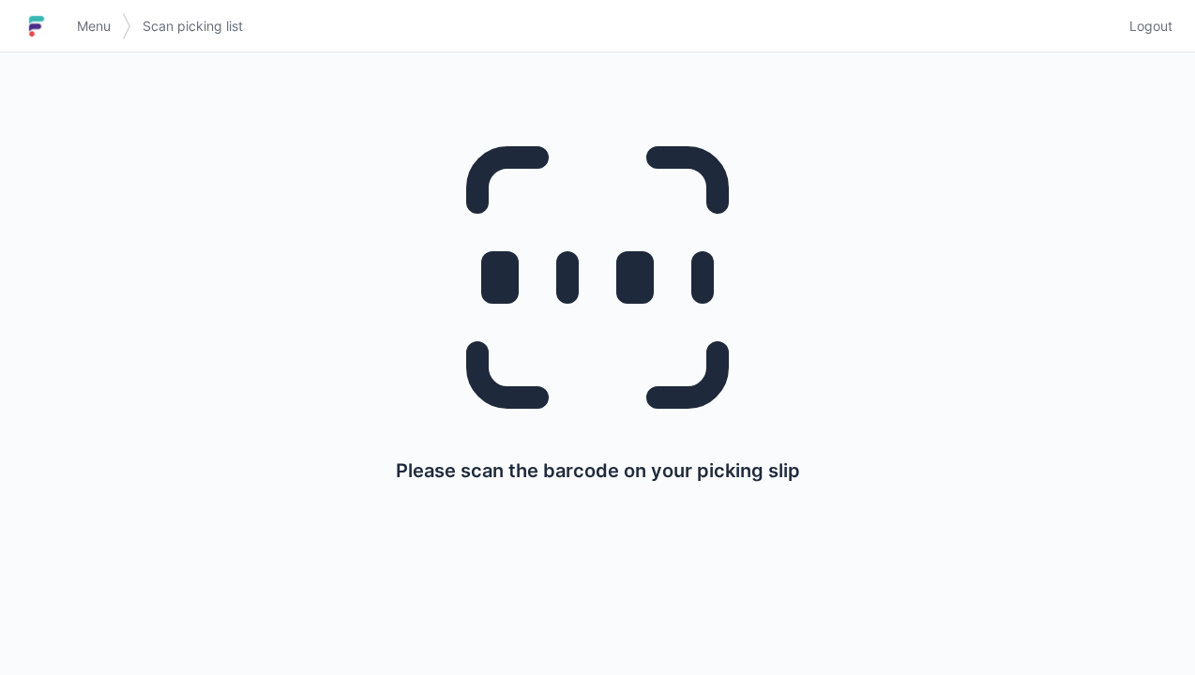
click at [47, 17] on img at bounding box center [37, 26] width 28 height 30
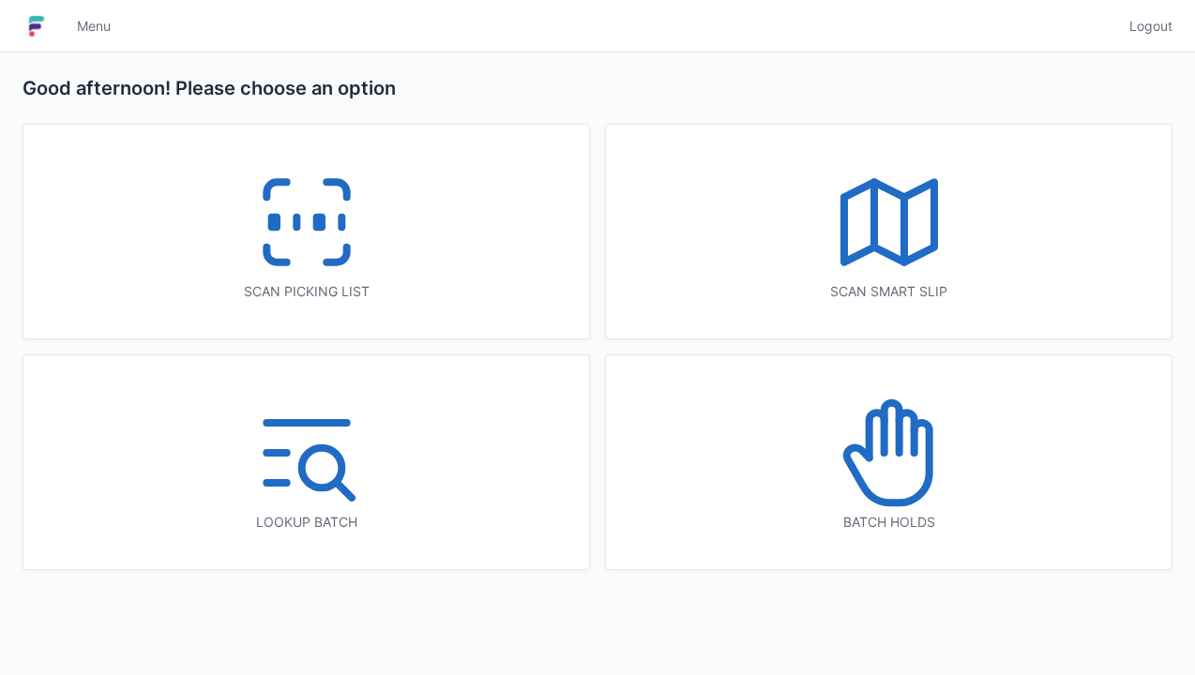
click at [895, 467] on icon at bounding box center [889, 453] width 120 height 120
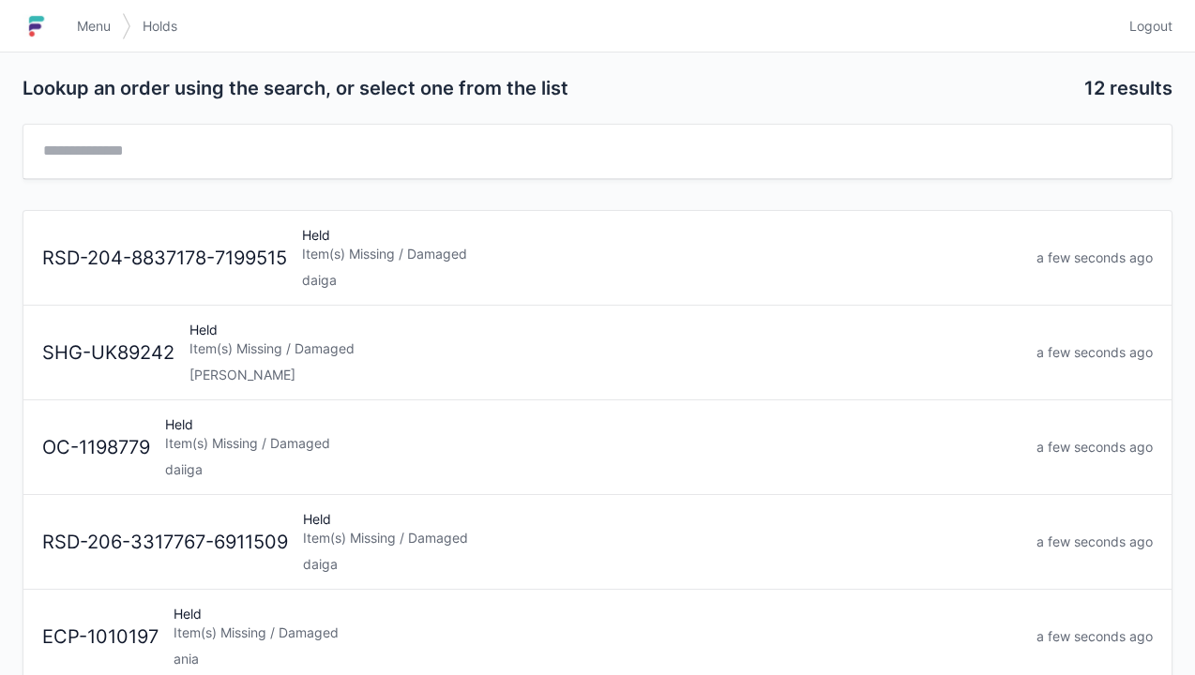
click at [274, 552] on div "RSD-206-3317767-6911509 Held Item(s) Missing / Damaged daiga a few seconds ago" at bounding box center [598, 534] width 1126 height 79
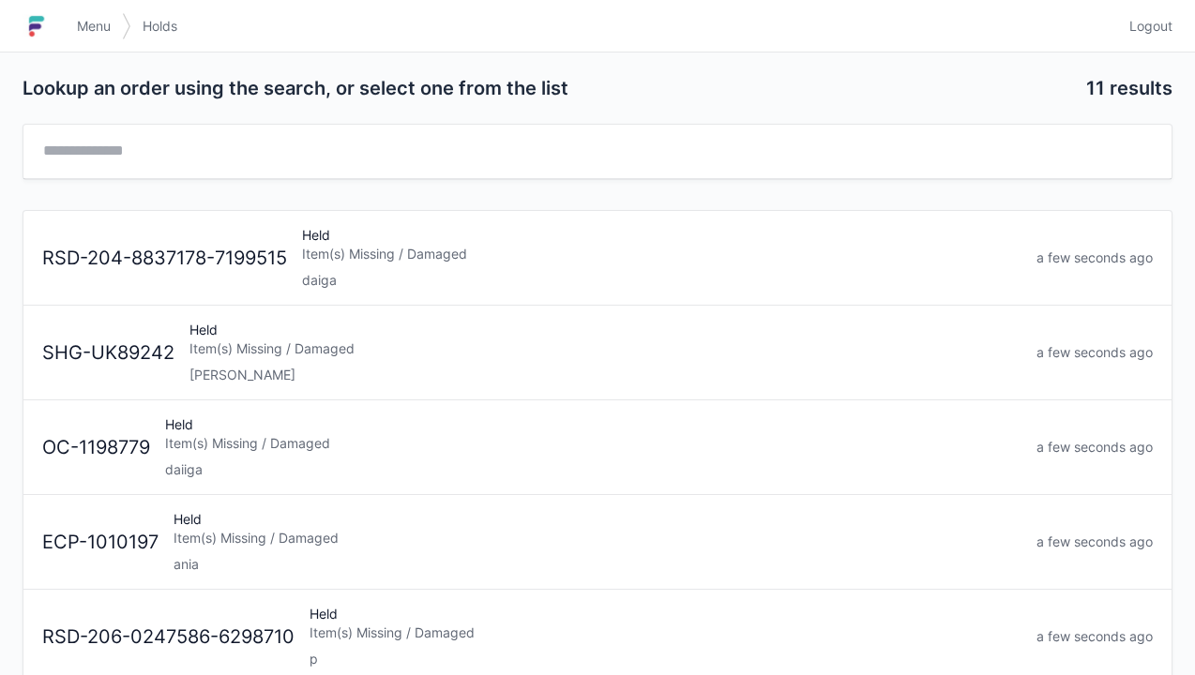
click at [75, 13] on link "Menu" at bounding box center [94, 26] width 56 height 34
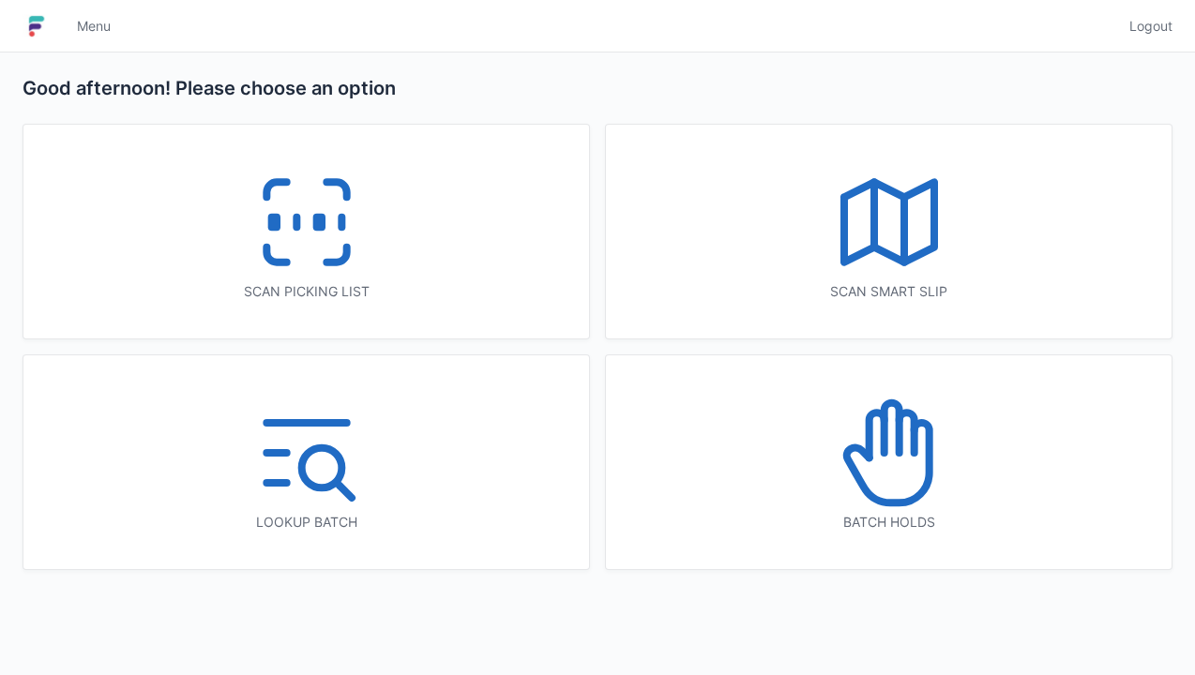
click at [289, 229] on icon at bounding box center [307, 222] width 120 height 120
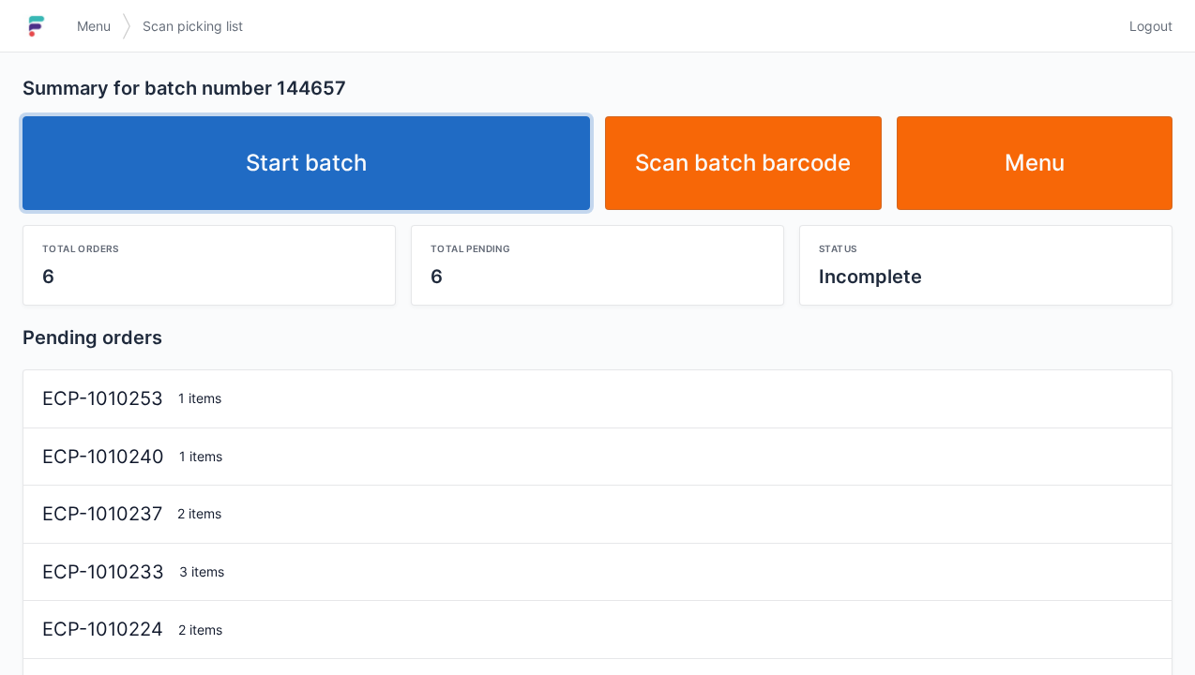
click at [331, 159] on link "Start batch" at bounding box center [306, 163] width 567 height 94
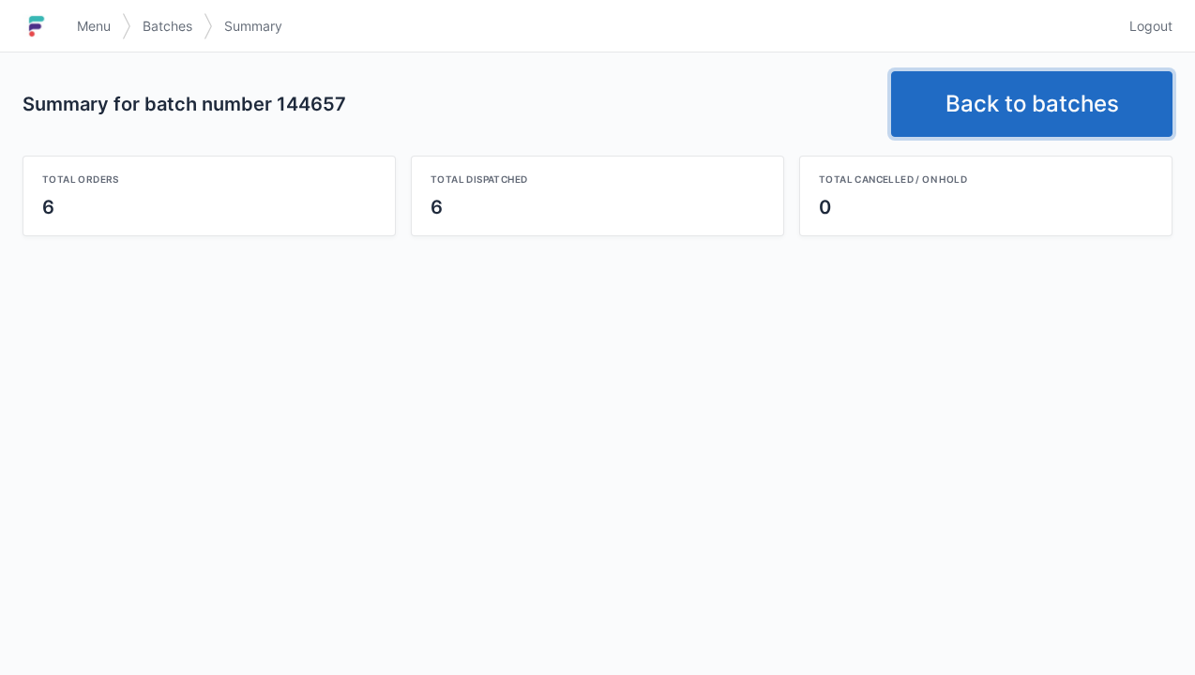
click at [986, 94] on link "Back to batches" at bounding box center [1031, 104] width 281 height 66
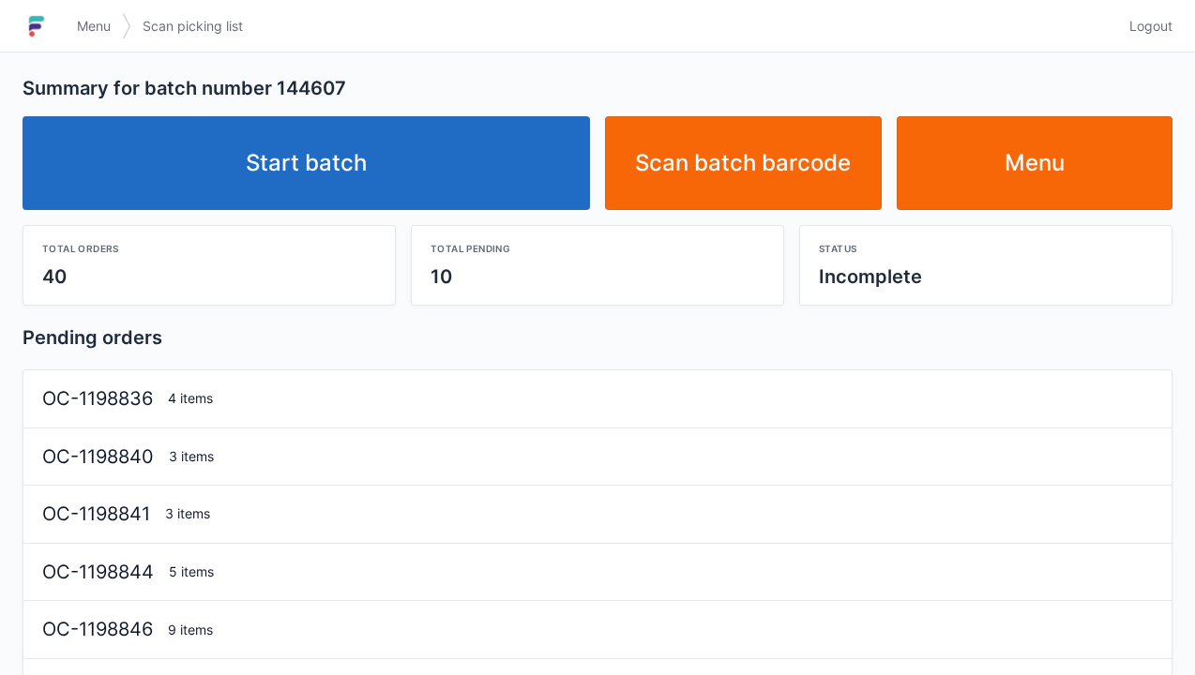
click at [341, 156] on link "Start batch" at bounding box center [306, 163] width 567 height 94
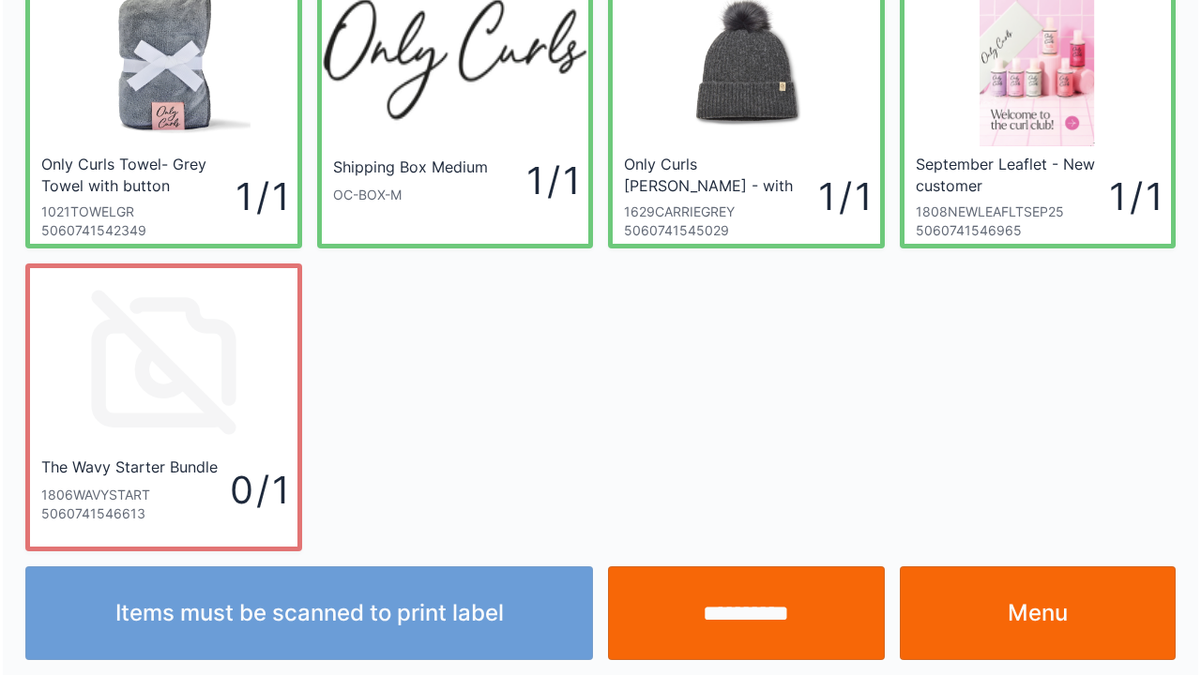
scroll to position [109, 0]
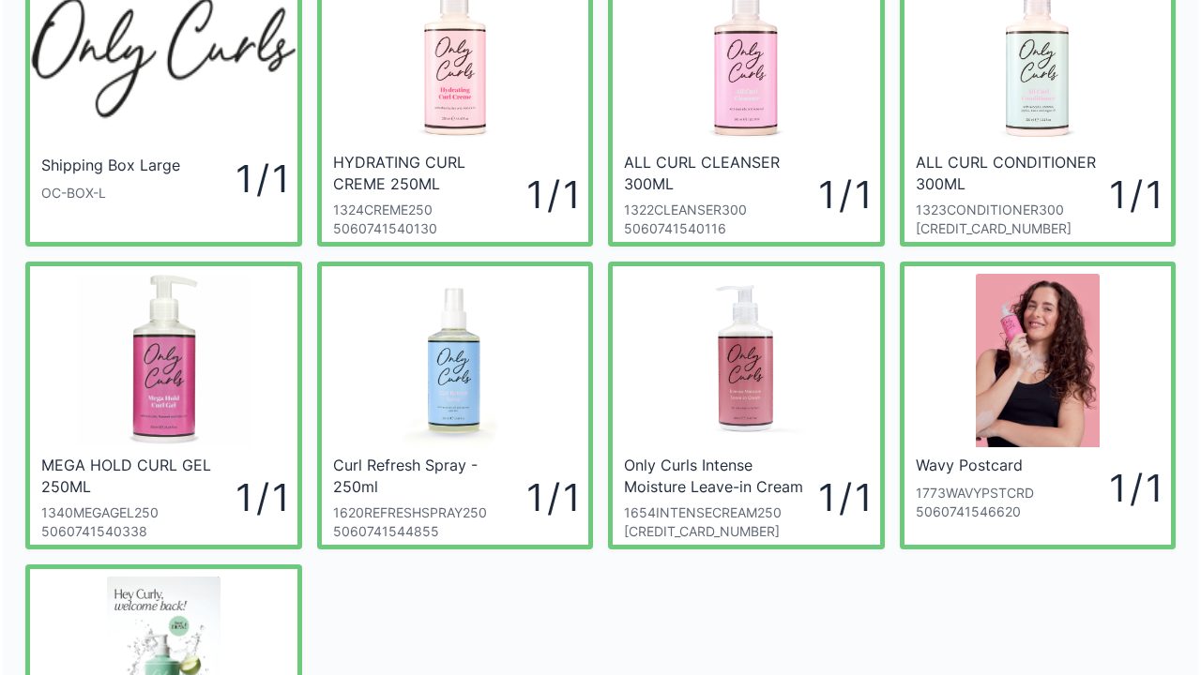
scroll to position [113, 0]
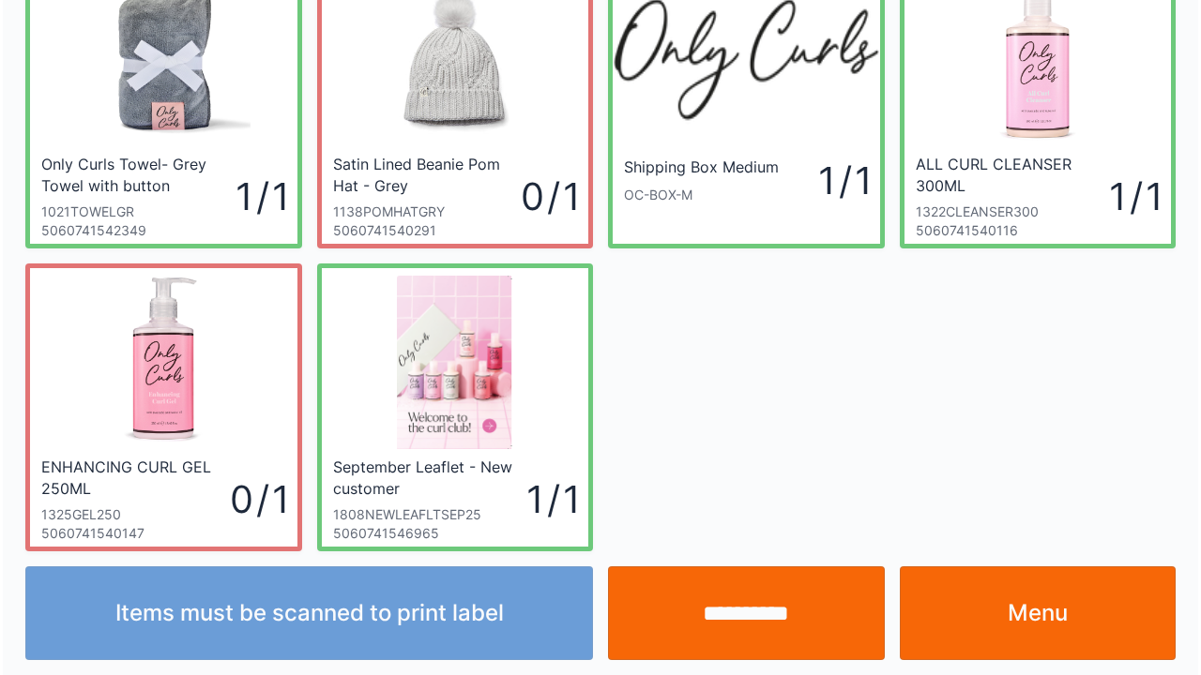
scroll to position [109, 0]
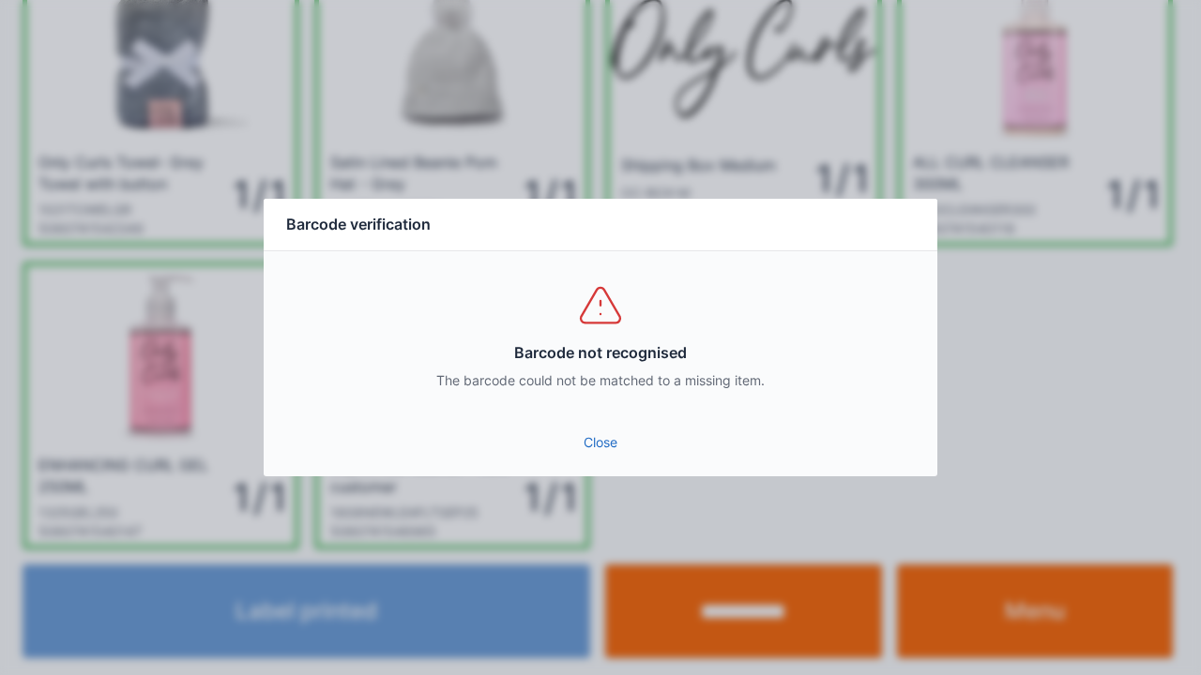
click at [596, 449] on link "Close" at bounding box center [600, 443] width 643 height 34
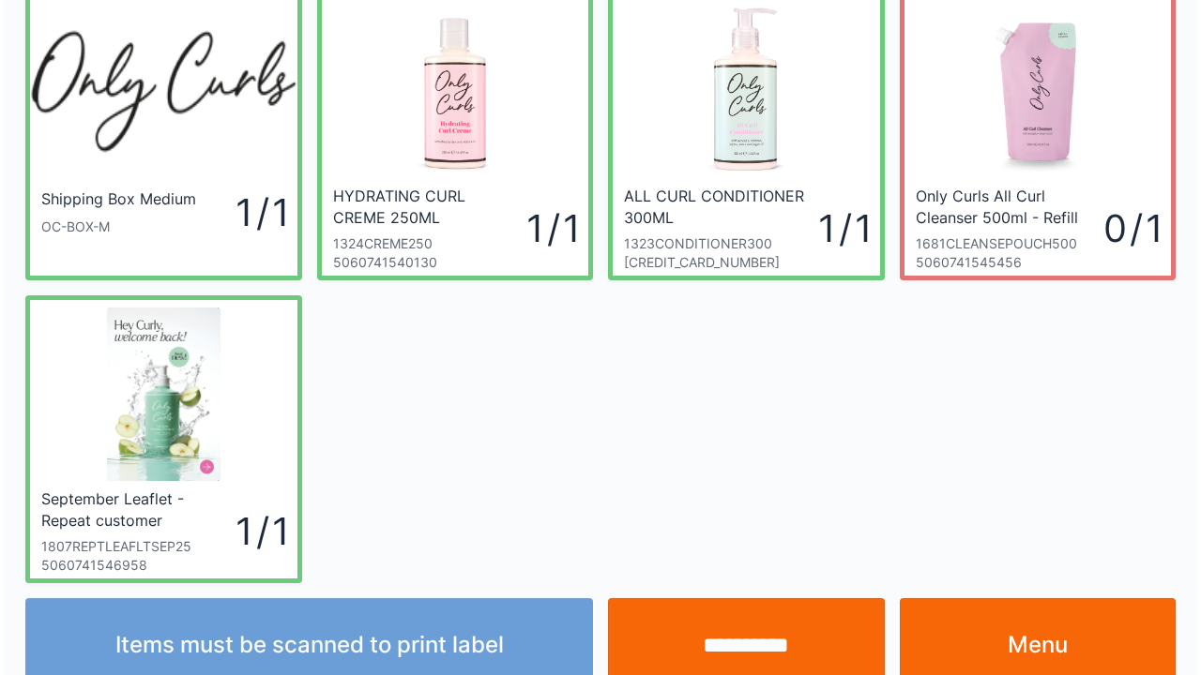
scroll to position [109, 0]
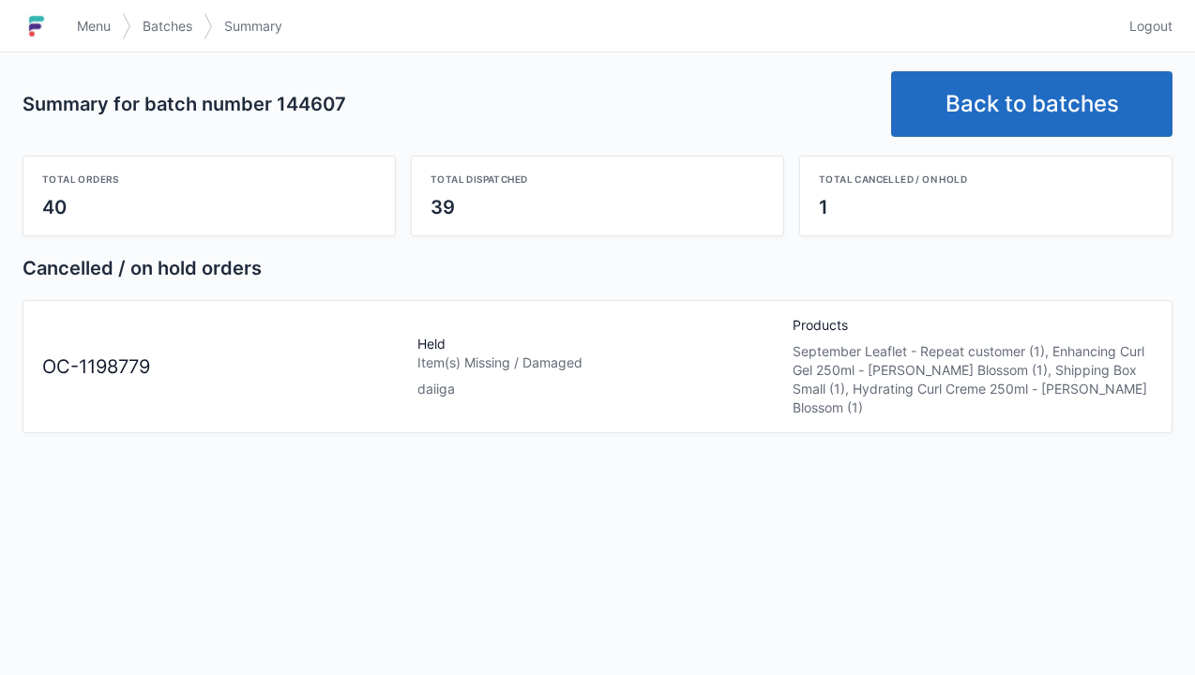
click at [1017, 87] on link "Back to batches" at bounding box center [1031, 104] width 281 height 66
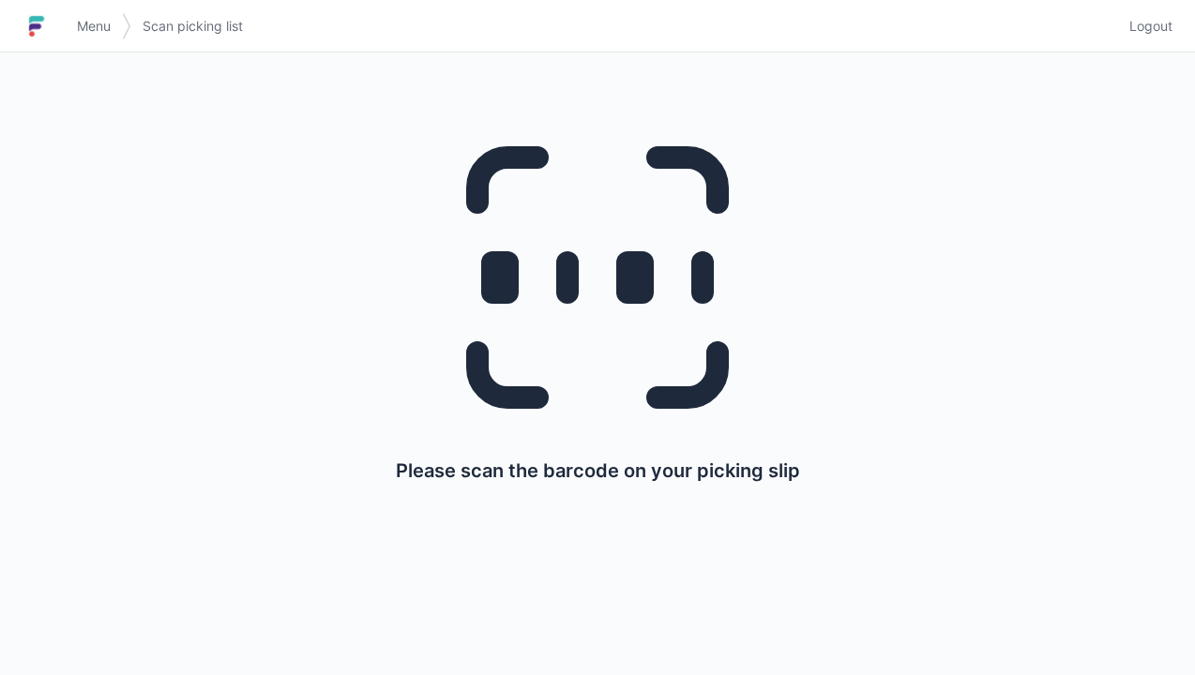
click at [43, 14] on img at bounding box center [37, 26] width 28 height 30
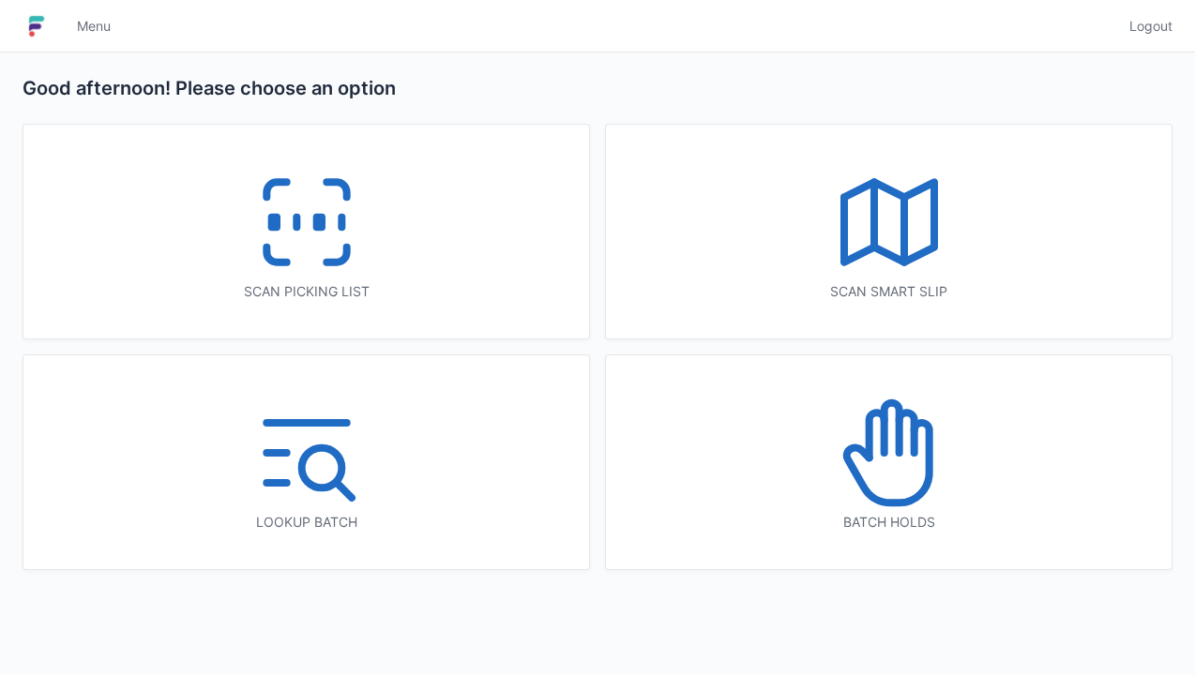
click at [889, 460] on icon at bounding box center [889, 453] width 120 height 120
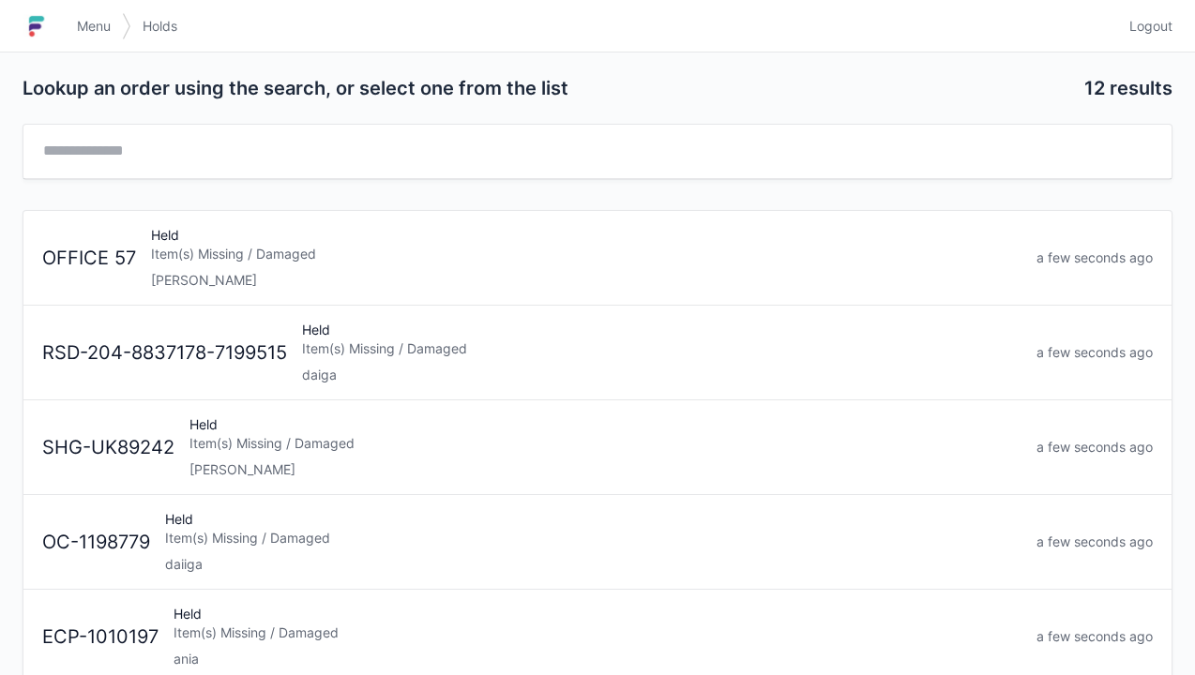
click at [353, 360] on div "Held Item(s) Missing / Damaged daiga" at bounding box center [662, 353] width 734 height 64
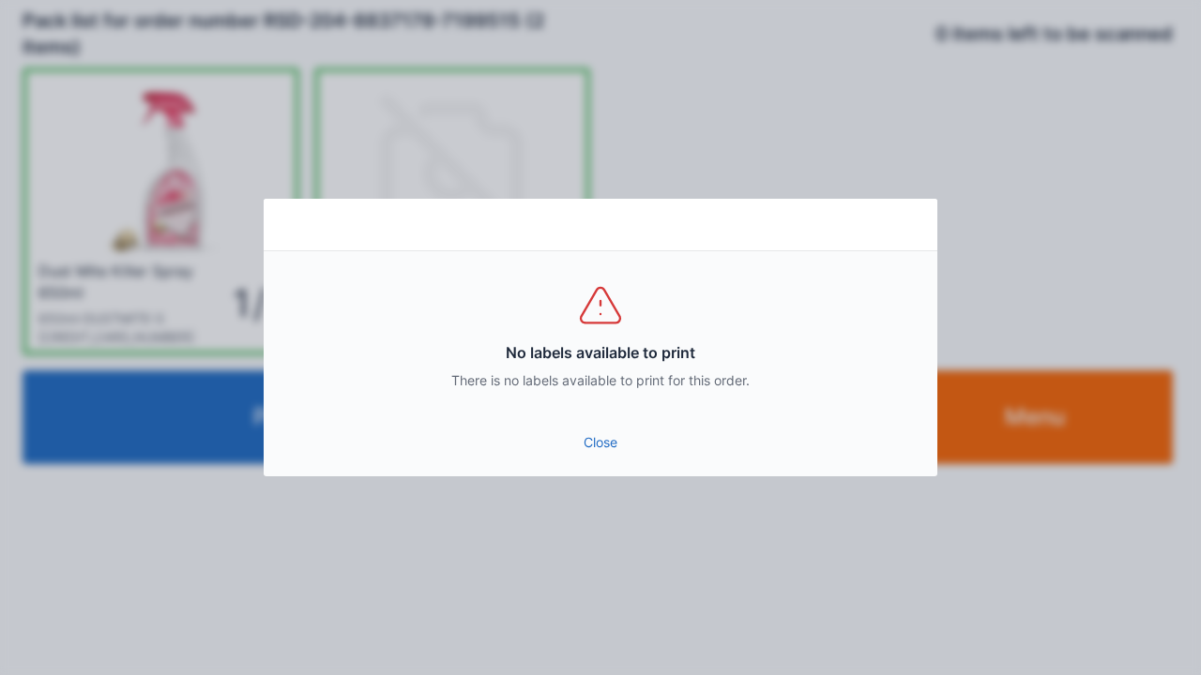
click at [600, 432] on link "Close" at bounding box center [600, 443] width 643 height 34
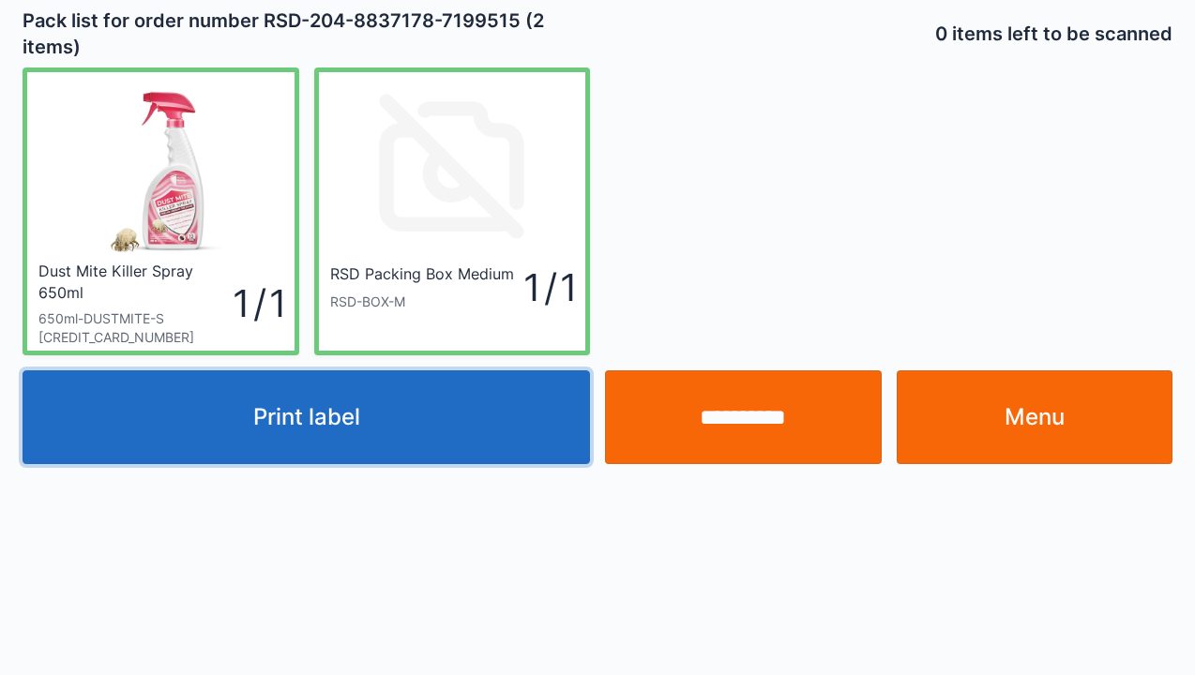
click at [278, 424] on button "Print label" at bounding box center [306, 417] width 567 height 94
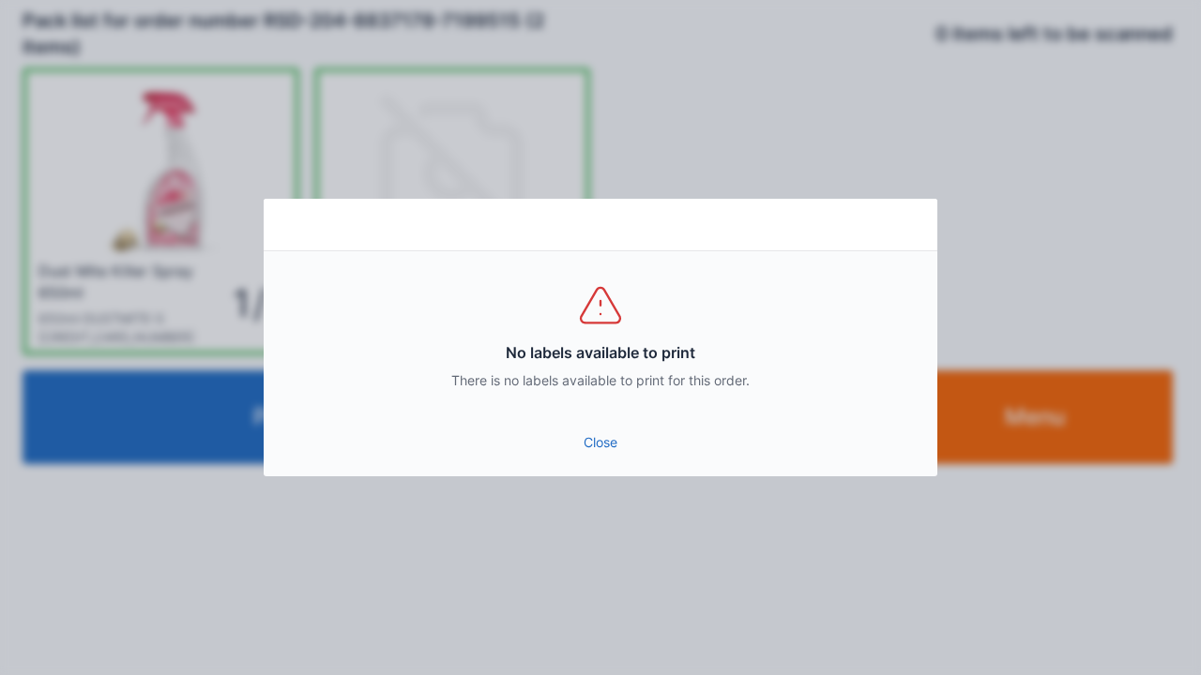
click at [563, 456] on link "Close" at bounding box center [600, 443] width 643 height 34
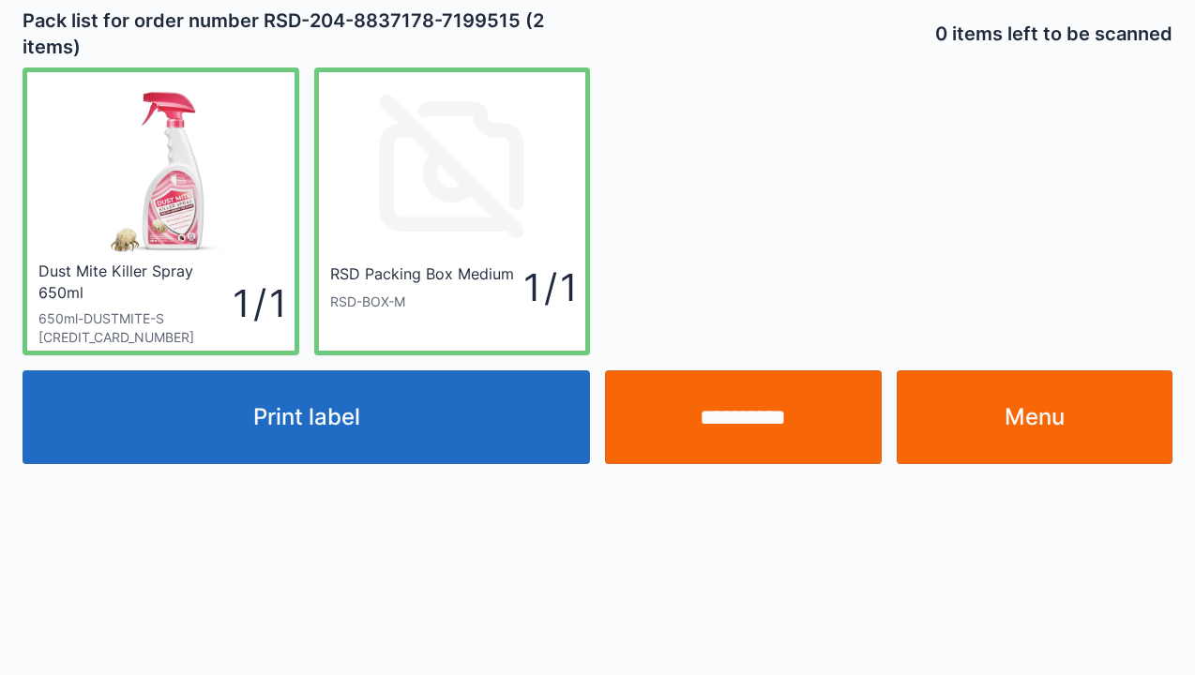
click at [321, 439] on button "Print label" at bounding box center [306, 417] width 567 height 94
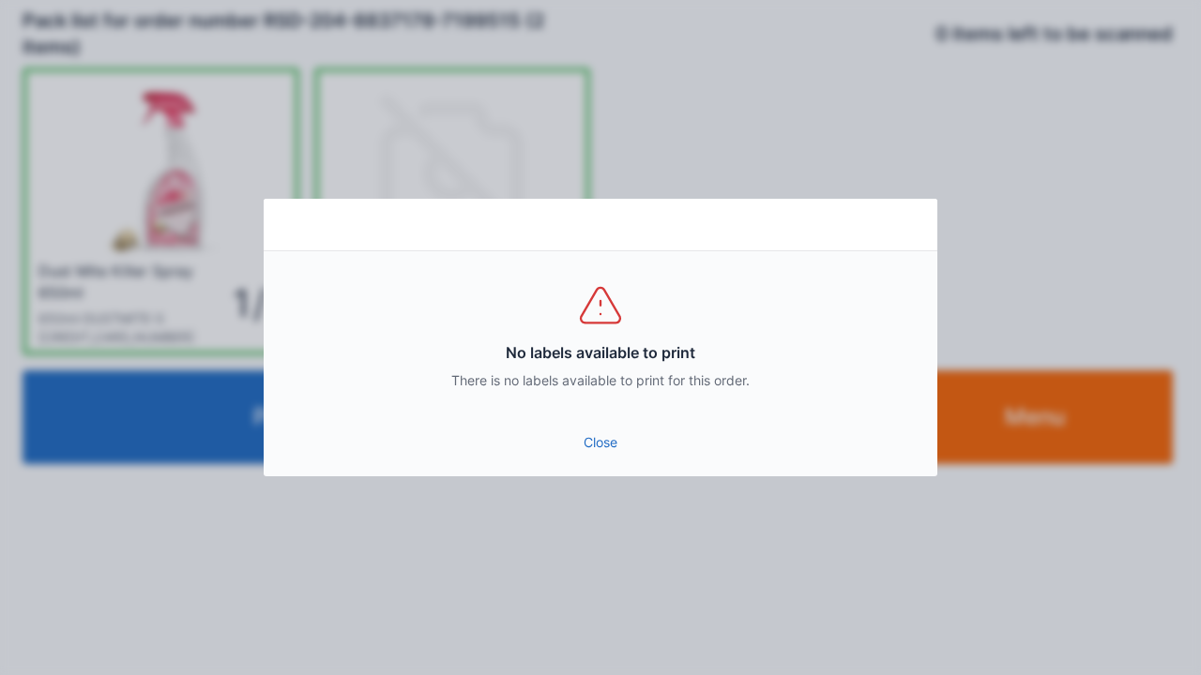
click at [1085, 421] on div "No labels available to print There is no labels available to print for this ord…" at bounding box center [600, 337] width 1201 height 675
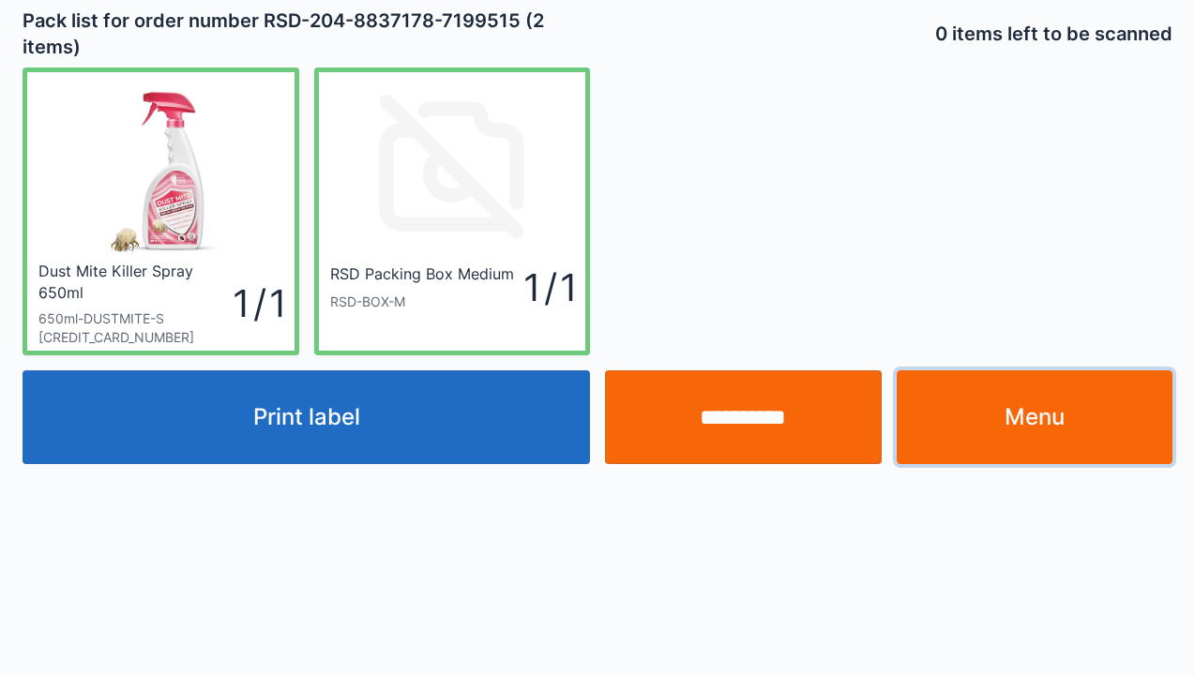
click at [1023, 416] on link "Menu" at bounding box center [1035, 417] width 277 height 94
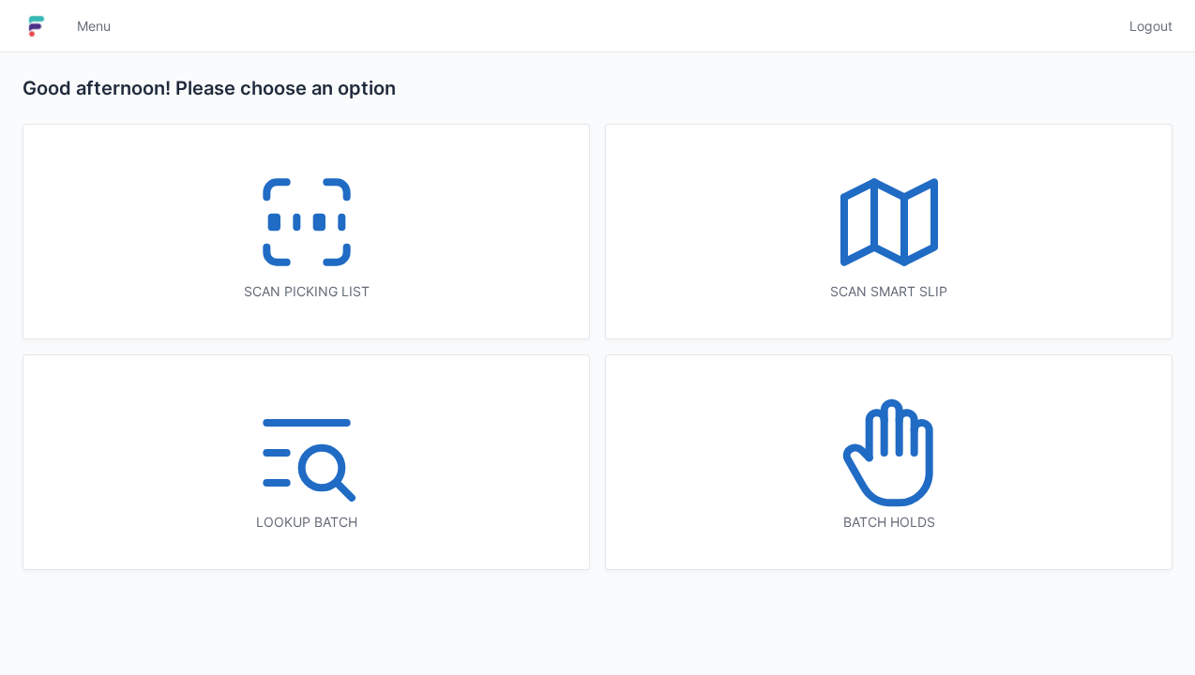
click at [876, 473] on icon at bounding box center [889, 453] width 120 height 120
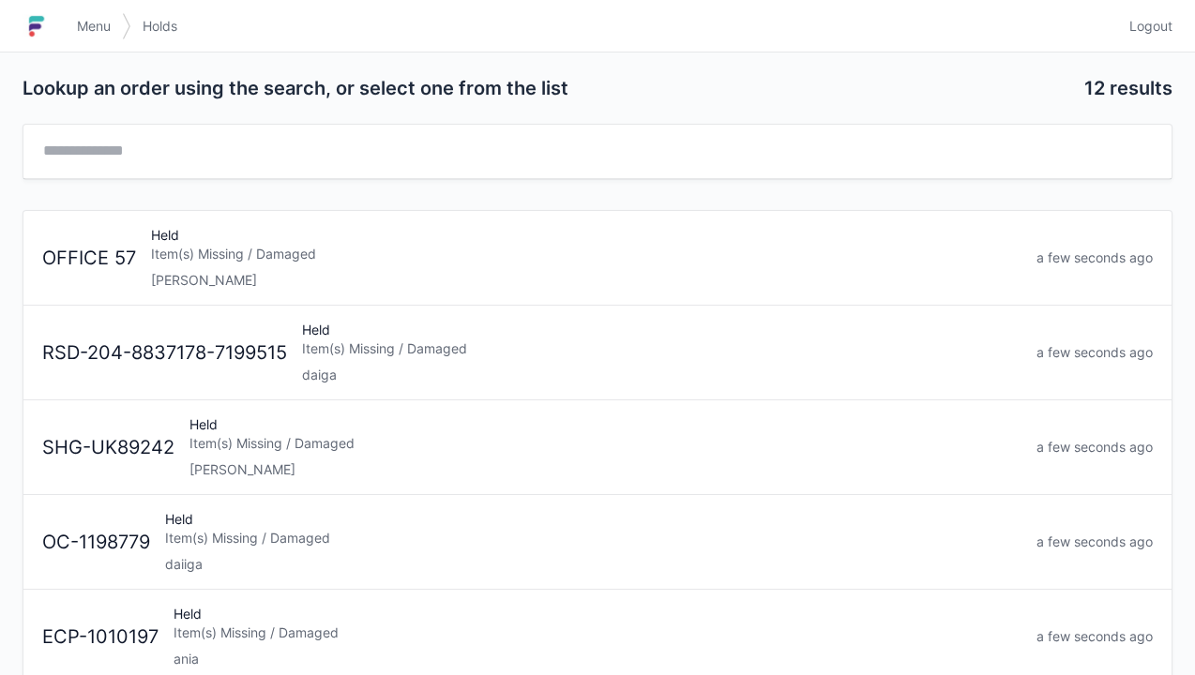
click at [208, 253] on div "Item(s) Missing / Damaged" at bounding box center [586, 254] width 870 height 19
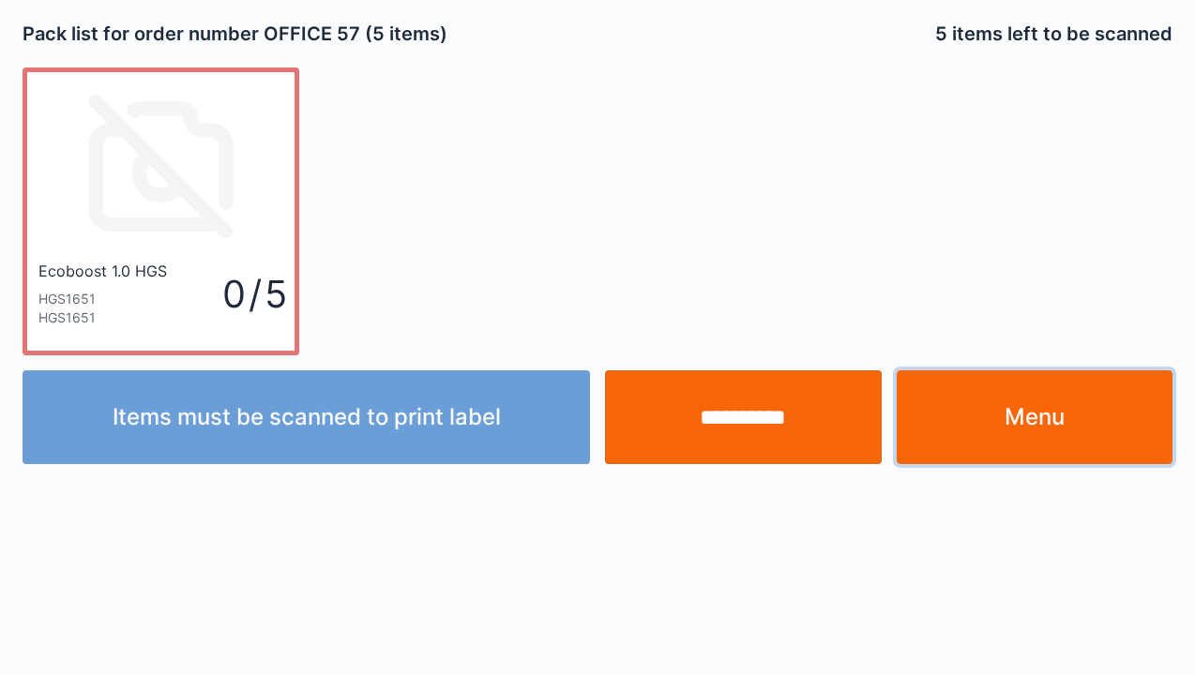
click at [1012, 425] on link "Menu" at bounding box center [1035, 417] width 277 height 94
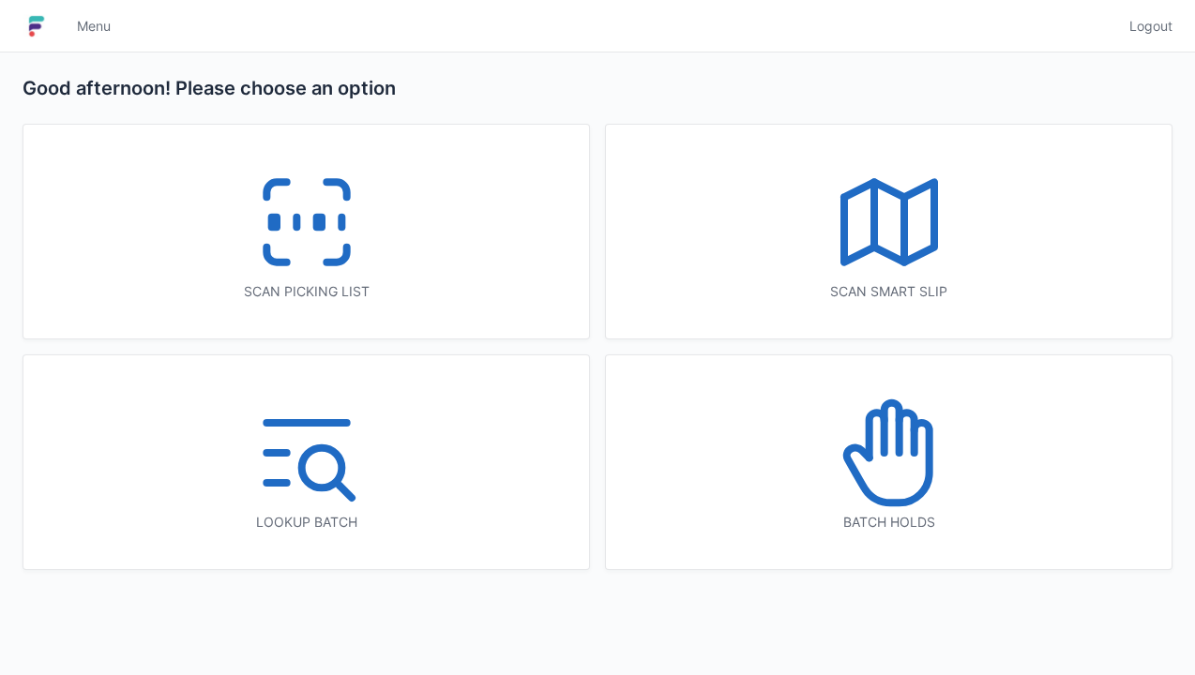
click at [863, 476] on icon at bounding box center [889, 453] width 120 height 120
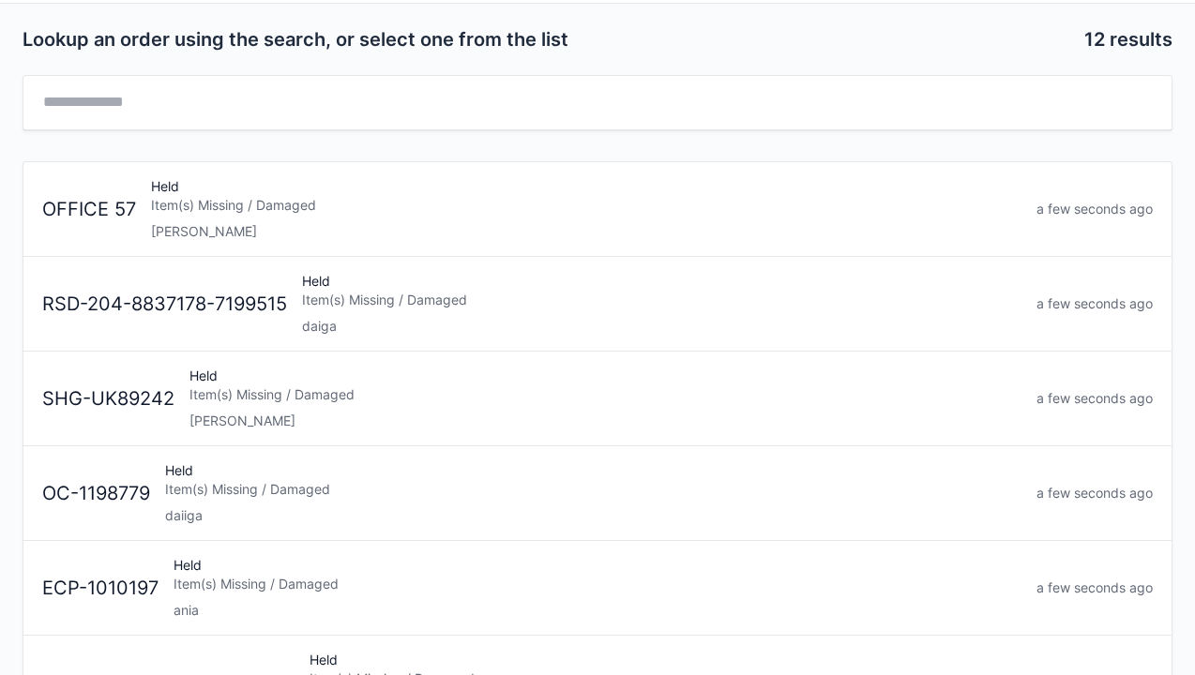
scroll to position [50, 0]
click at [271, 493] on div "Item(s) Missing / Damaged" at bounding box center [593, 488] width 856 height 19
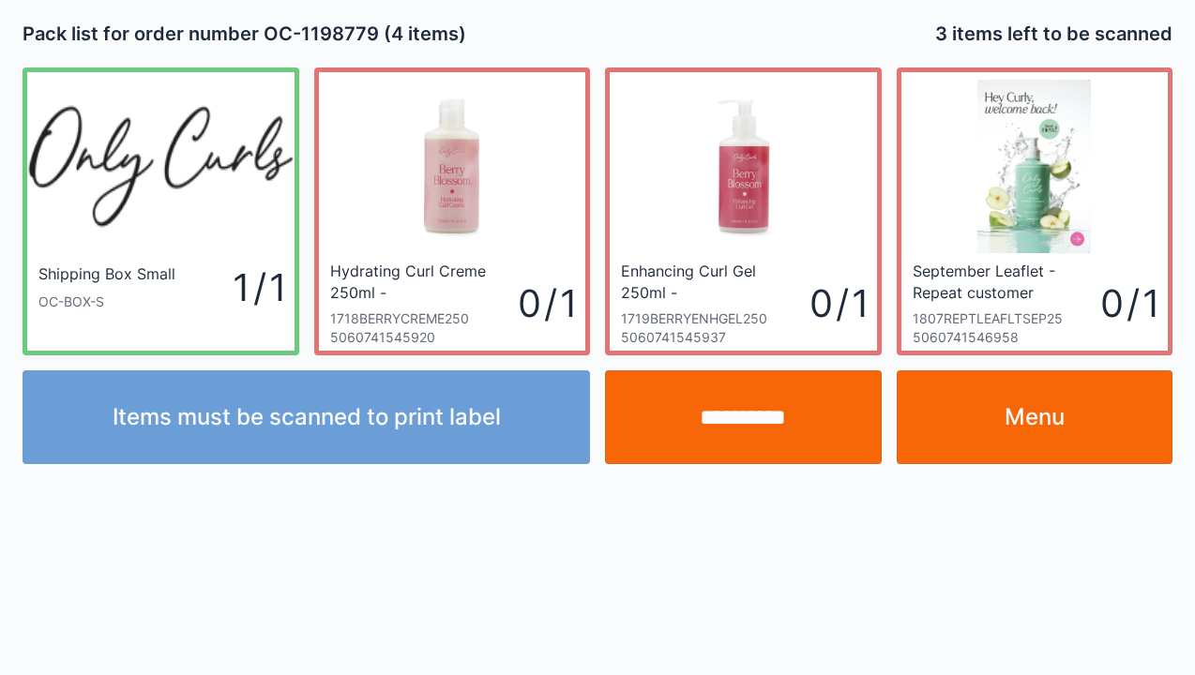
click at [1031, 413] on link "Menu" at bounding box center [1035, 417] width 277 height 94
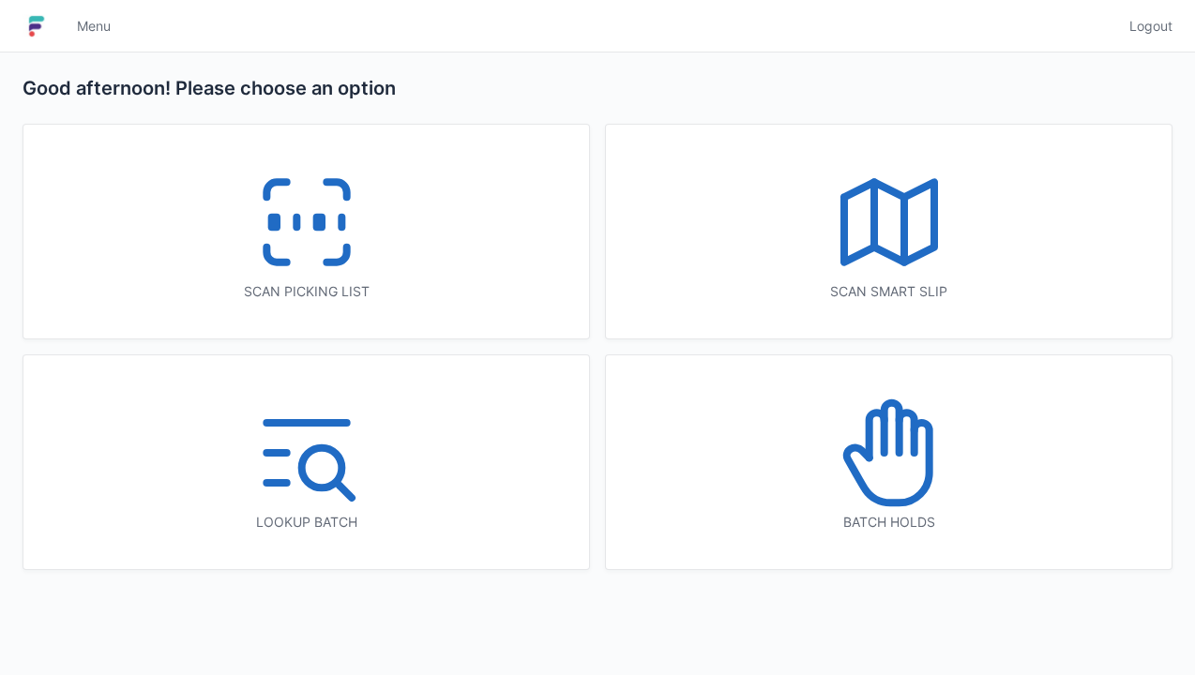
click at [864, 491] on icon at bounding box center [887, 463] width 83 height 80
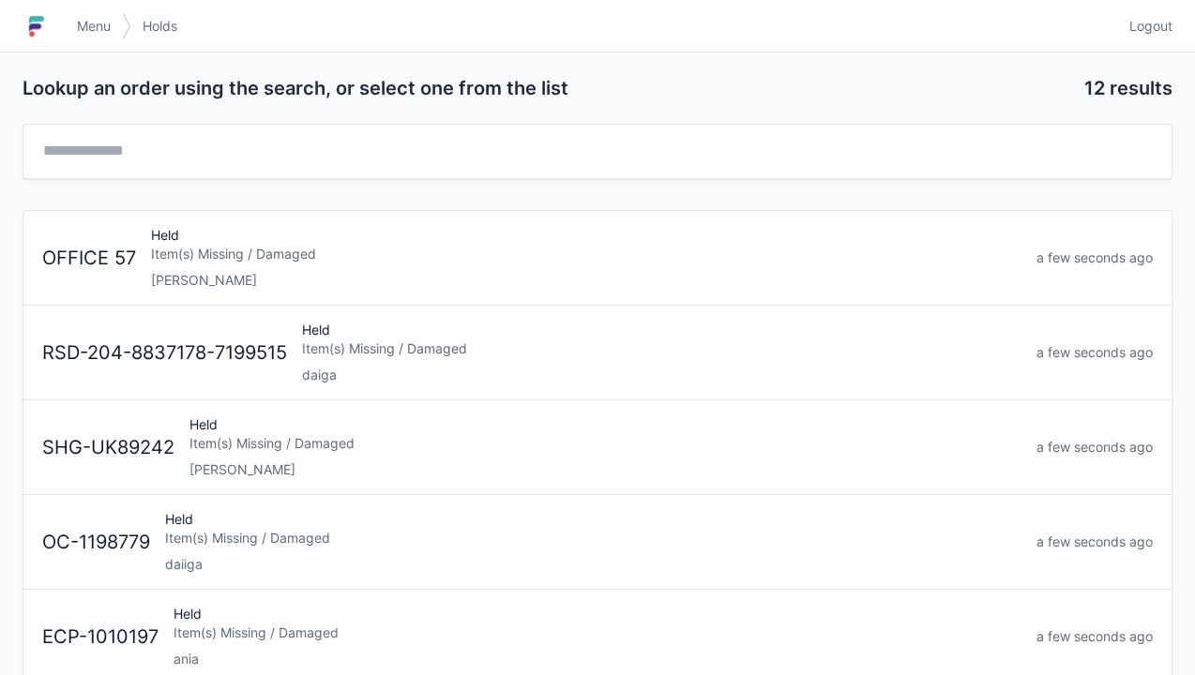
click at [249, 367] on div "RSD-204-8837178-7199515 Held Item(s) Missing / Damaged daiga a few seconds ago" at bounding box center [598, 345] width 1126 height 79
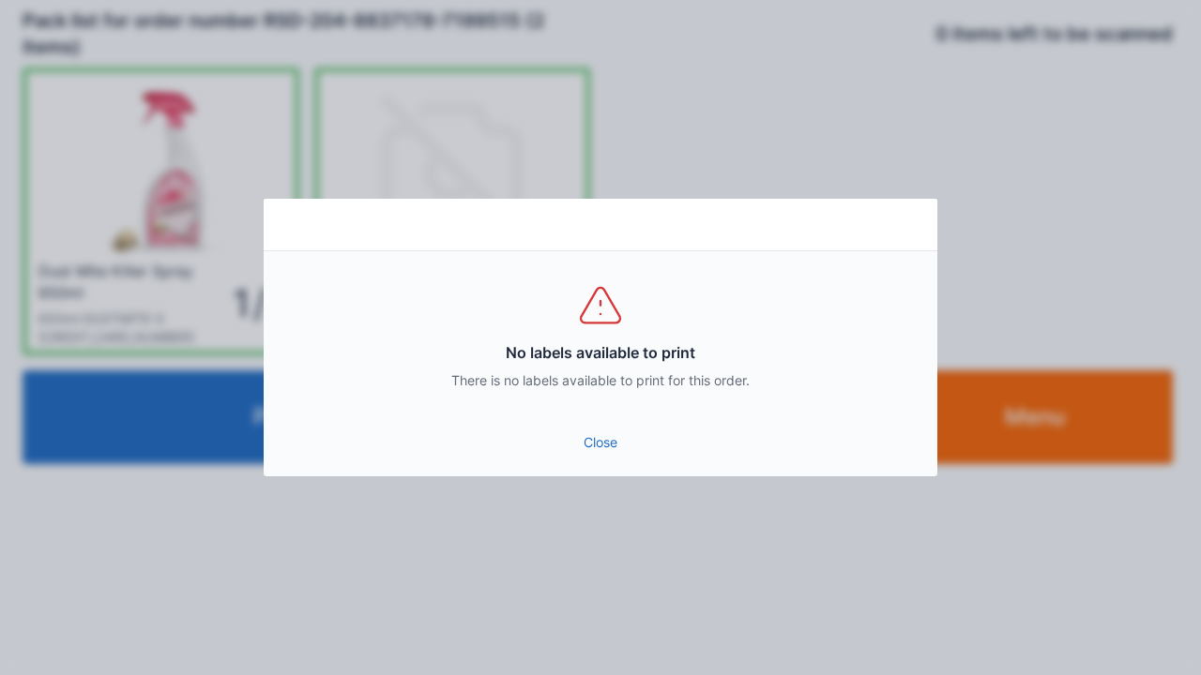
click at [1093, 414] on div "No labels available to print There is no labels available to print for this ord…" at bounding box center [600, 337] width 1201 height 675
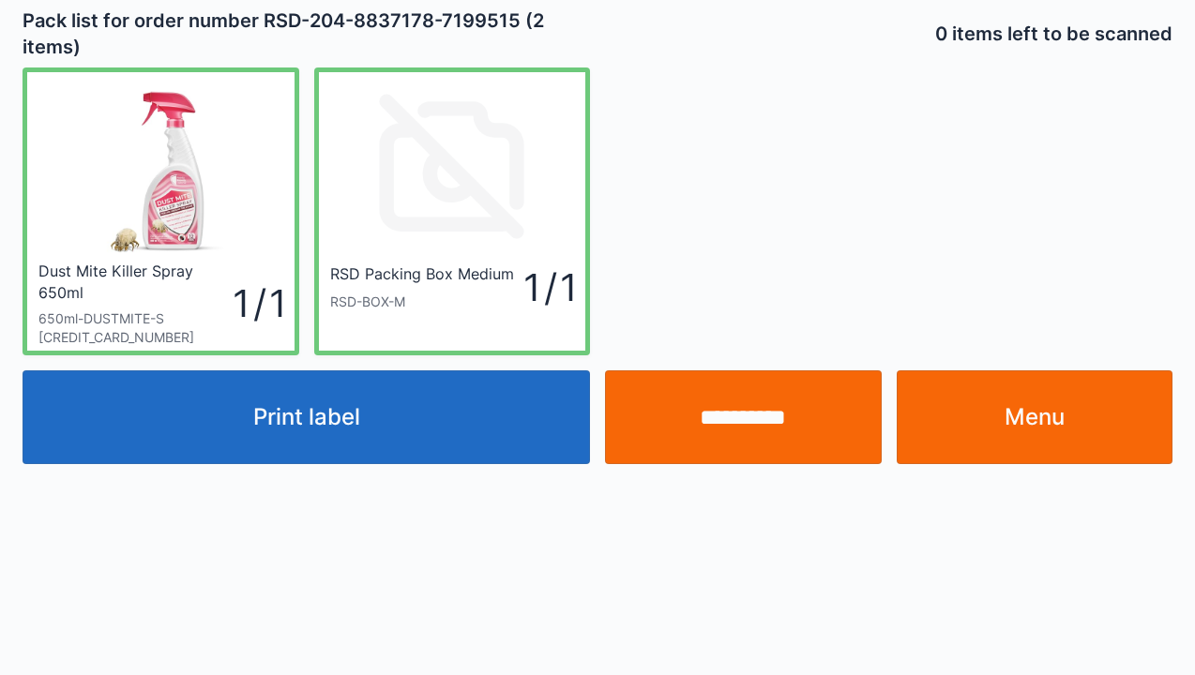
click at [1074, 426] on link "Menu" at bounding box center [1035, 417] width 277 height 94
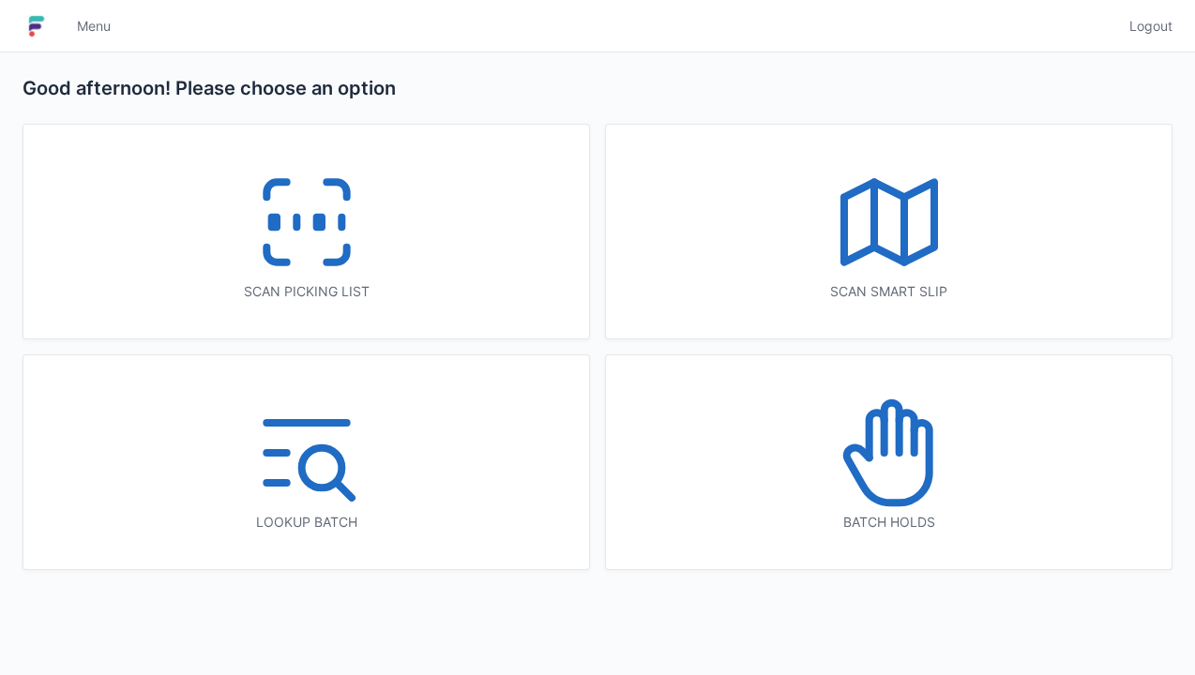
click at [319, 234] on icon at bounding box center [307, 222] width 120 height 120
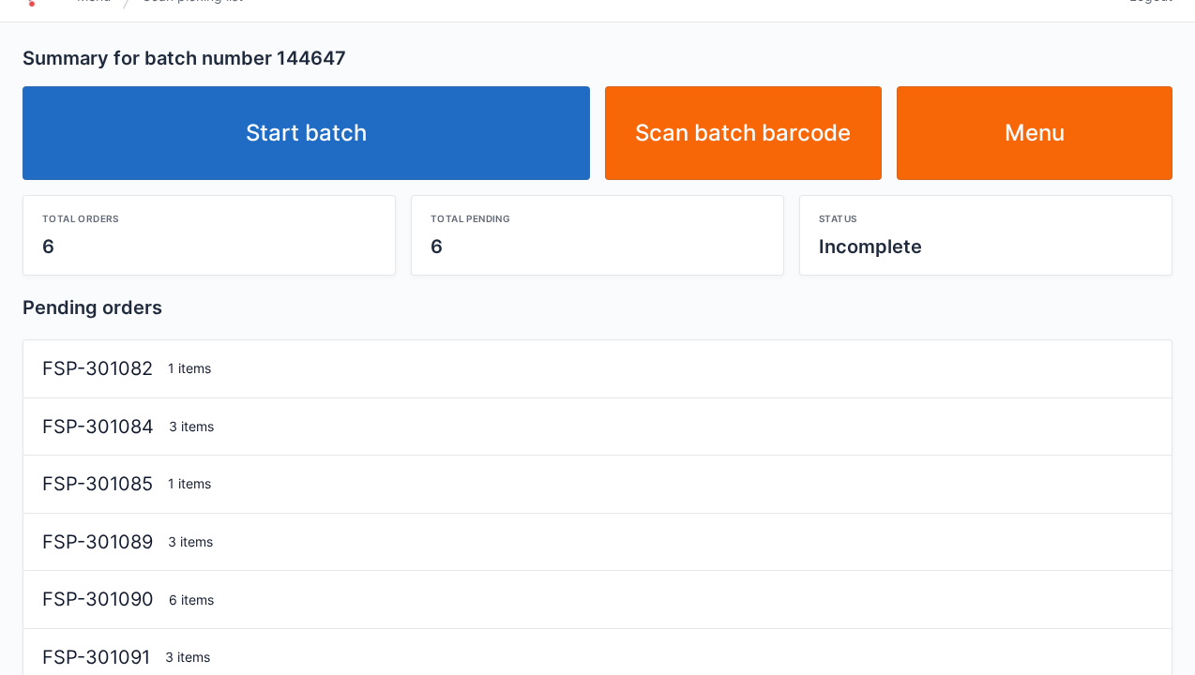
scroll to position [57, 0]
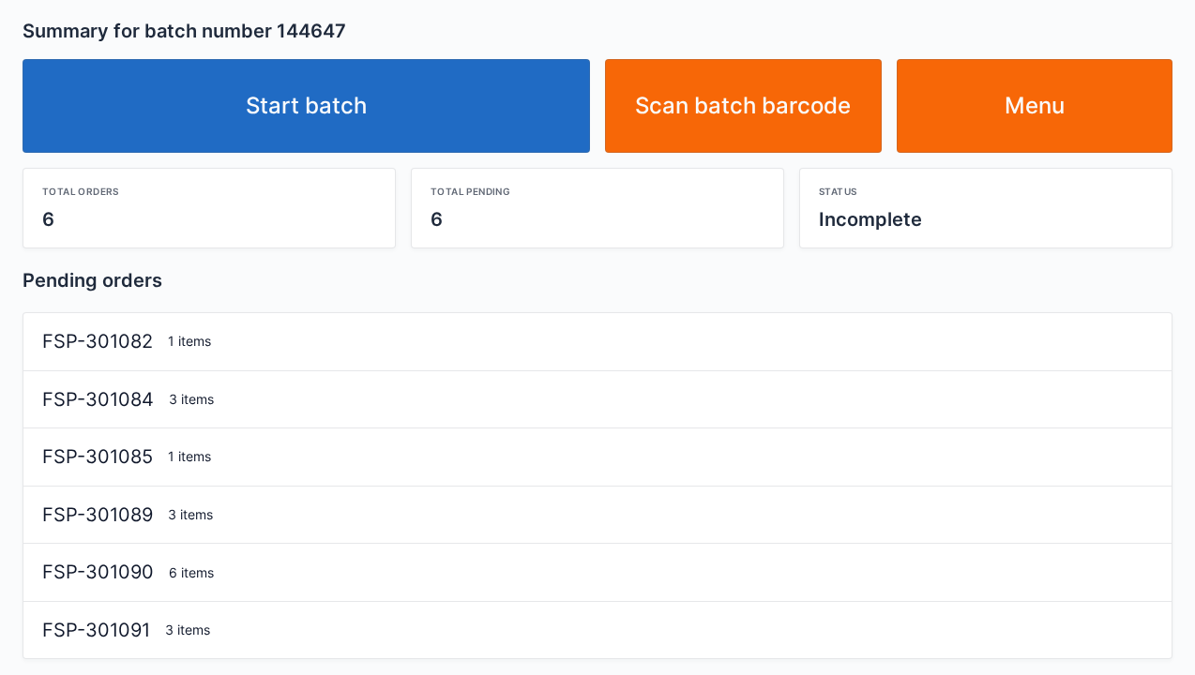
click at [327, 92] on link "Start batch" at bounding box center [306, 106] width 567 height 94
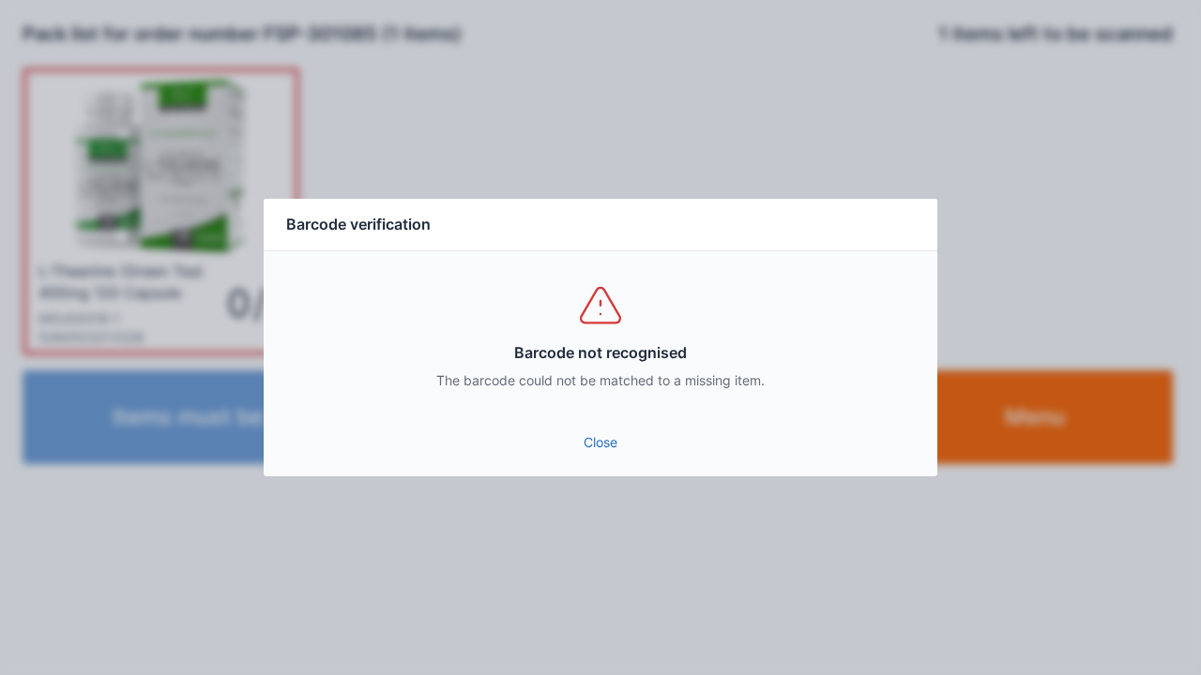
click at [568, 427] on link "Close" at bounding box center [600, 443] width 643 height 34
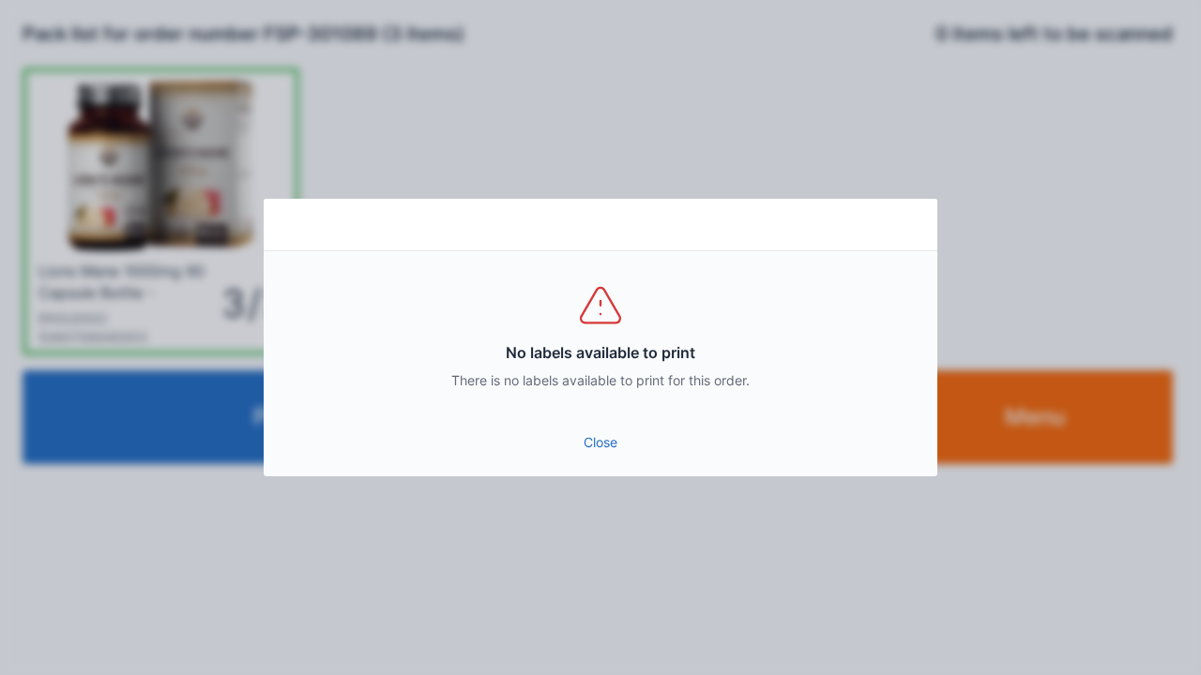
click at [586, 431] on link "Close" at bounding box center [600, 443] width 643 height 34
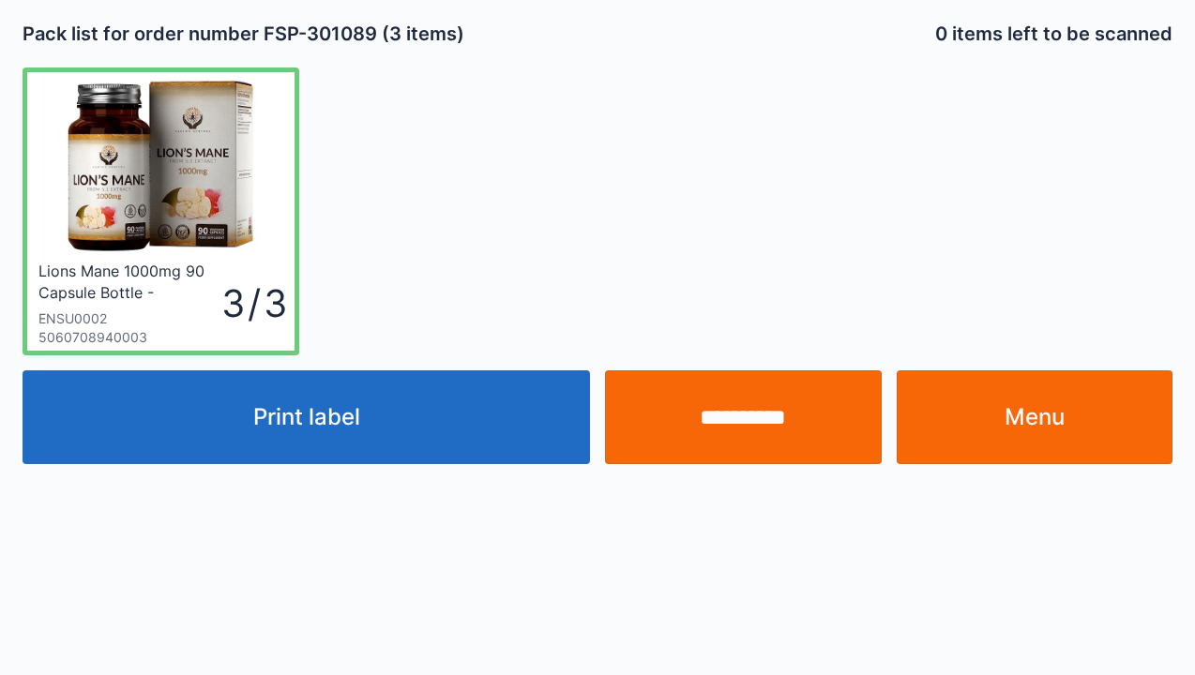
click at [736, 427] on input "**********" at bounding box center [743, 417] width 277 height 94
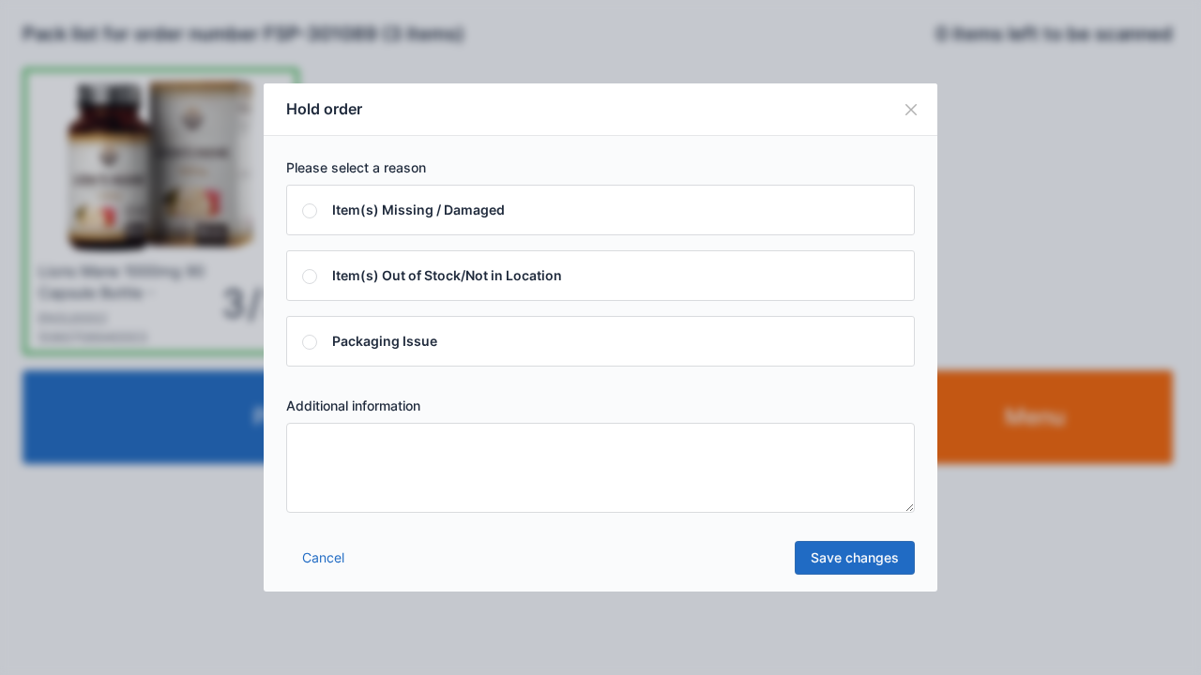
click at [302, 444] on textarea at bounding box center [600, 468] width 628 height 90
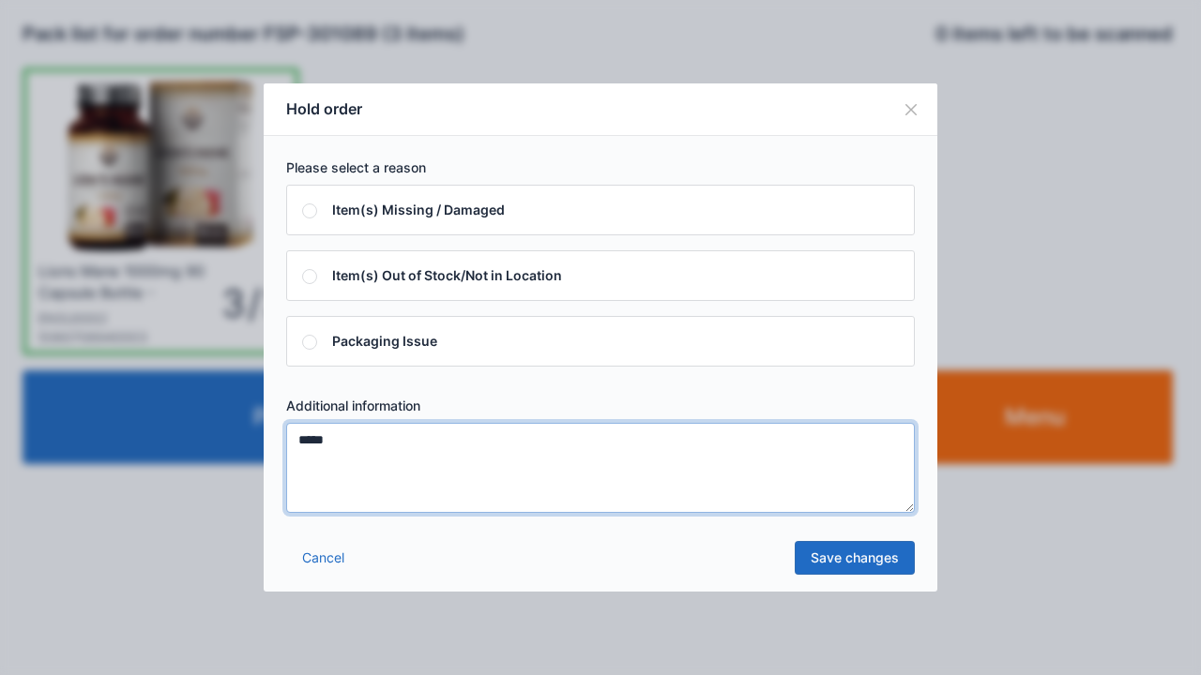
type textarea "*****"
click at [837, 558] on link "Save changes" at bounding box center [854, 558] width 120 height 34
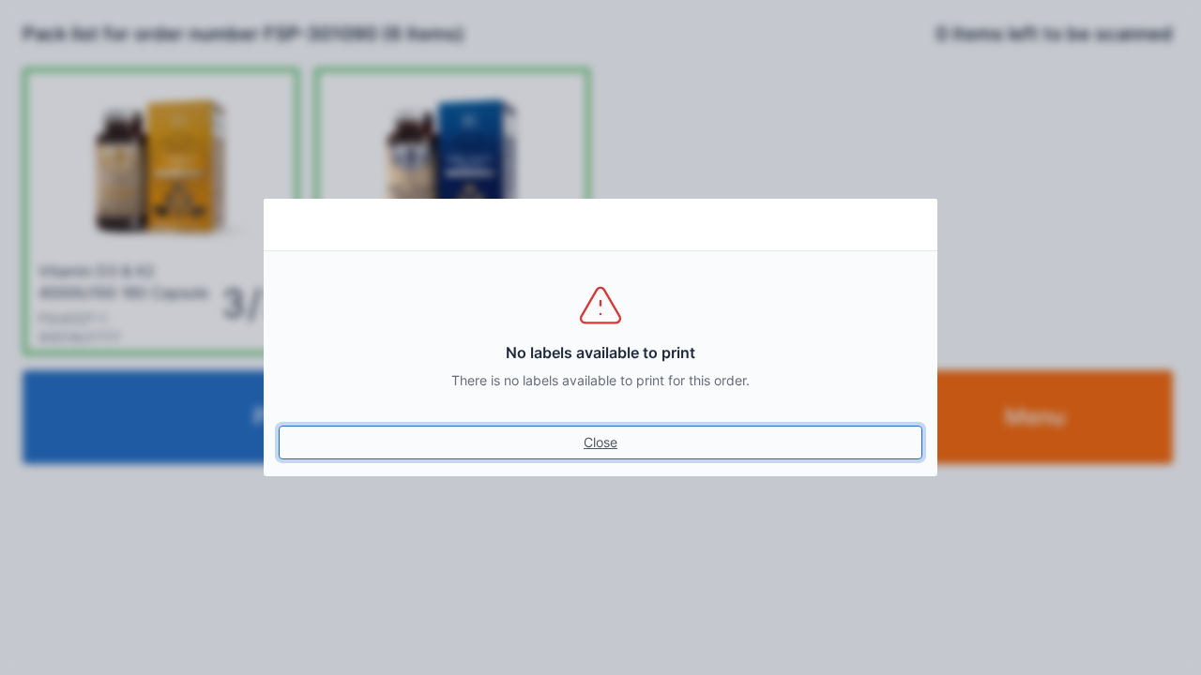
click at [595, 449] on link "Close" at bounding box center [600, 443] width 643 height 34
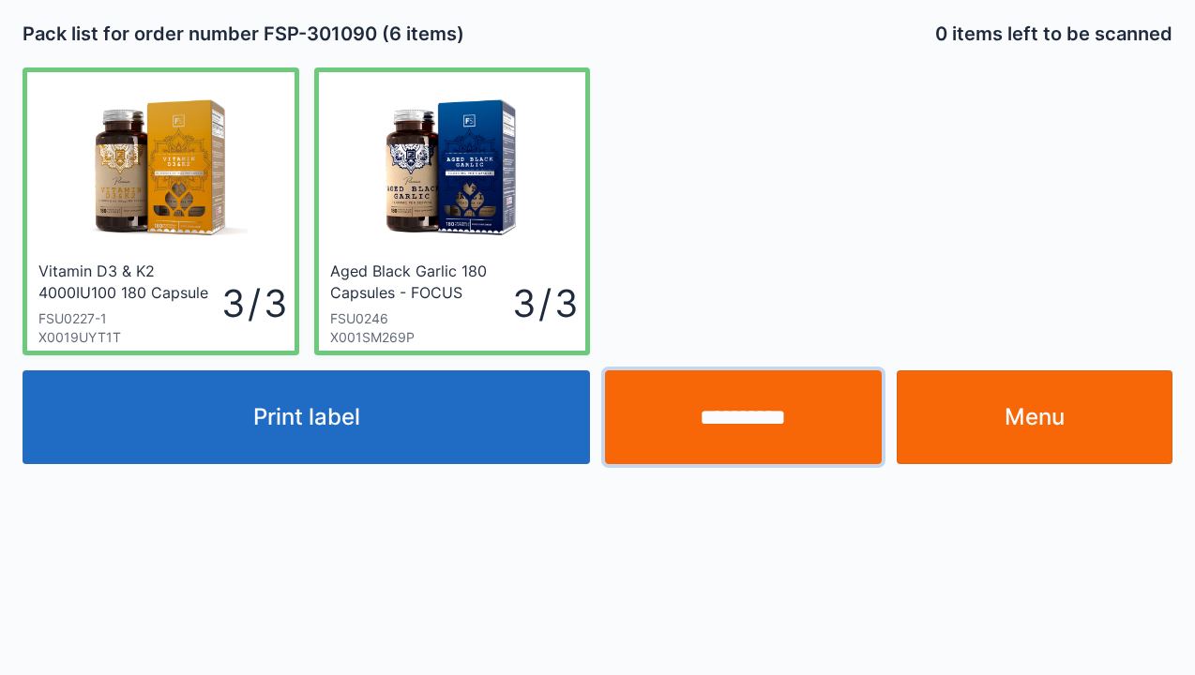
click at [737, 447] on input "**********" at bounding box center [743, 417] width 277 height 94
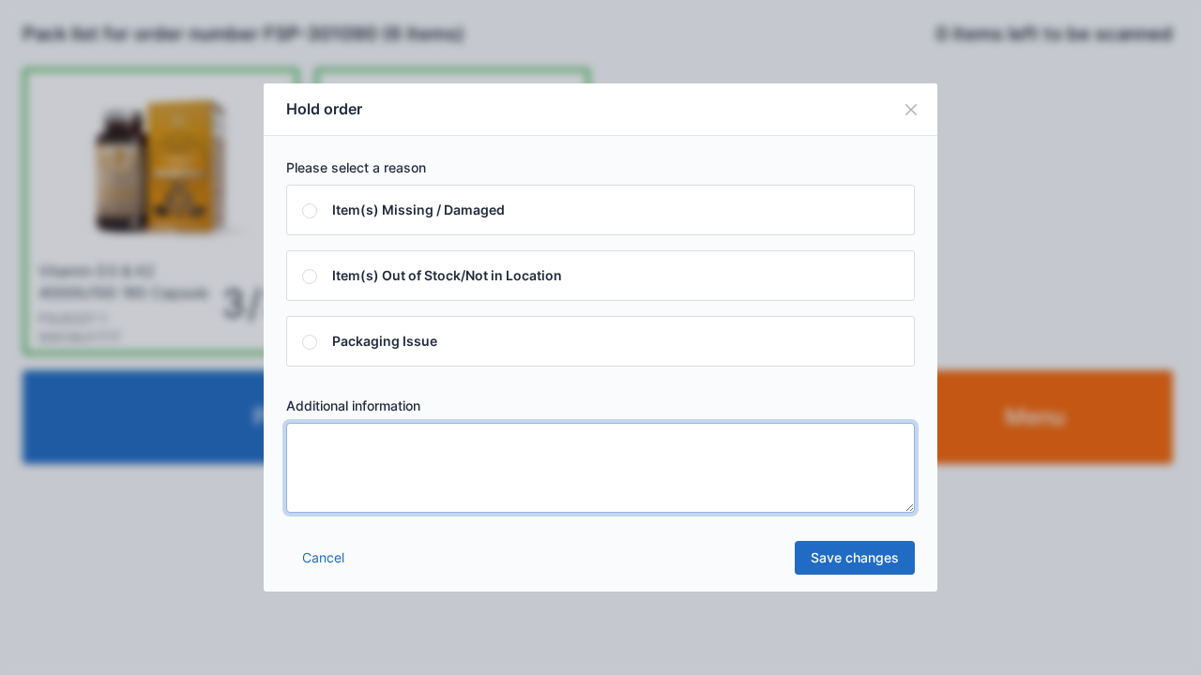
click at [319, 461] on textarea at bounding box center [600, 468] width 628 height 90
type textarea "*****"
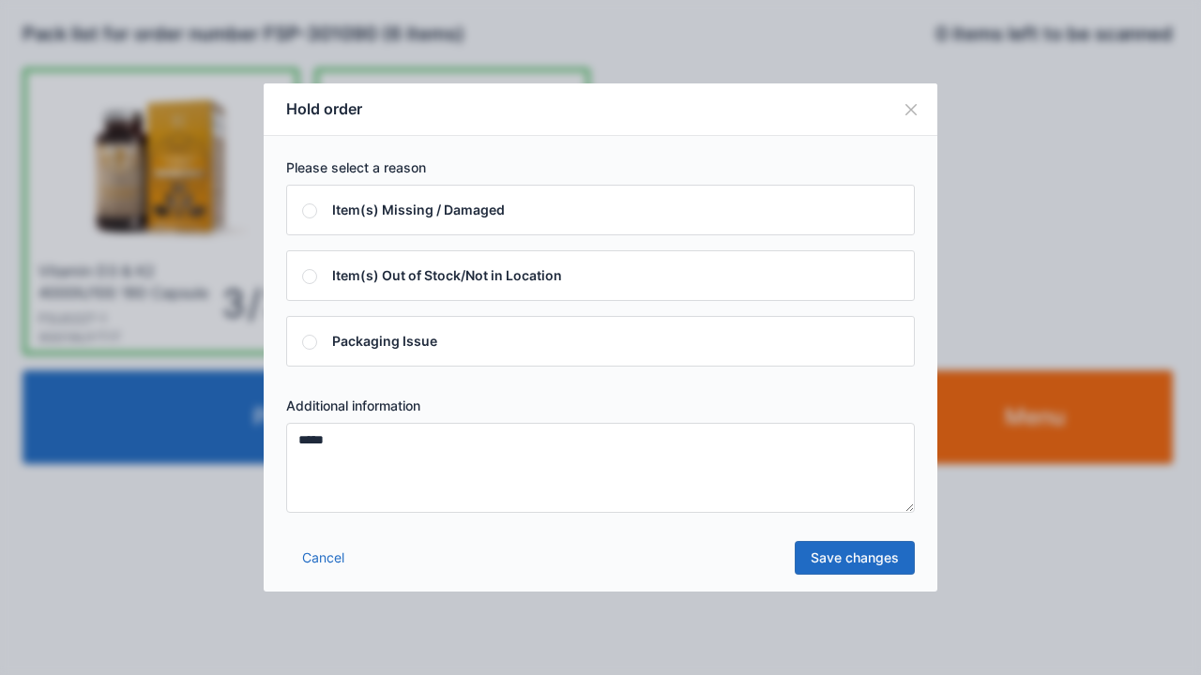
click at [842, 557] on link "Save changes" at bounding box center [854, 558] width 120 height 34
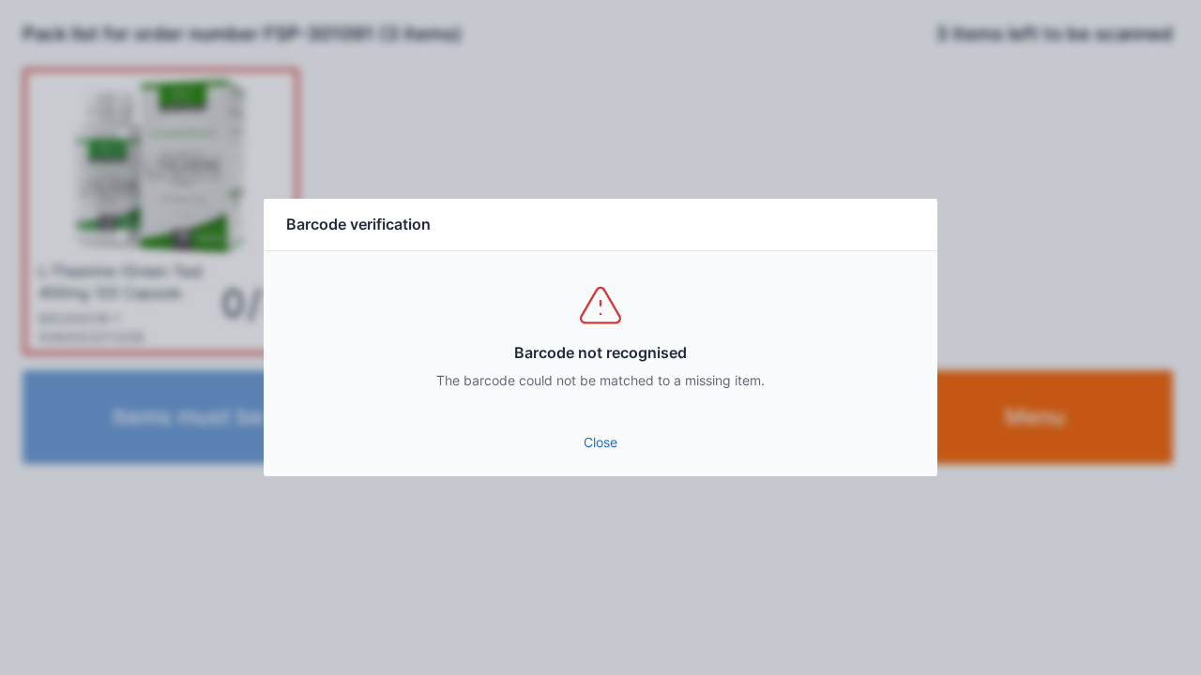
click at [594, 439] on link "Close" at bounding box center [600, 443] width 643 height 34
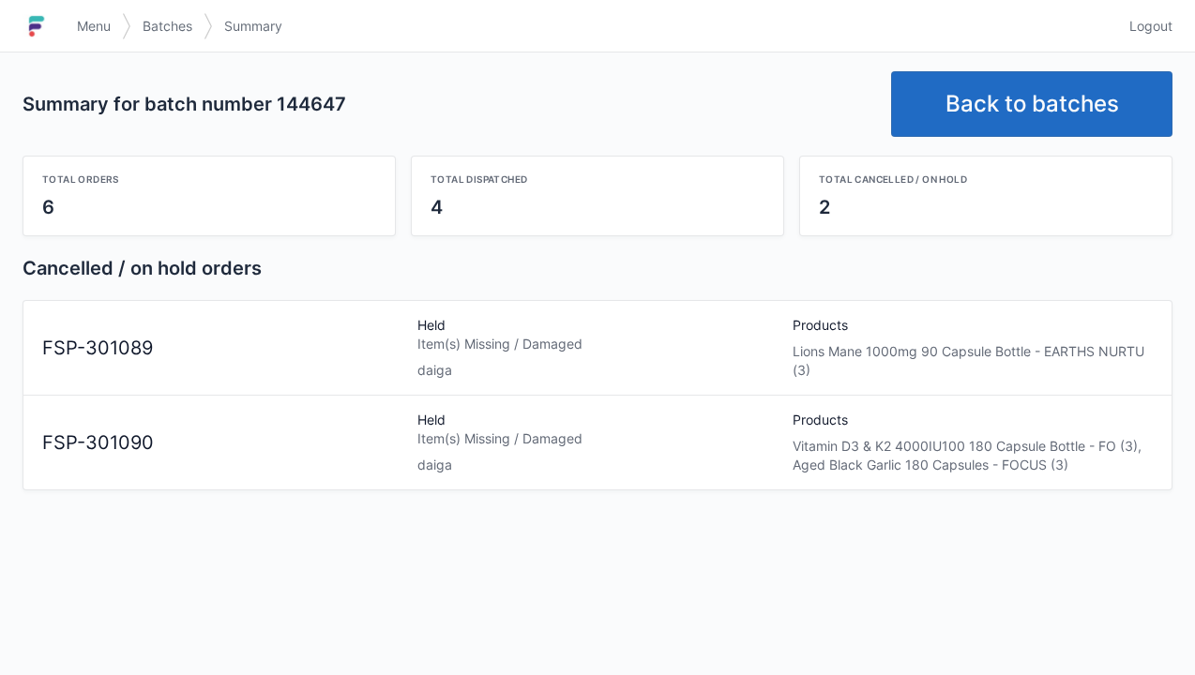
click at [45, 15] on img at bounding box center [37, 26] width 28 height 30
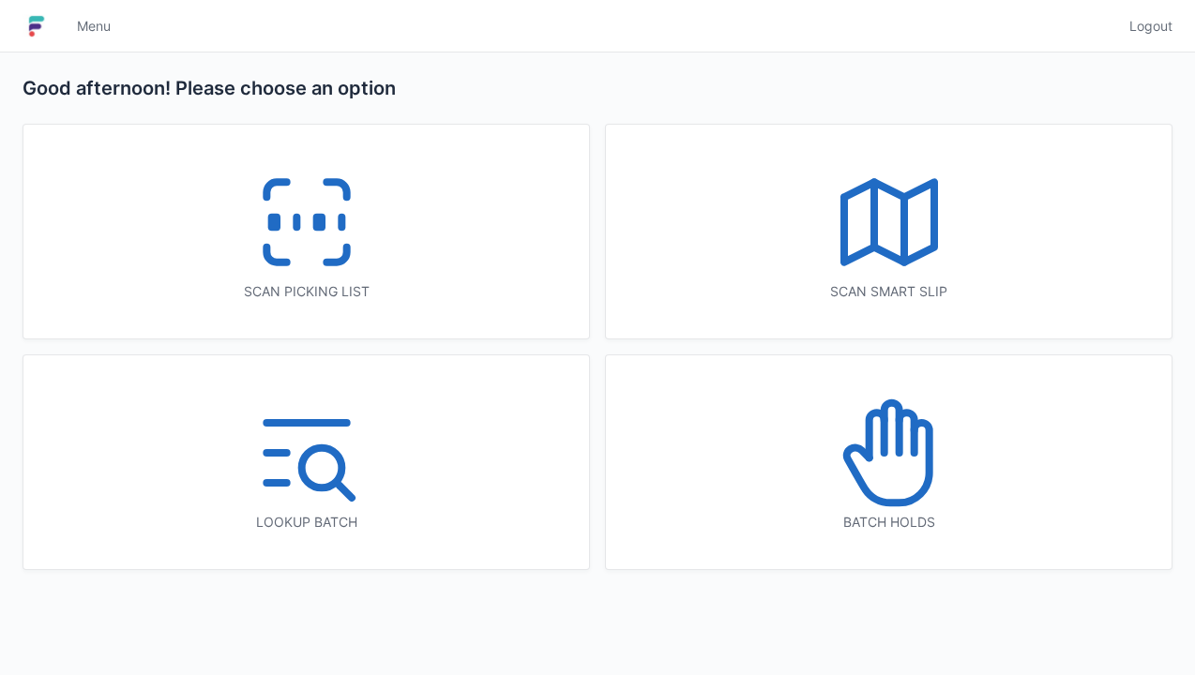
click at [910, 440] on icon at bounding box center [906, 433] width 15 height 40
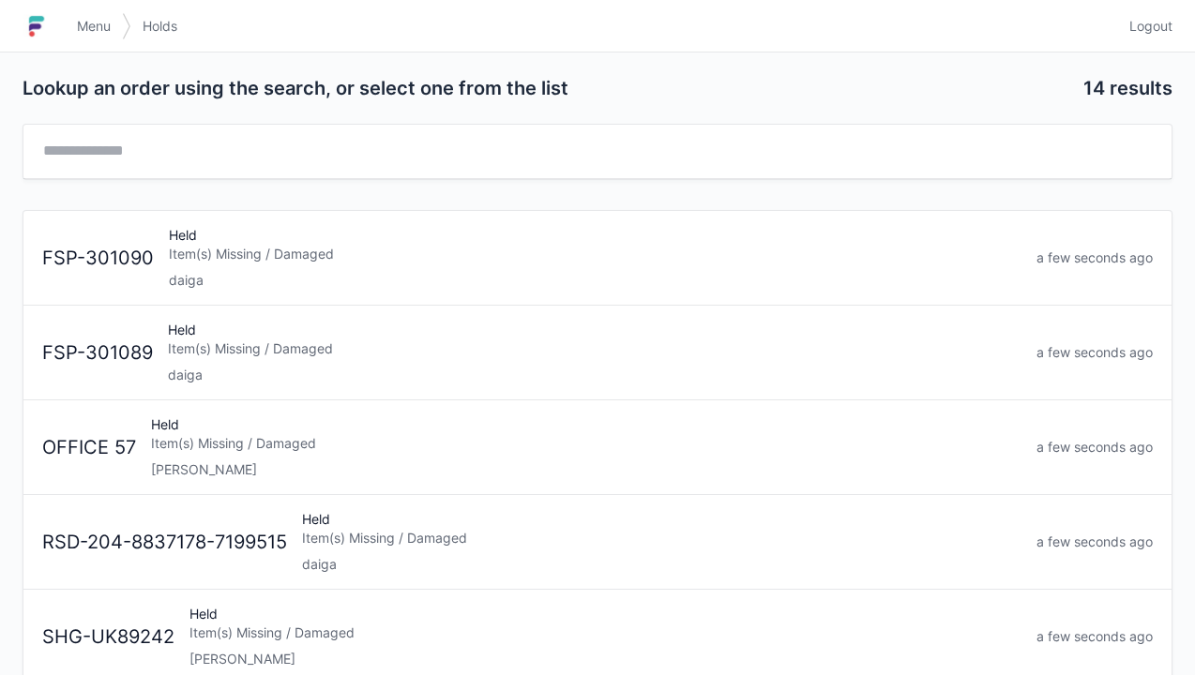
click at [351, 544] on div "Item(s) Missing / Damaged" at bounding box center [661, 538] width 719 height 19
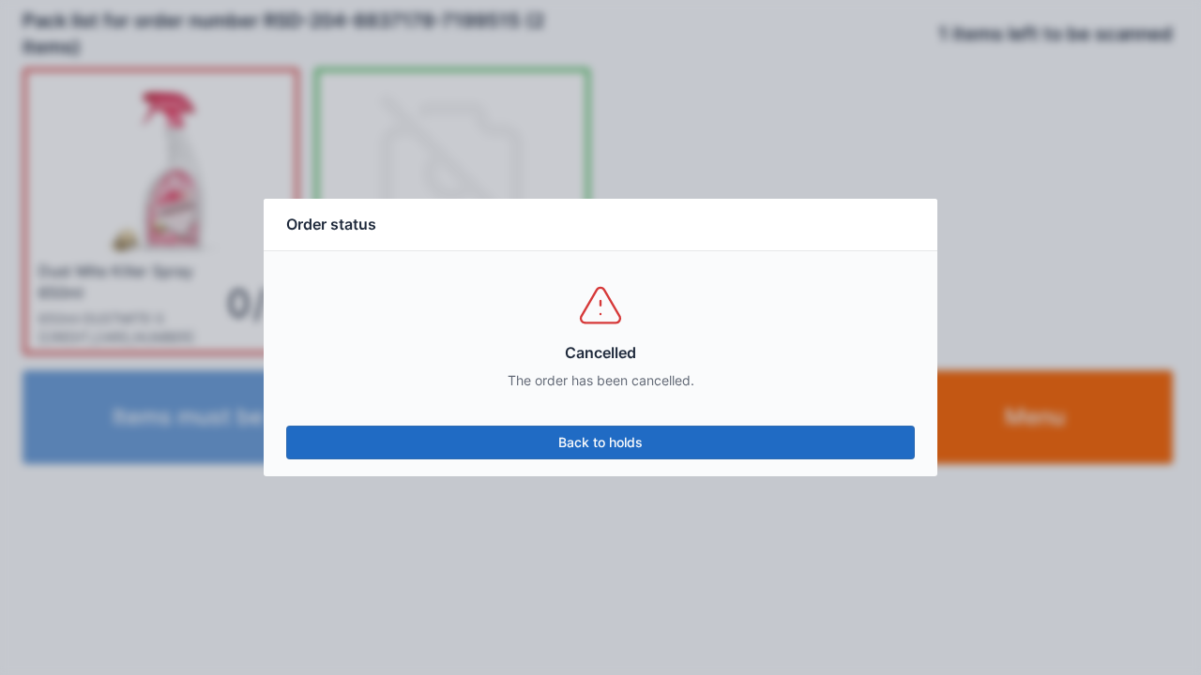
click at [859, 265] on div "Cancelled The order has been cancelled." at bounding box center [600, 335] width 673 height 169
click at [278, 581] on div "Order status Cancelled The order has been cancelled. Back to holds" at bounding box center [600, 337] width 1201 height 675
click at [1098, 426] on div "Order status Cancelled The order has been cancelled. Back to holds" at bounding box center [600, 337] width 1201 height 675
click at [585, 453] on link "Back to holds" at bounding box center [600, 443] width 628 height 34
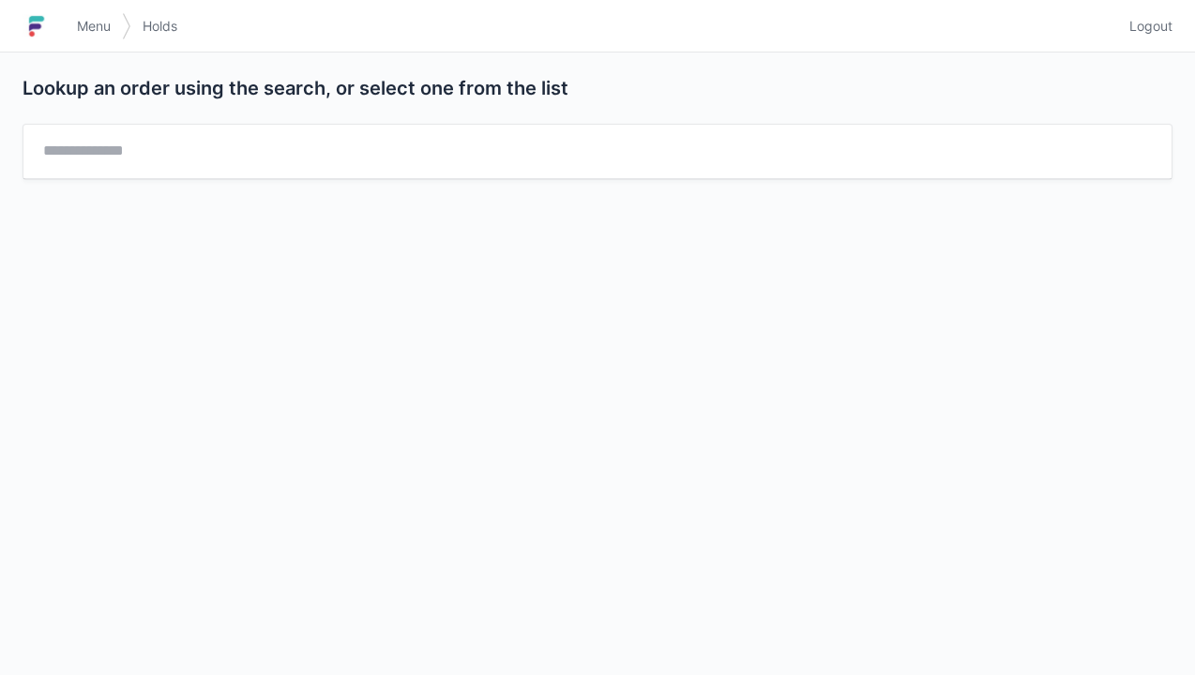
click at [41, 33] on img at bounding box center [37, 26] width 28 height 30
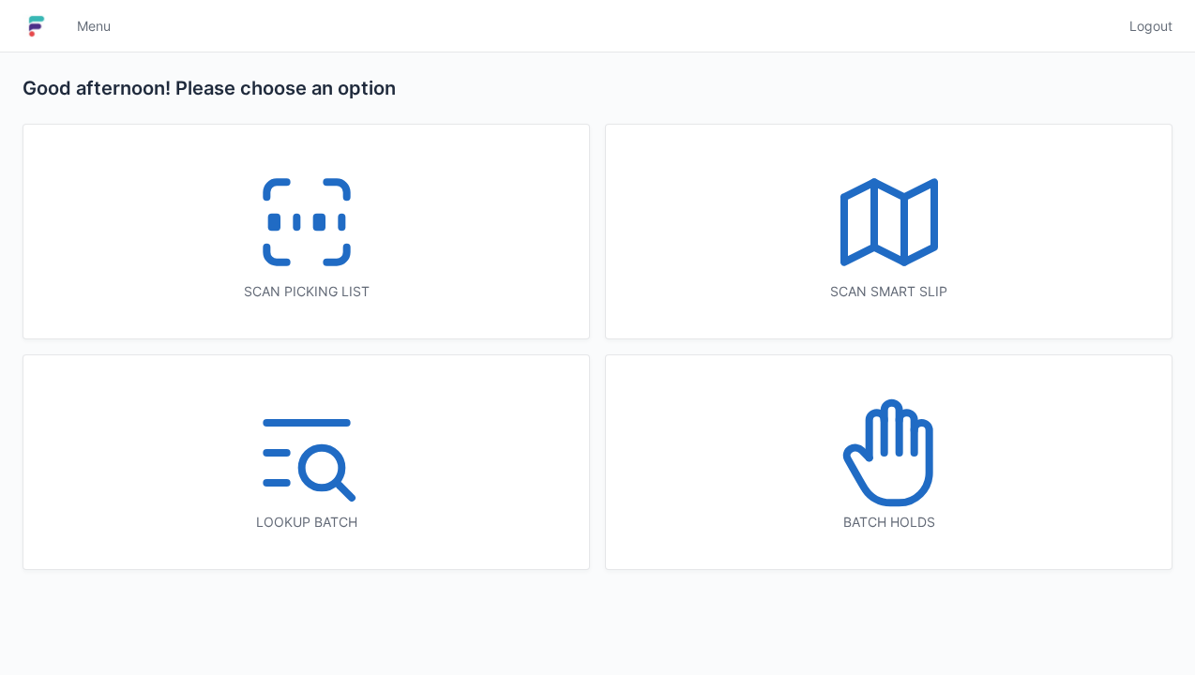
click at [891, 452] on icon at bounding box center [889, 453] width 120 height 120
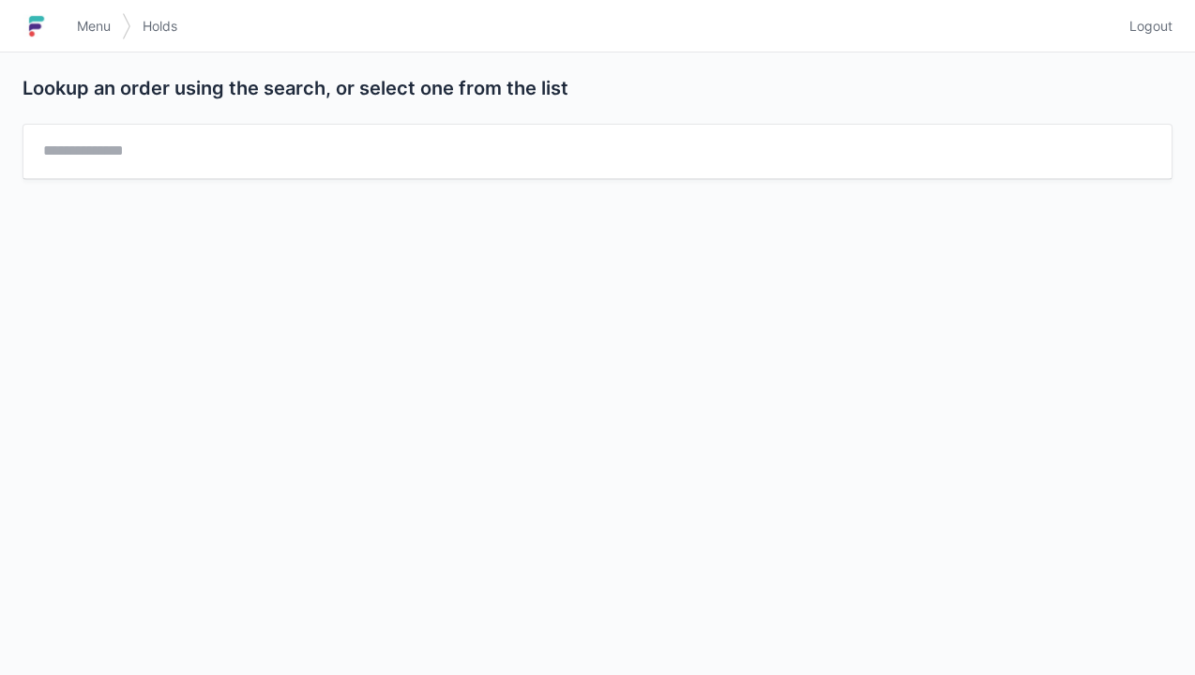
click at [95, 34] on span "Menu" at bounding box center [94, 26] width 34 height 19
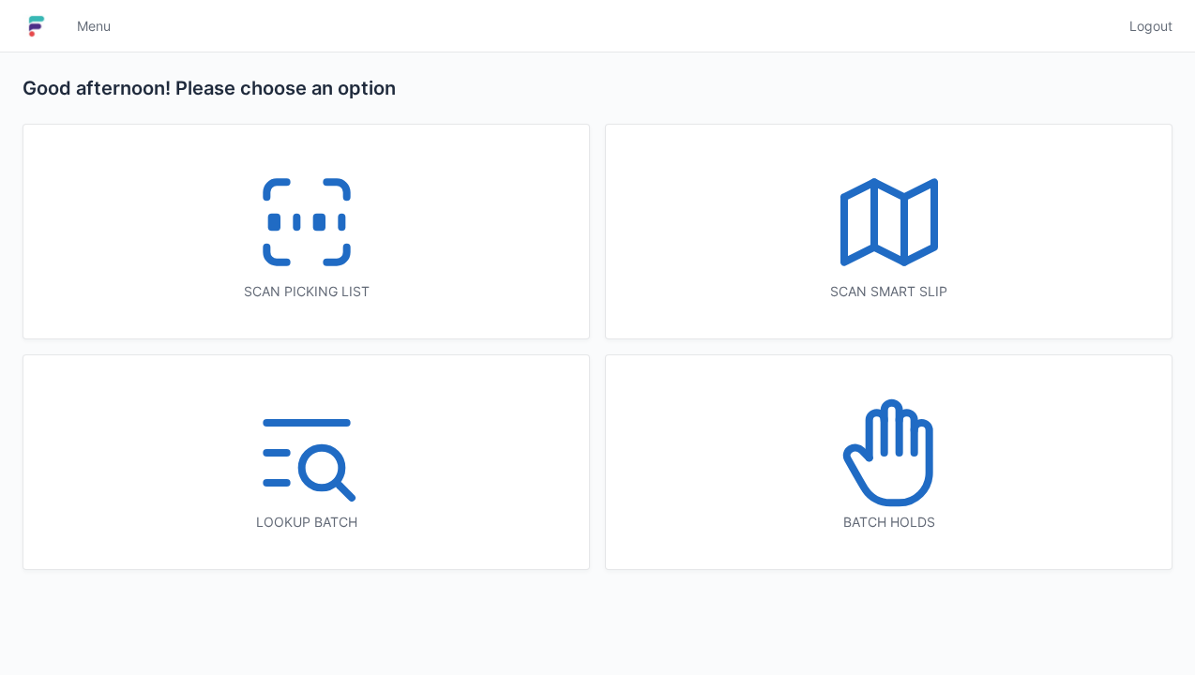
click at [896, 458] on icon at bounding box center [889, 453] width 120 height 120
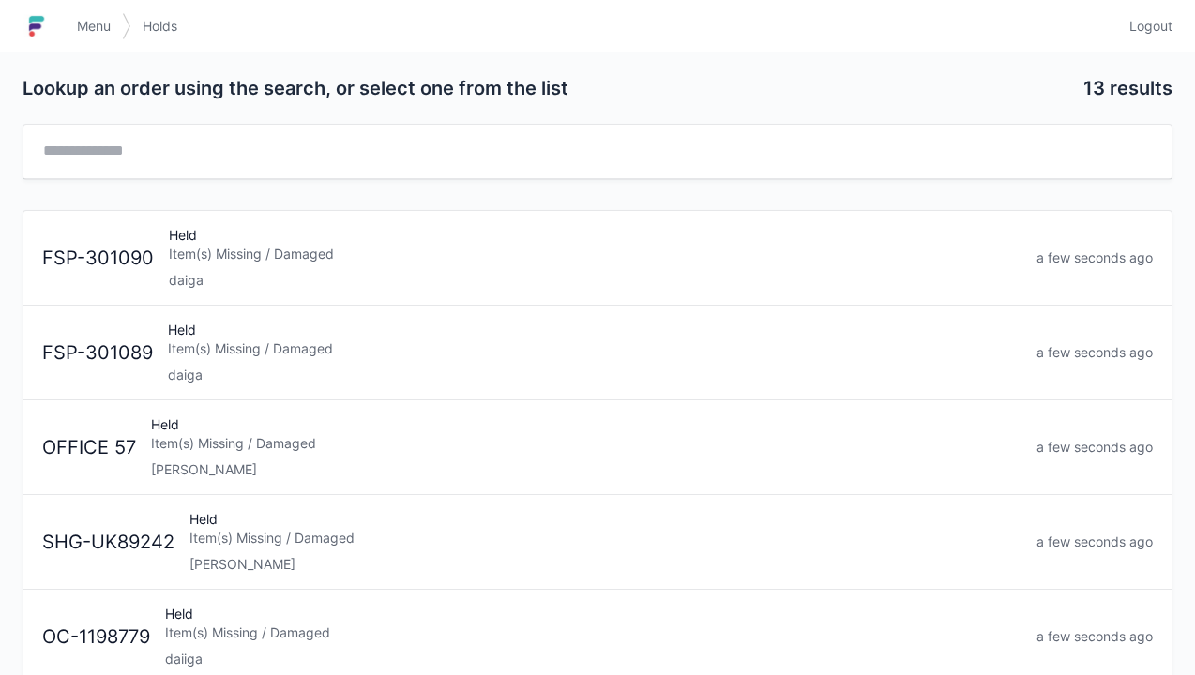
click at [243, 361] on div "Held Item(s) Missing / Damaged daiga" at bounding box center [594, 353] width 869 height 64
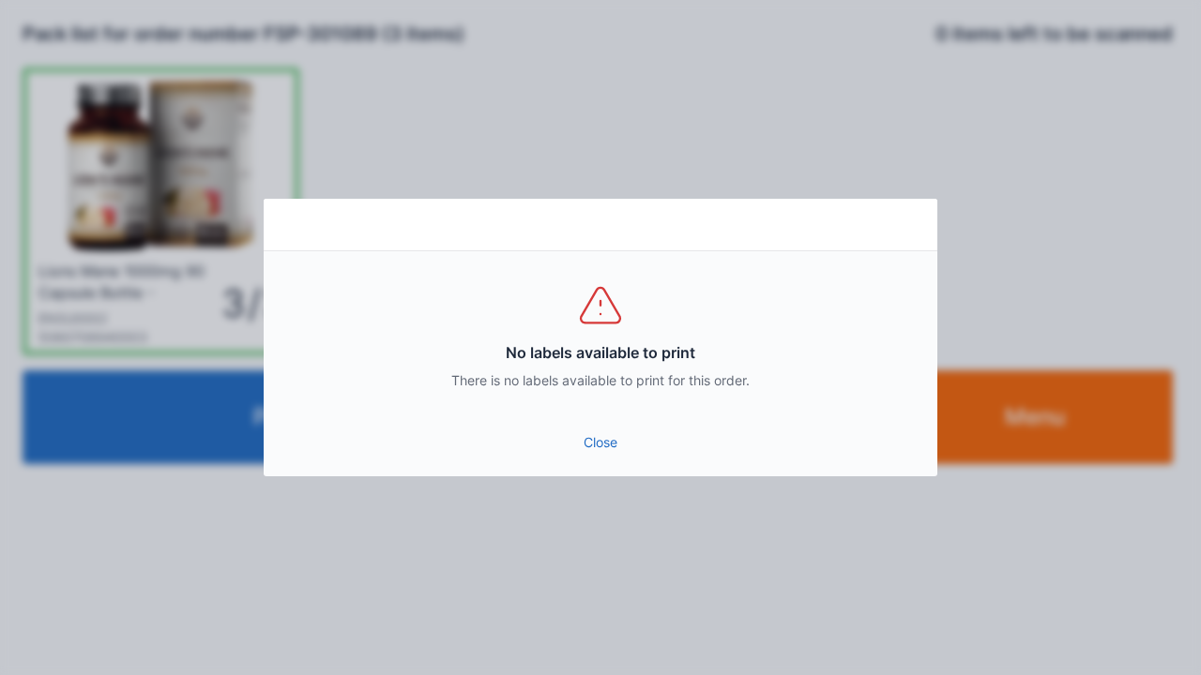
click at [578, 426] on link "Close" at bounding box center [600, 443] width 643 height 34
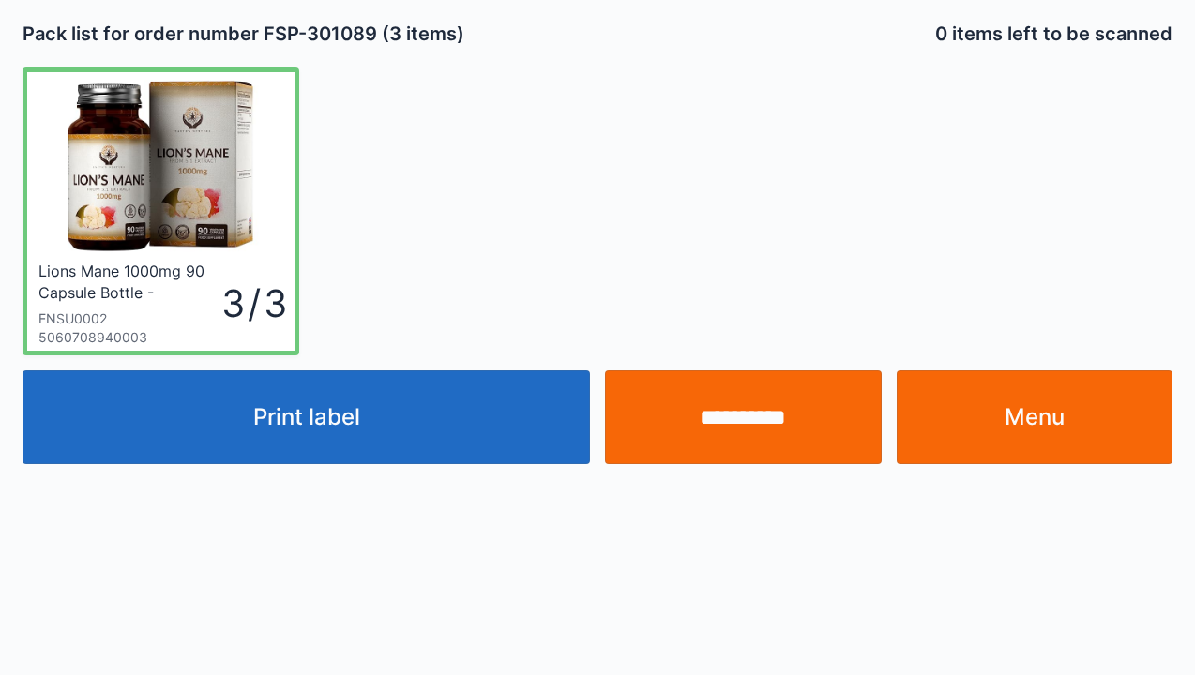
click at [1054, 420] on link "Menu" at bounding box center [1035, 417] width 277 height 94
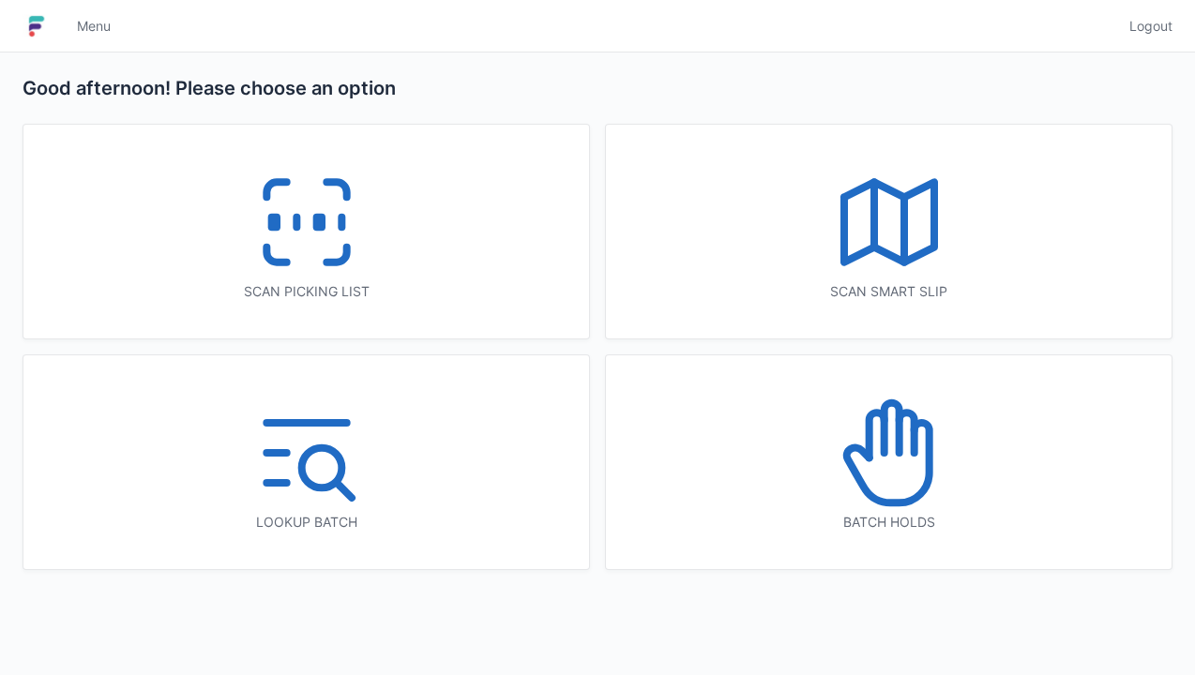
click at [315, 240] on icon at bounding box center [307, 222] width 120 height 120
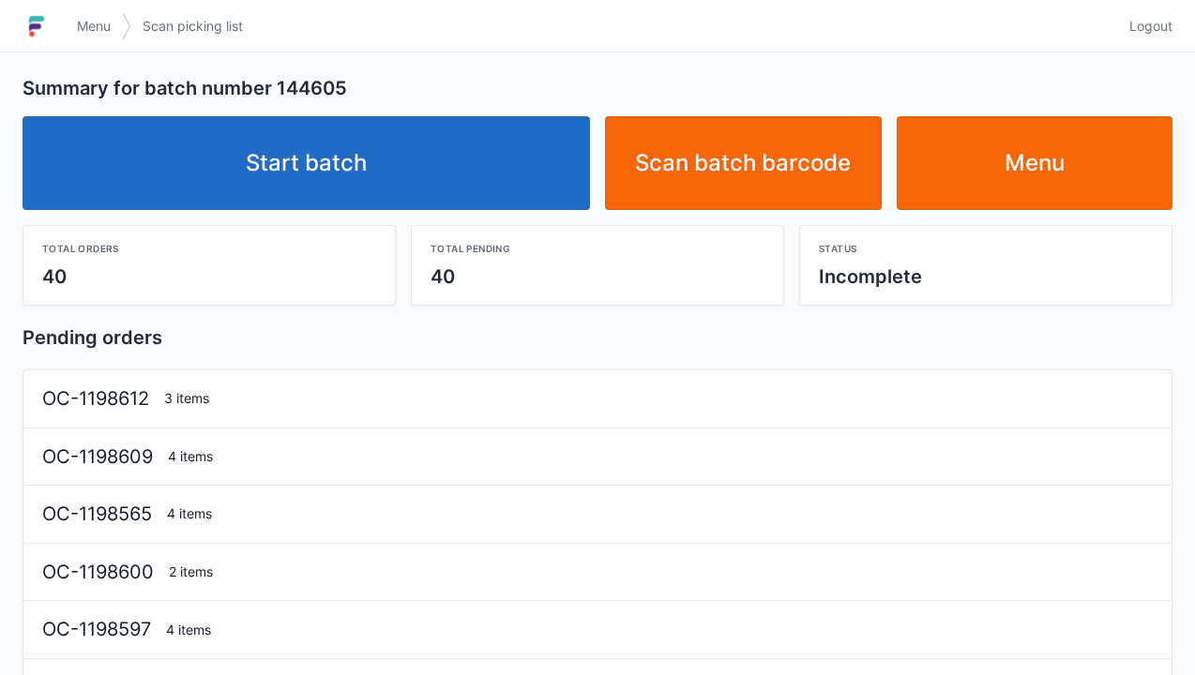
click at [322, 179] on link "Start batch" at bounding box center [306, 163] width 567 height 94
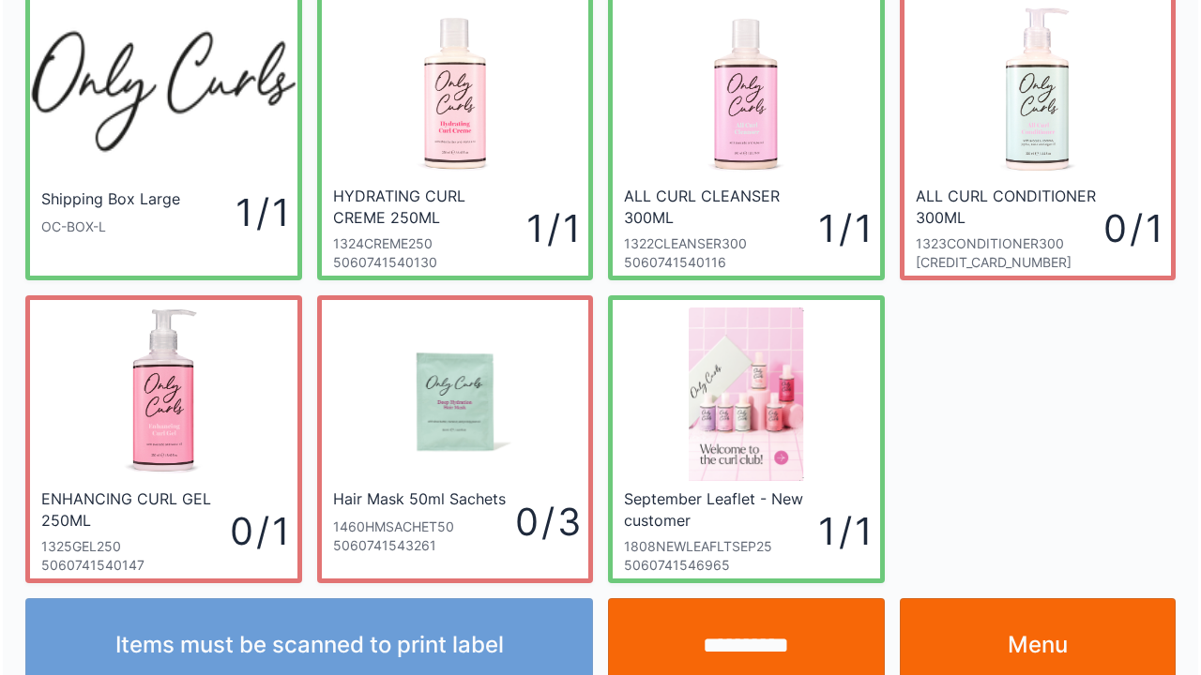
scroll to position [109, 0]
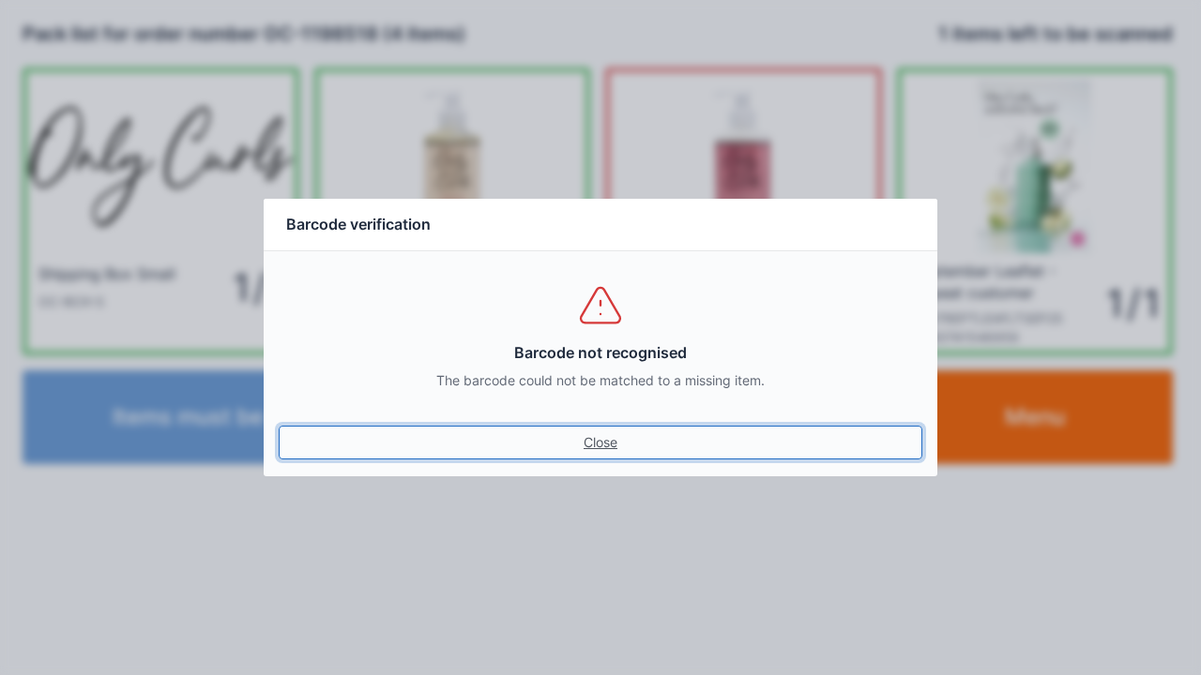
click at [612, 445] on link "Close" at bounding box center [600, 443] width 643 height 34
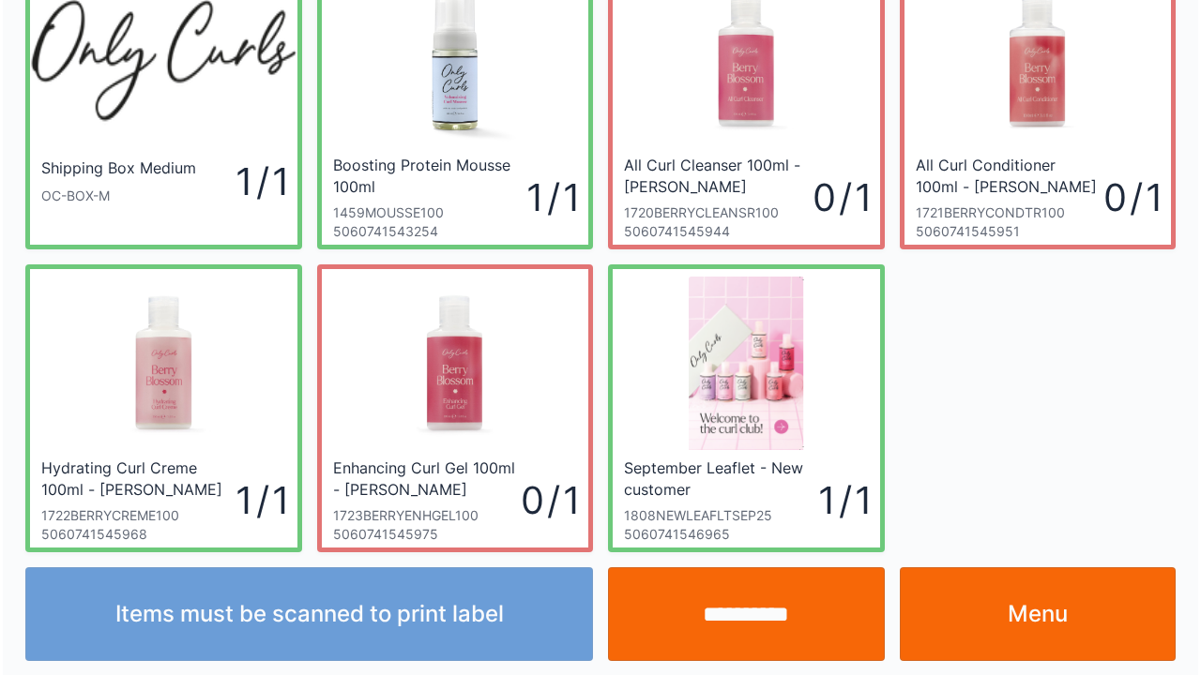
scroll to position [109, 0]
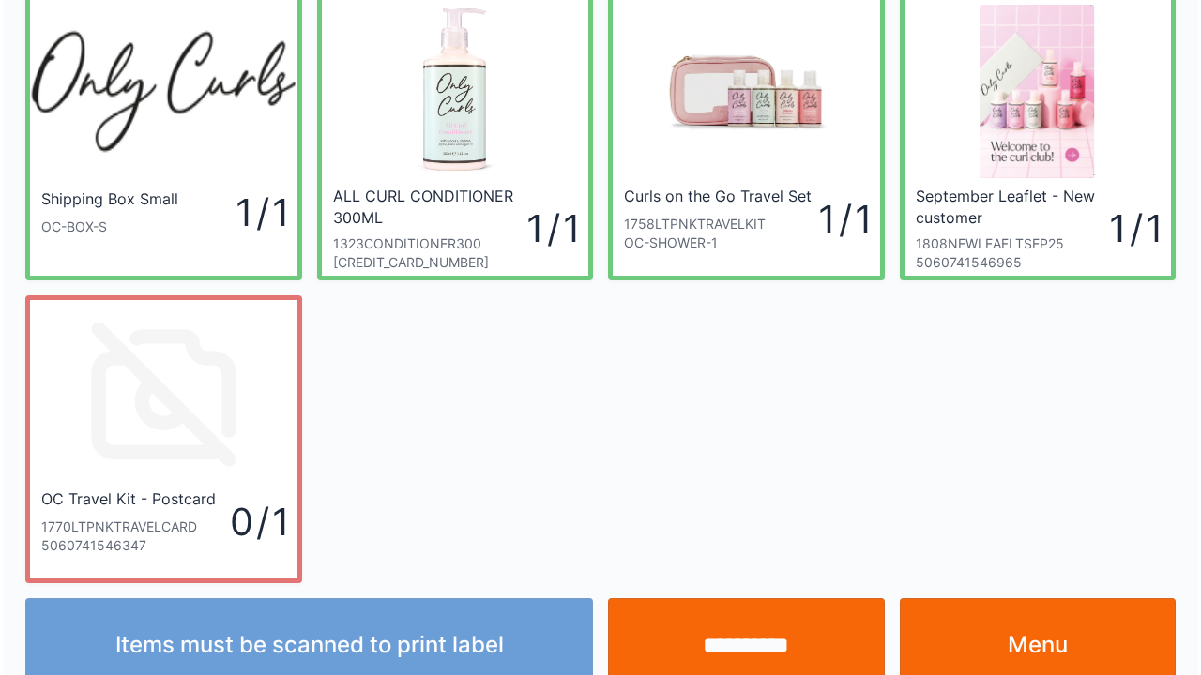
scroll to position [109, 0]
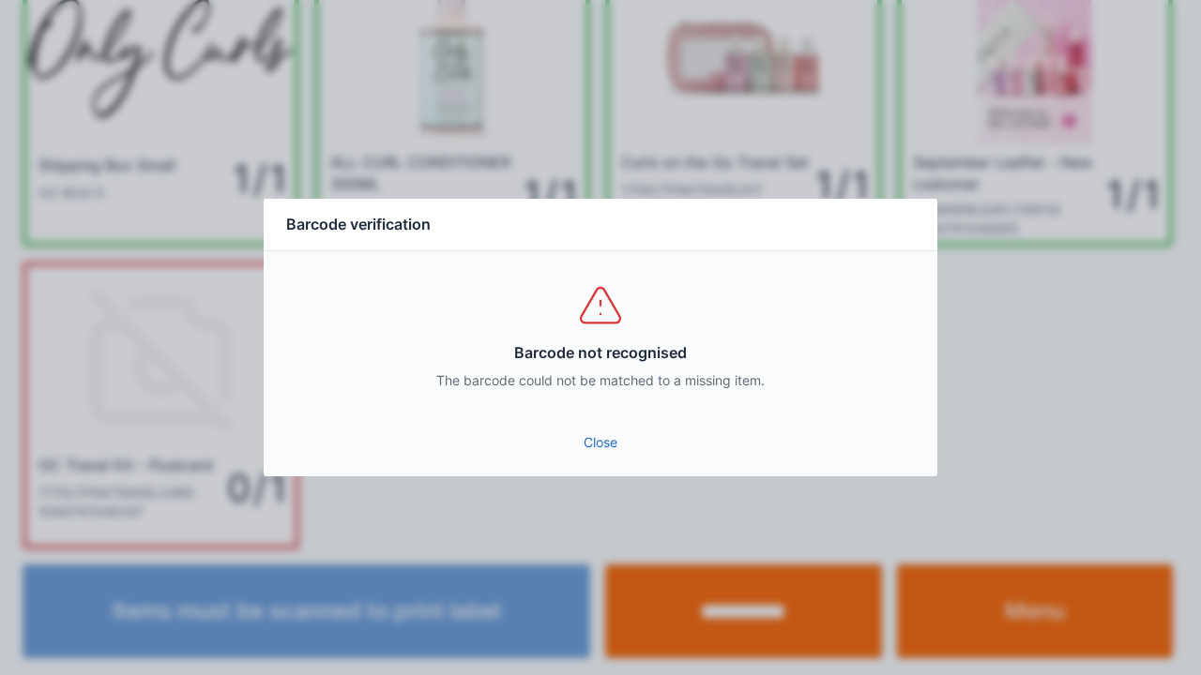
click at [571, 440] on link "Close" at bounding box center [600, 443] width 643 height 34
click at [585, 428] on link "Close" at bounding box center [600, 443] width 643 height 34
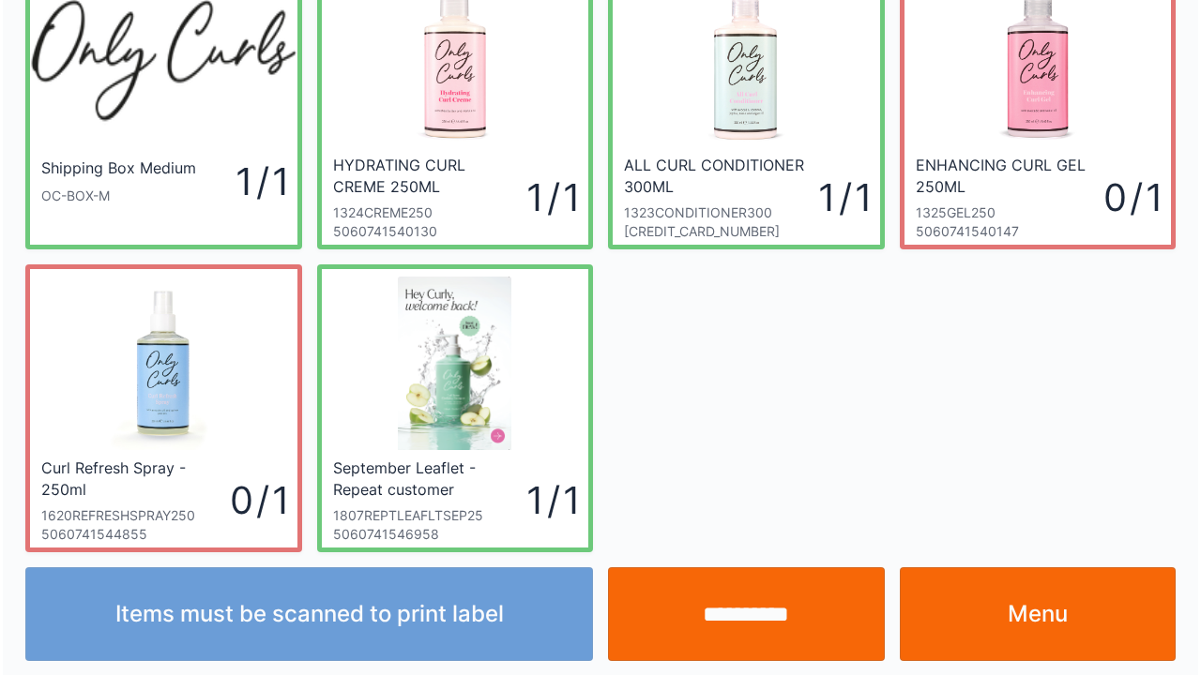
scroll to position [109, 0]
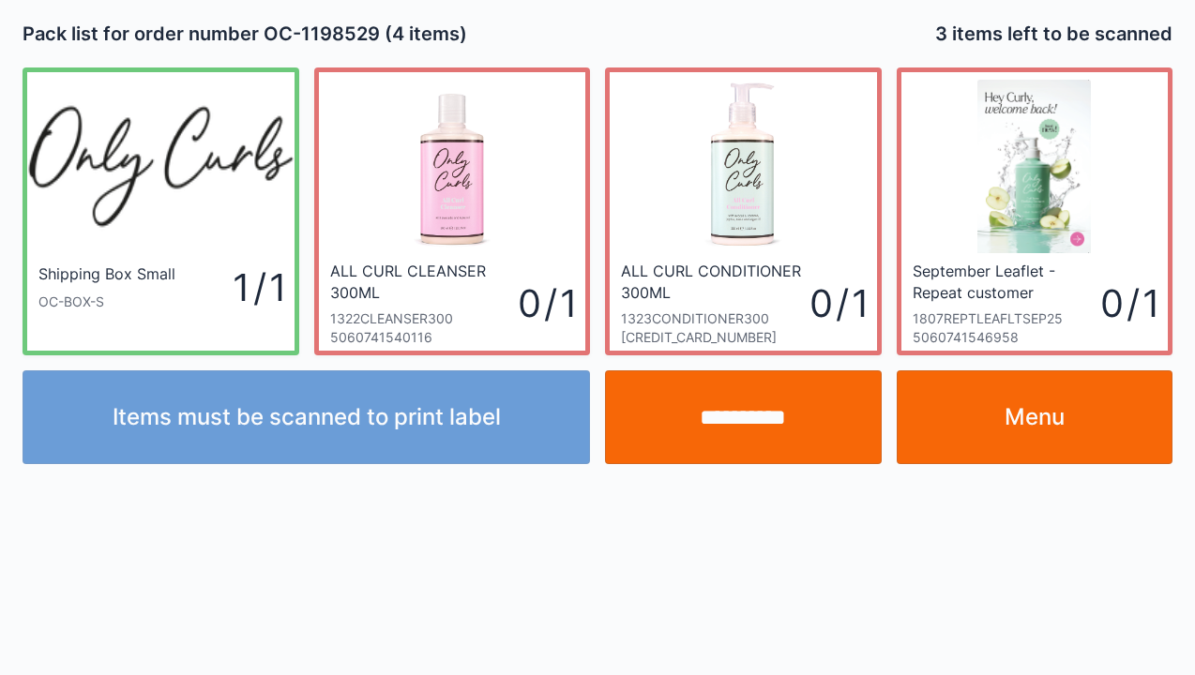
click at [1073, 424] on link "Menu" at bounding box center [1035, 417] width 277 height 94
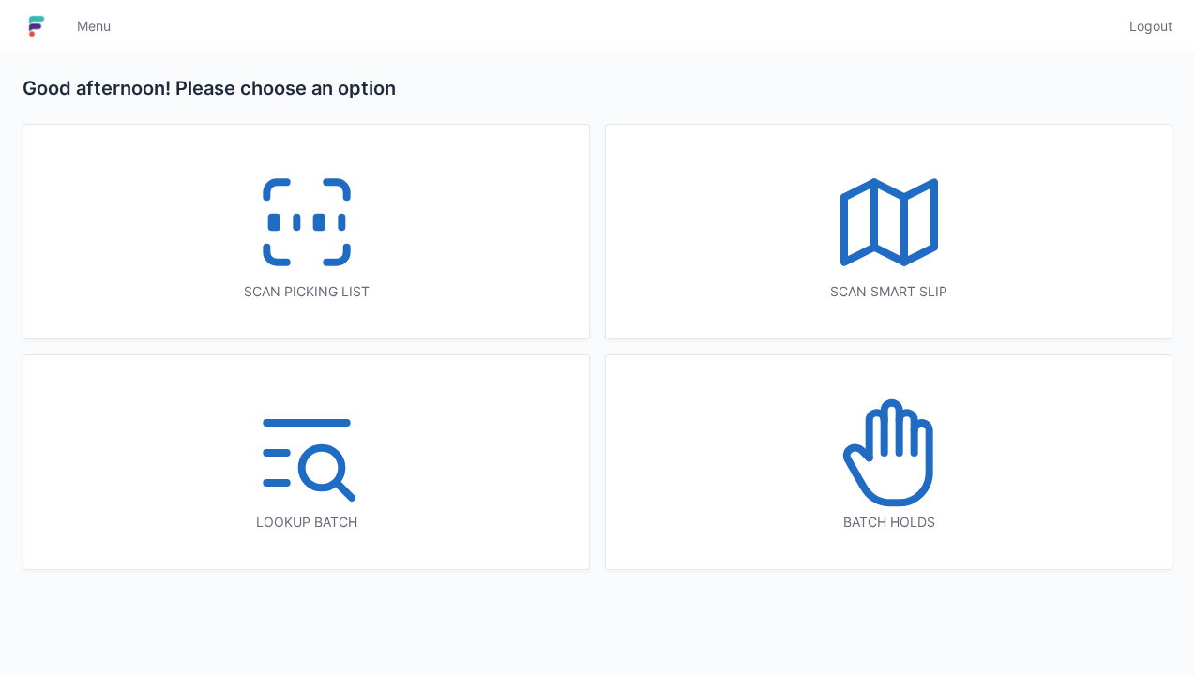
click at [896, 473] on icon at bounding box center [889, 453] width 120 height 120
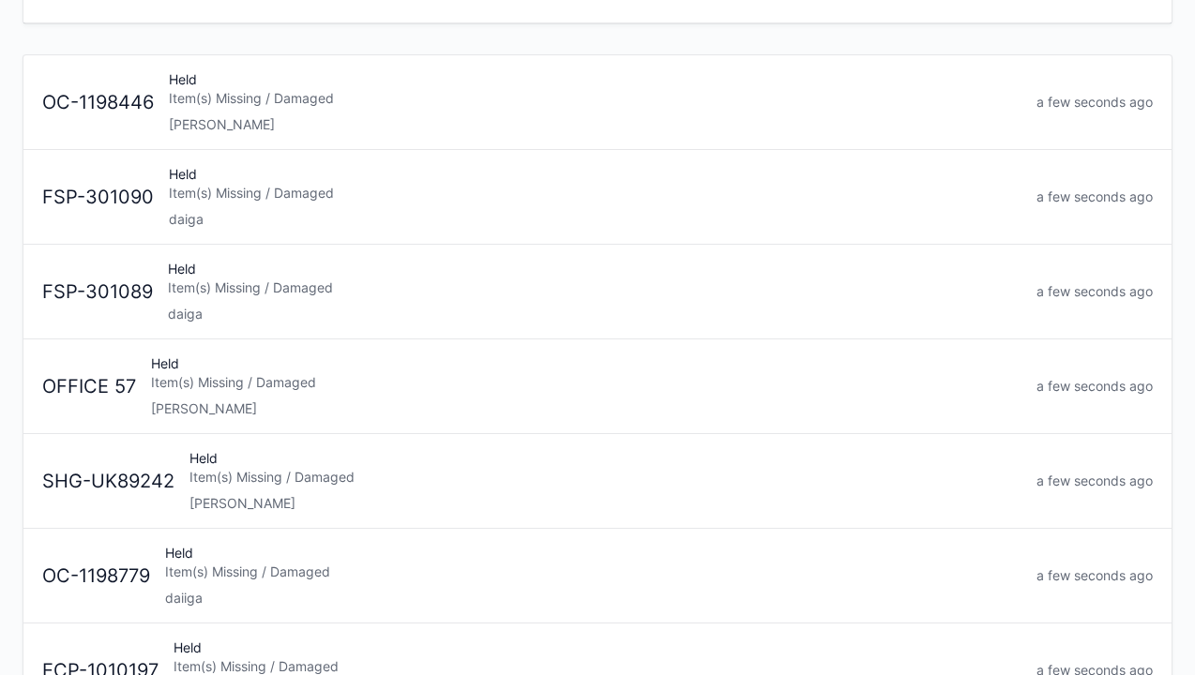
scroll to position [157, 0]
click at [167, 567] on div "Item(s) Missing / Damaged" at bounding box center [593, 571] width 856 height 19
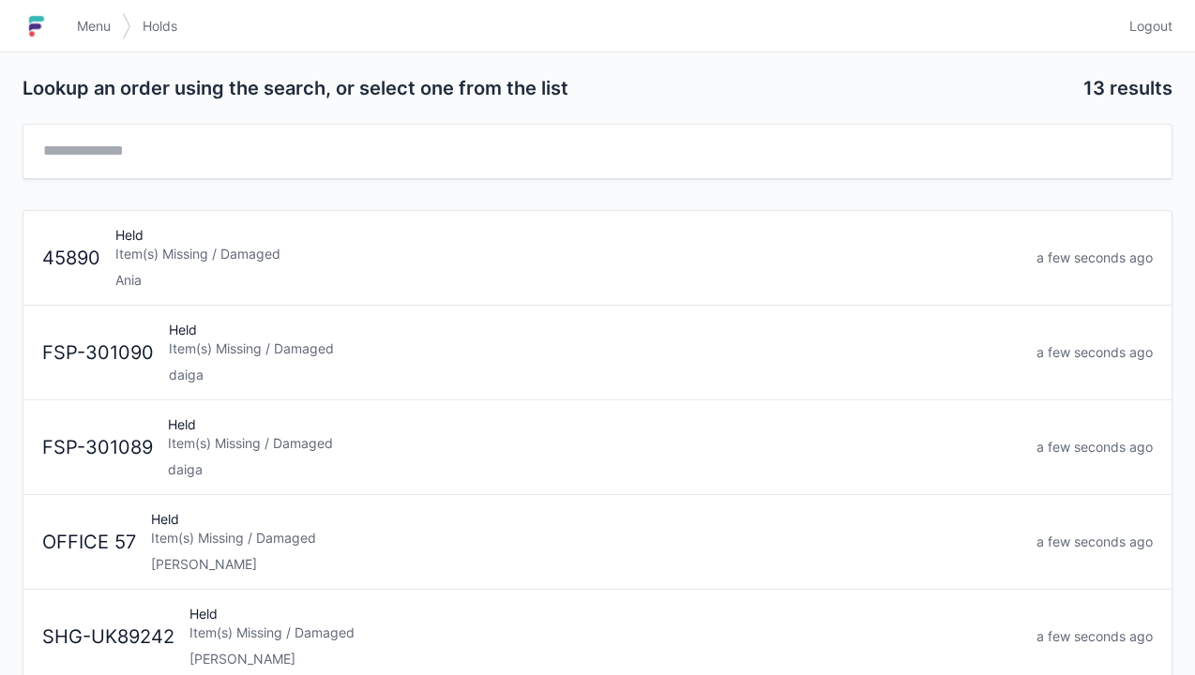
click at [324, 352] on div "Item(s) Missing / Damaged" at bounding box center [595, 349] width 853 height 19
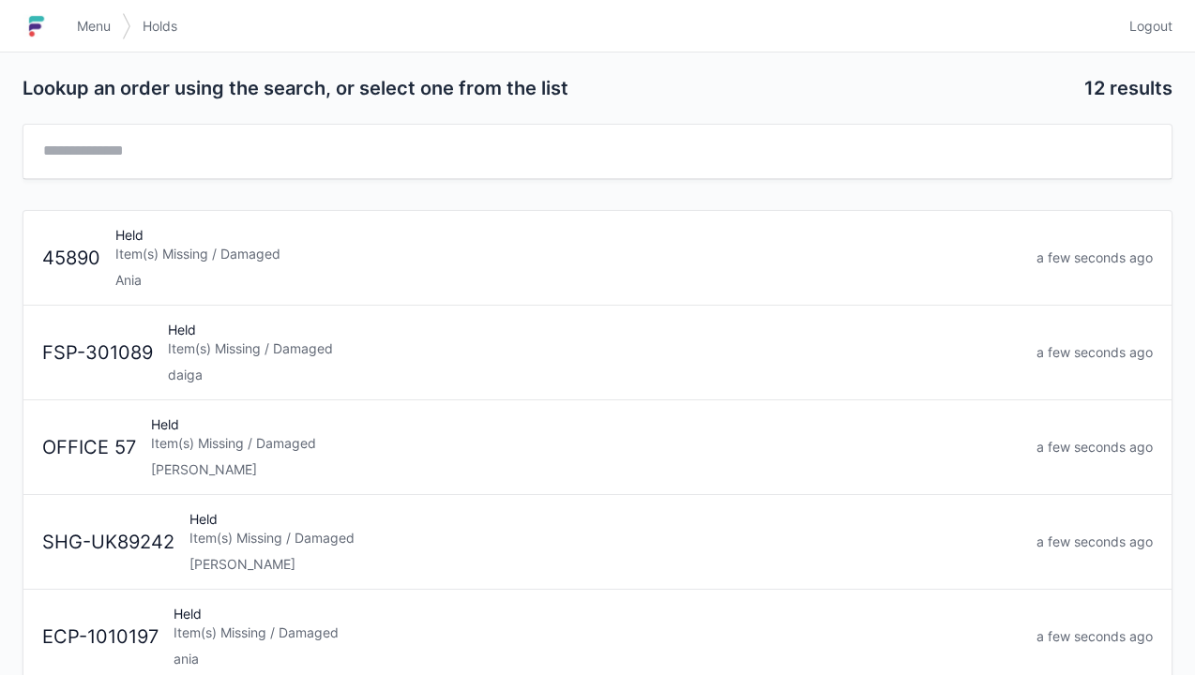
click at [194, 353] on div "Item(s) Missing / Damaged" at bounding box center [595, 349] width 854 height 19
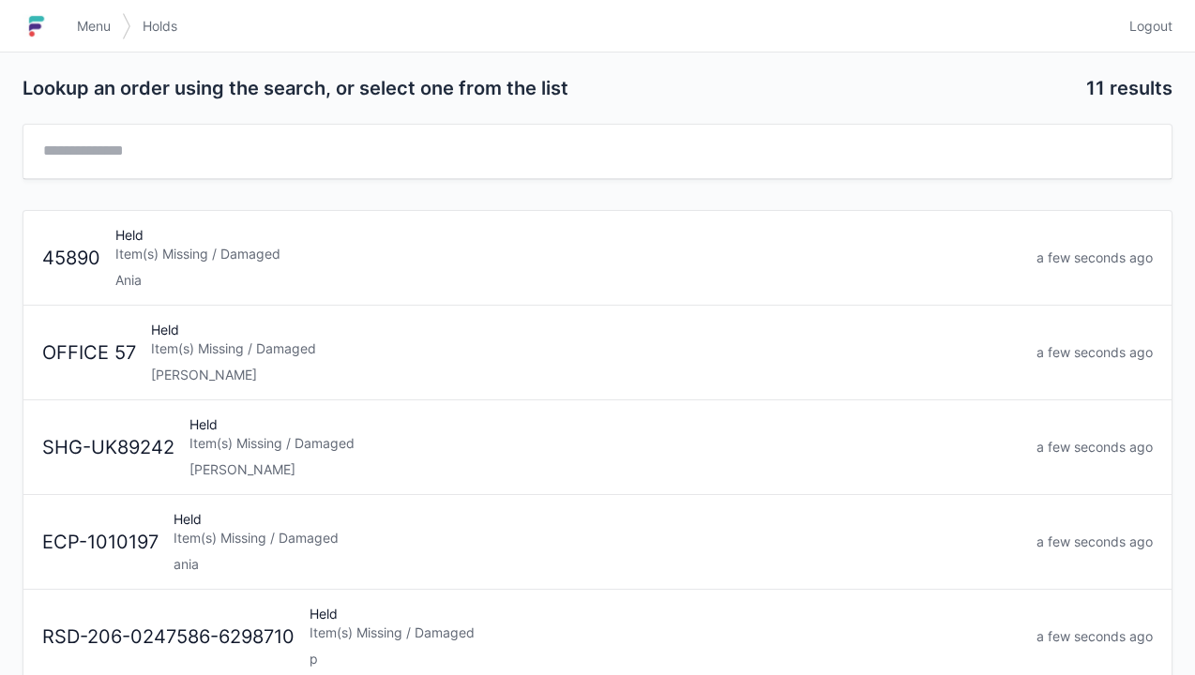
click at [84, 13] on link "Menu" at bounding box center [94, 26] width 56 height 34
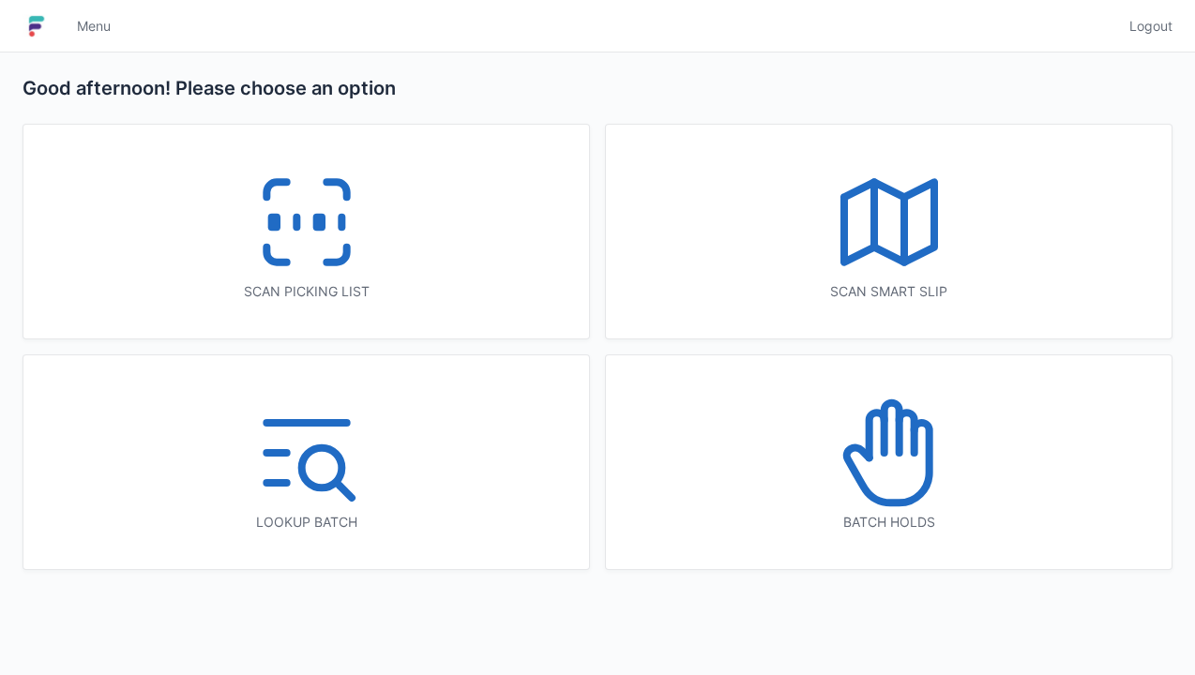
click at [295, 198] on icon at bounding box center [307, 222] width 120 height 120
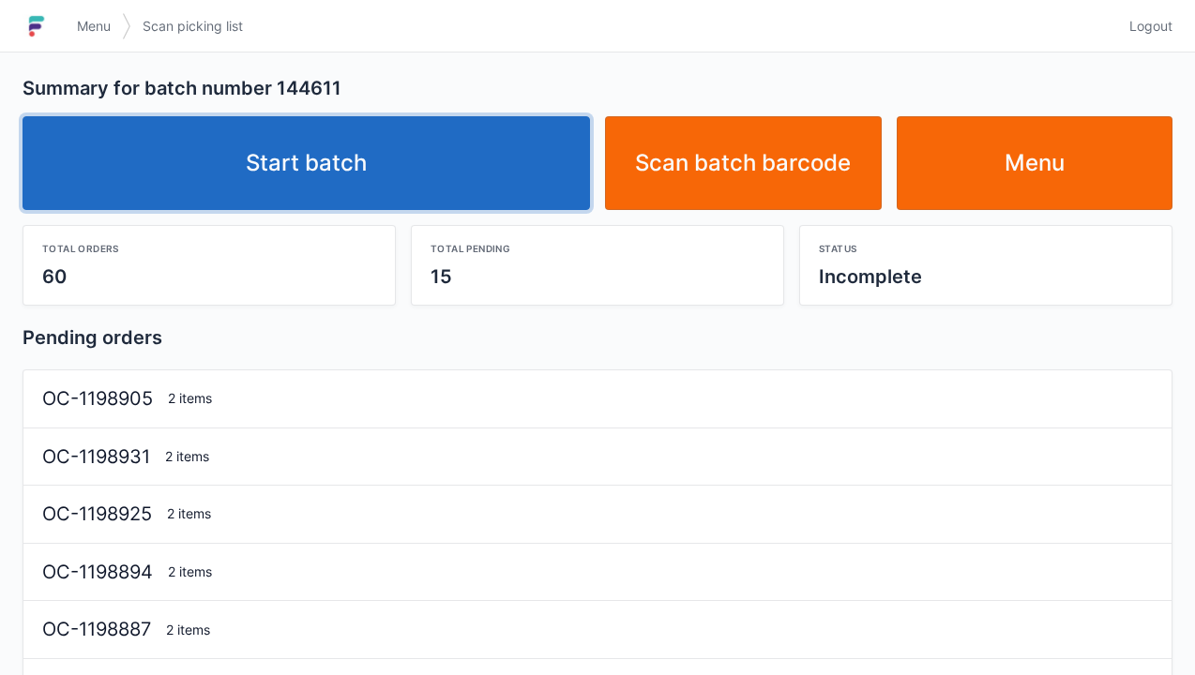
click at [338, 149] on link "Start batch" at bounding box center [306, 163] width 567 height 94
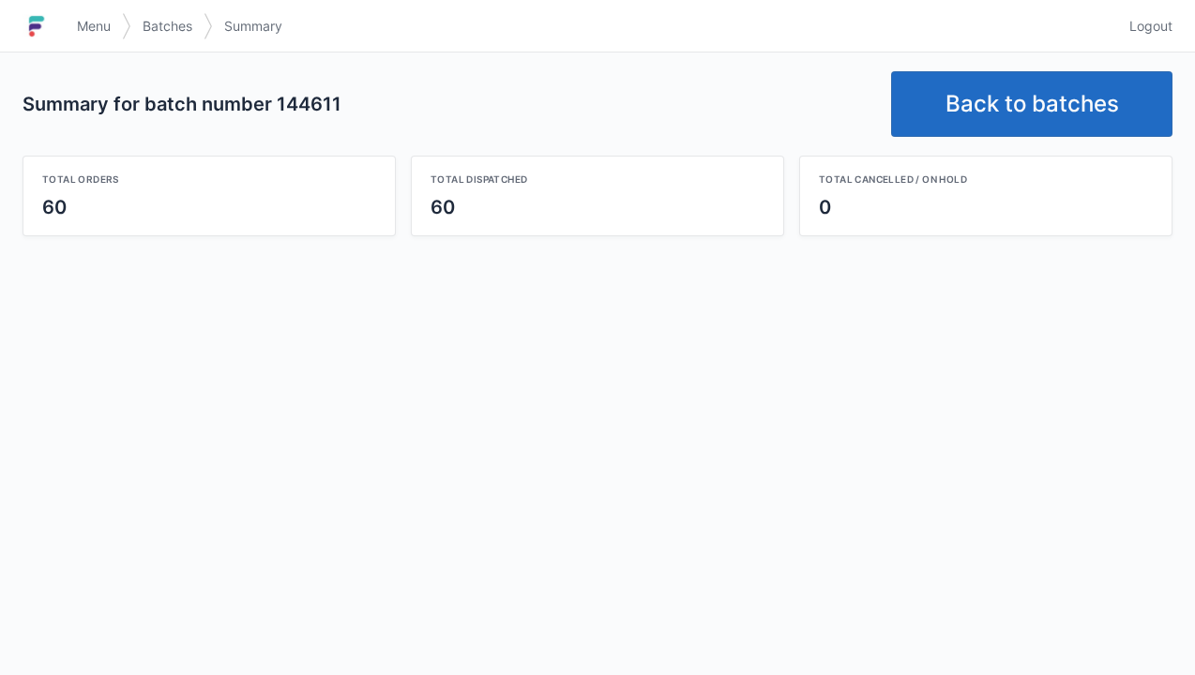
click at [1011, 83] on link "Back to batches" at bounding box center [1031, 104] width 281 height 66
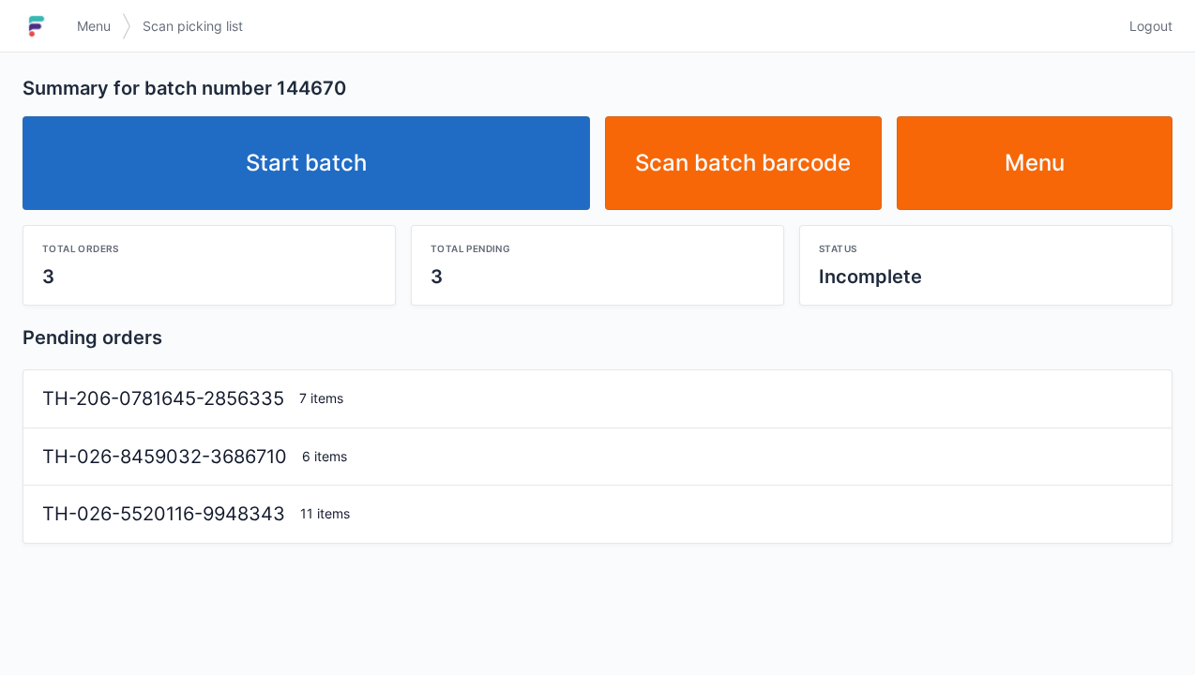
click at [338, 144] on link "Start batch" at bounding box center [306, 163] width 567 height 94
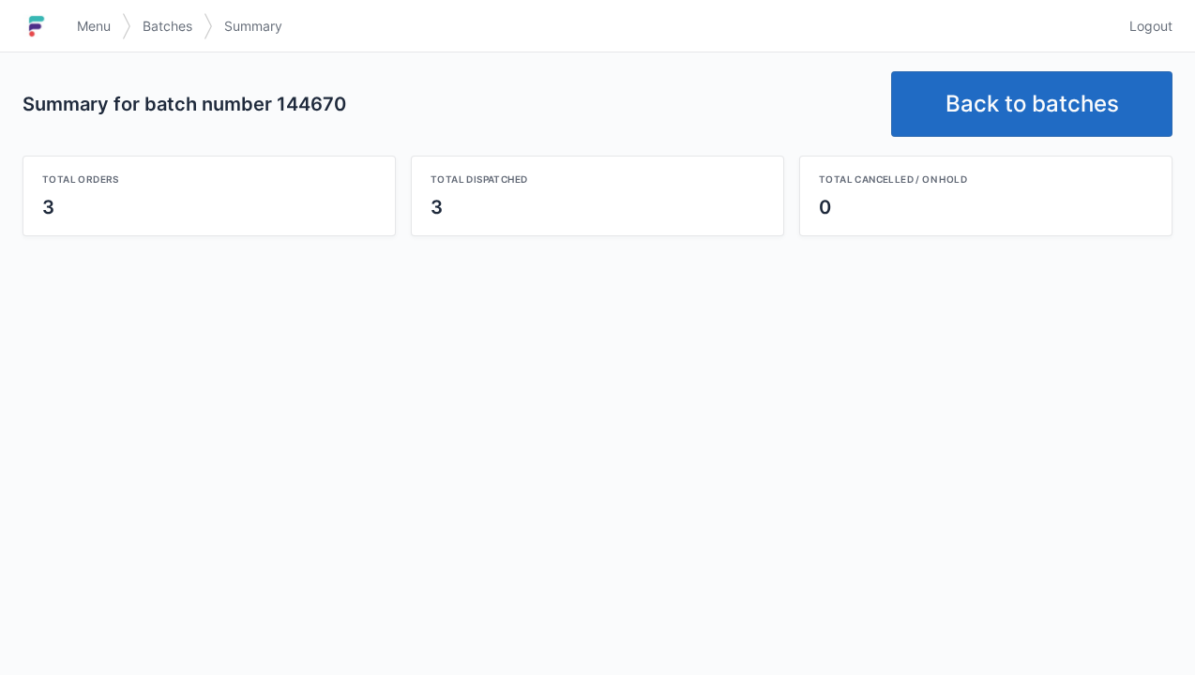
click at [986, 97] on link "Back to batches" at bounding box center [1031, 104] width 281 height 66
